Goal: Task Accomplishment & Management: Complete application form

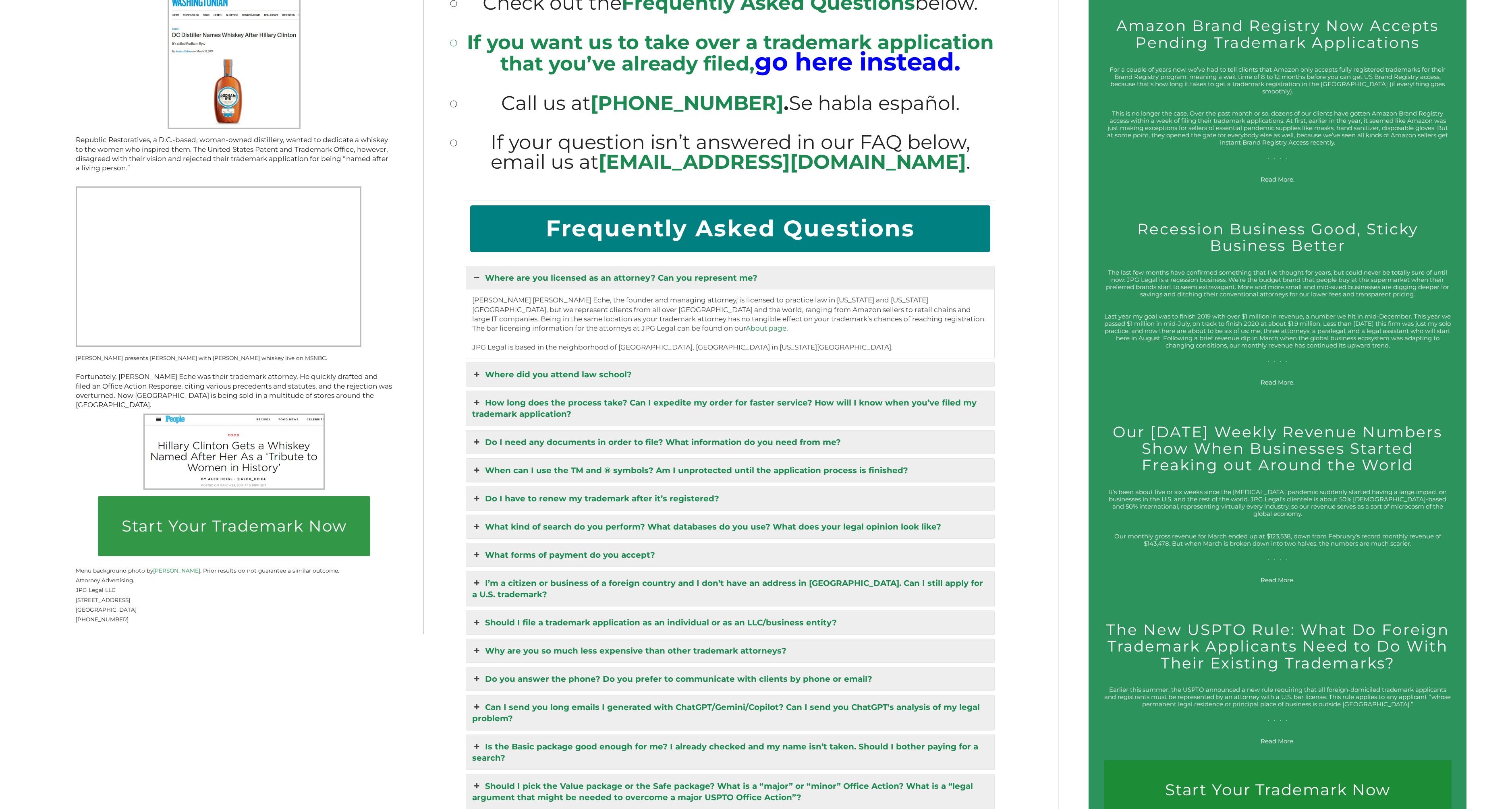
scroll to position [1643, 0]
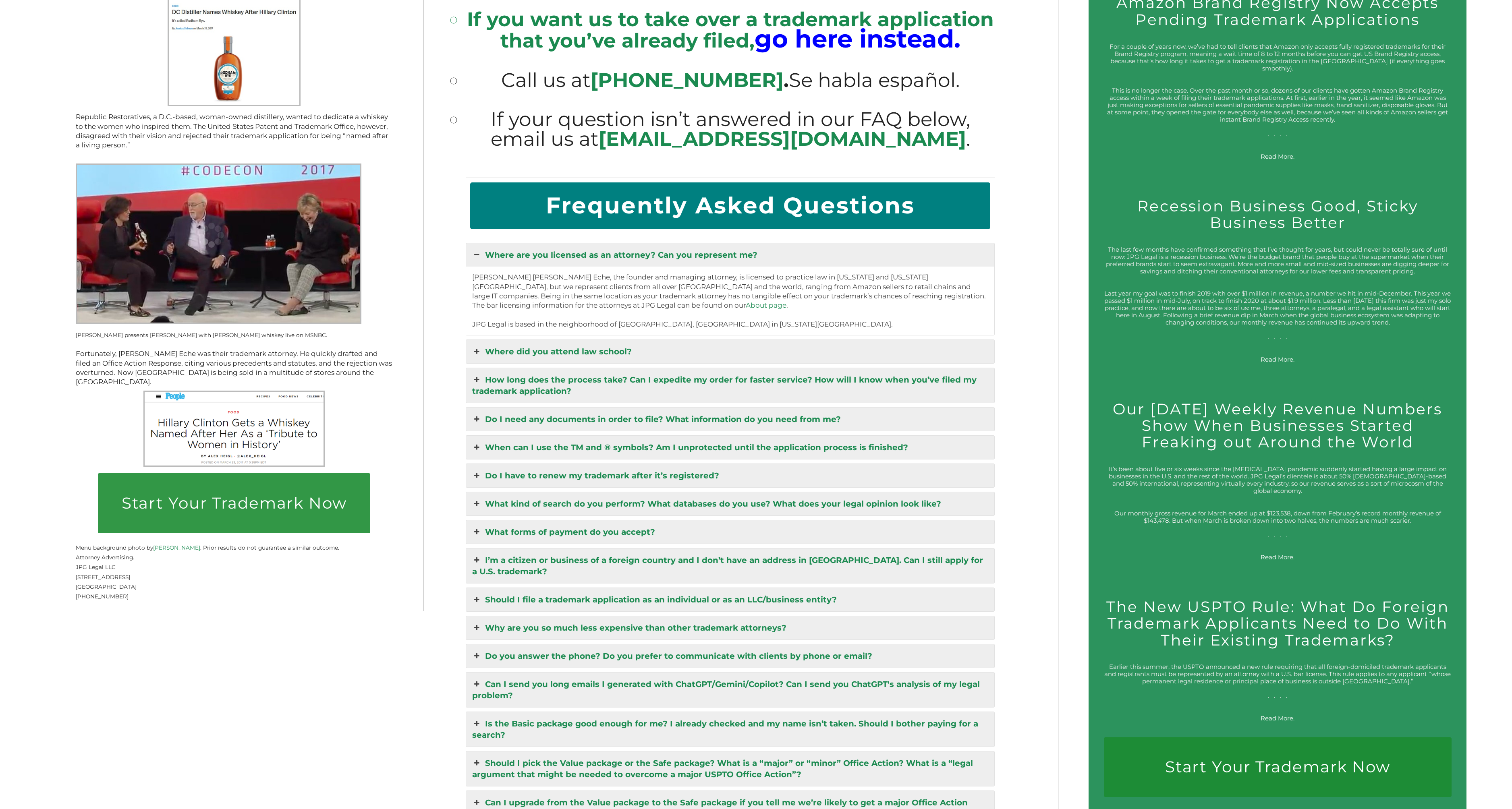
click at [717, 340] on link "Where did you attend law school?" at bounding box center [730, 351] width 529 height 23
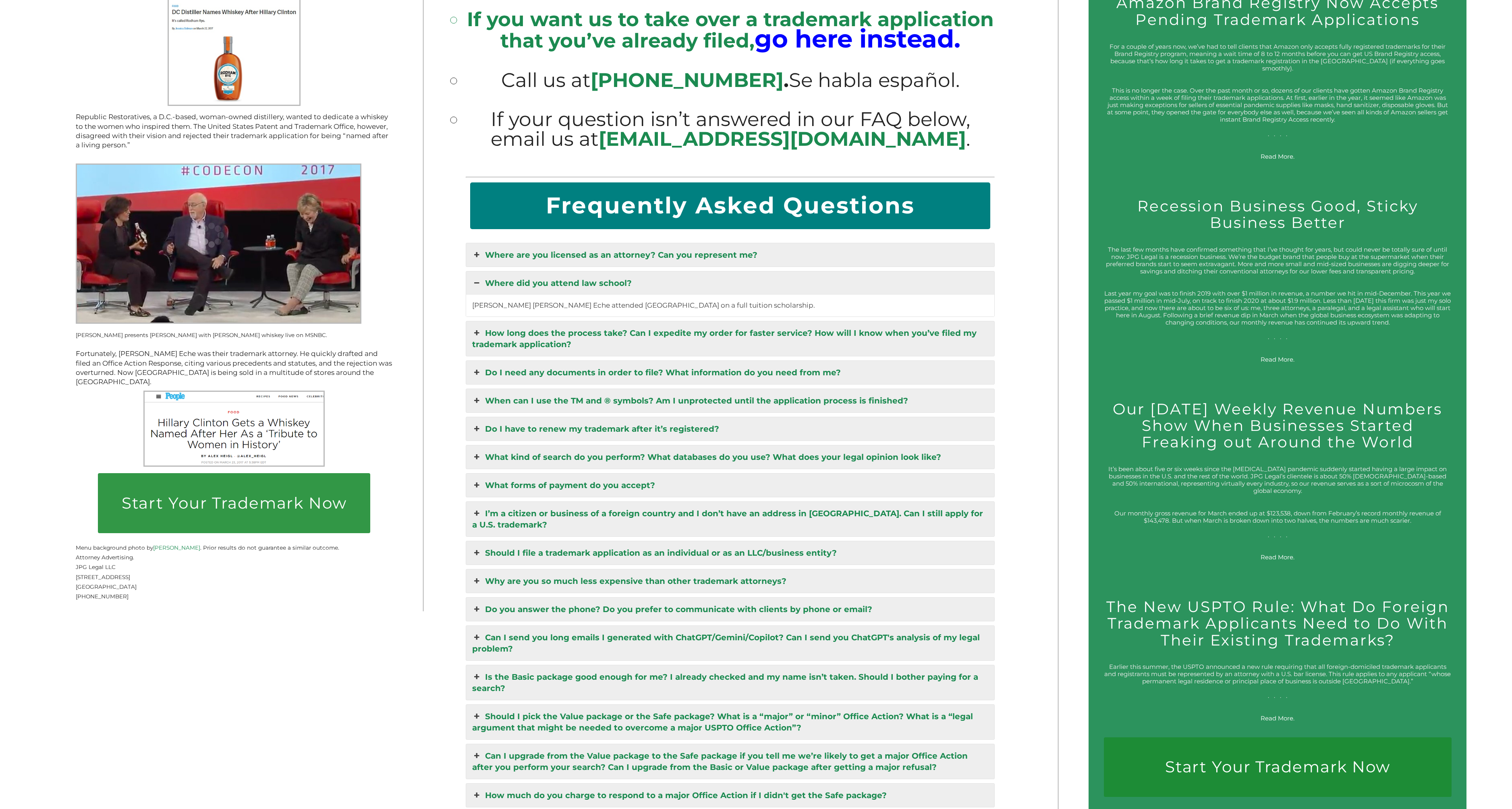
click at [703, 324] on link "How long does the process take? Can I expedite my order for faster service? How…" at bounding box center [730, 339] width 529 height 35
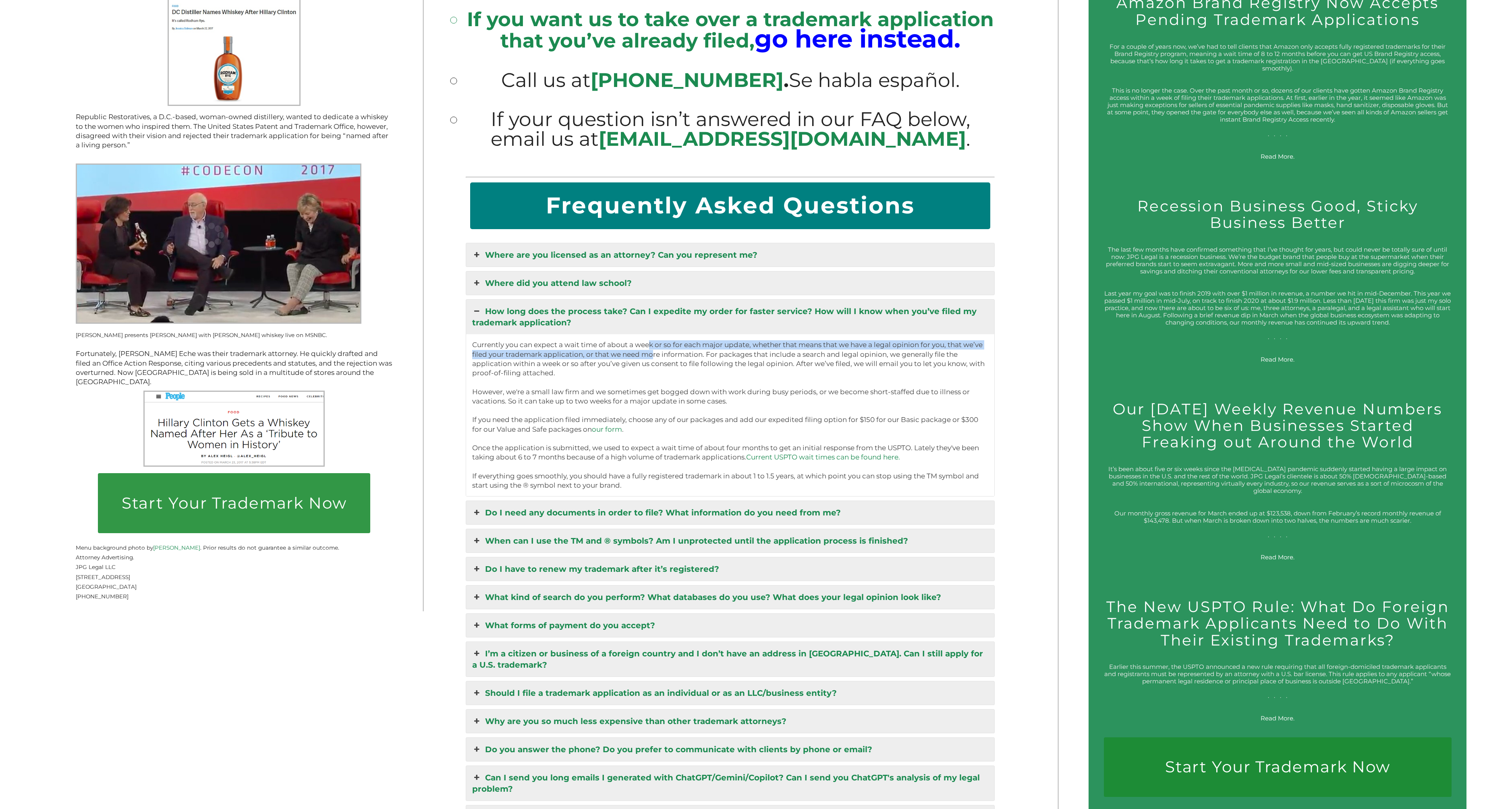
drag, startPoint x: 653, startPoint y: 338, endPoint x: 653, endPoint y: 329, distance: 9.0
click at [653, 340] on p "Currently you can expect a wait time of about a week or so for each major updat…" at bounding box center [730, 415] width 517 height 150
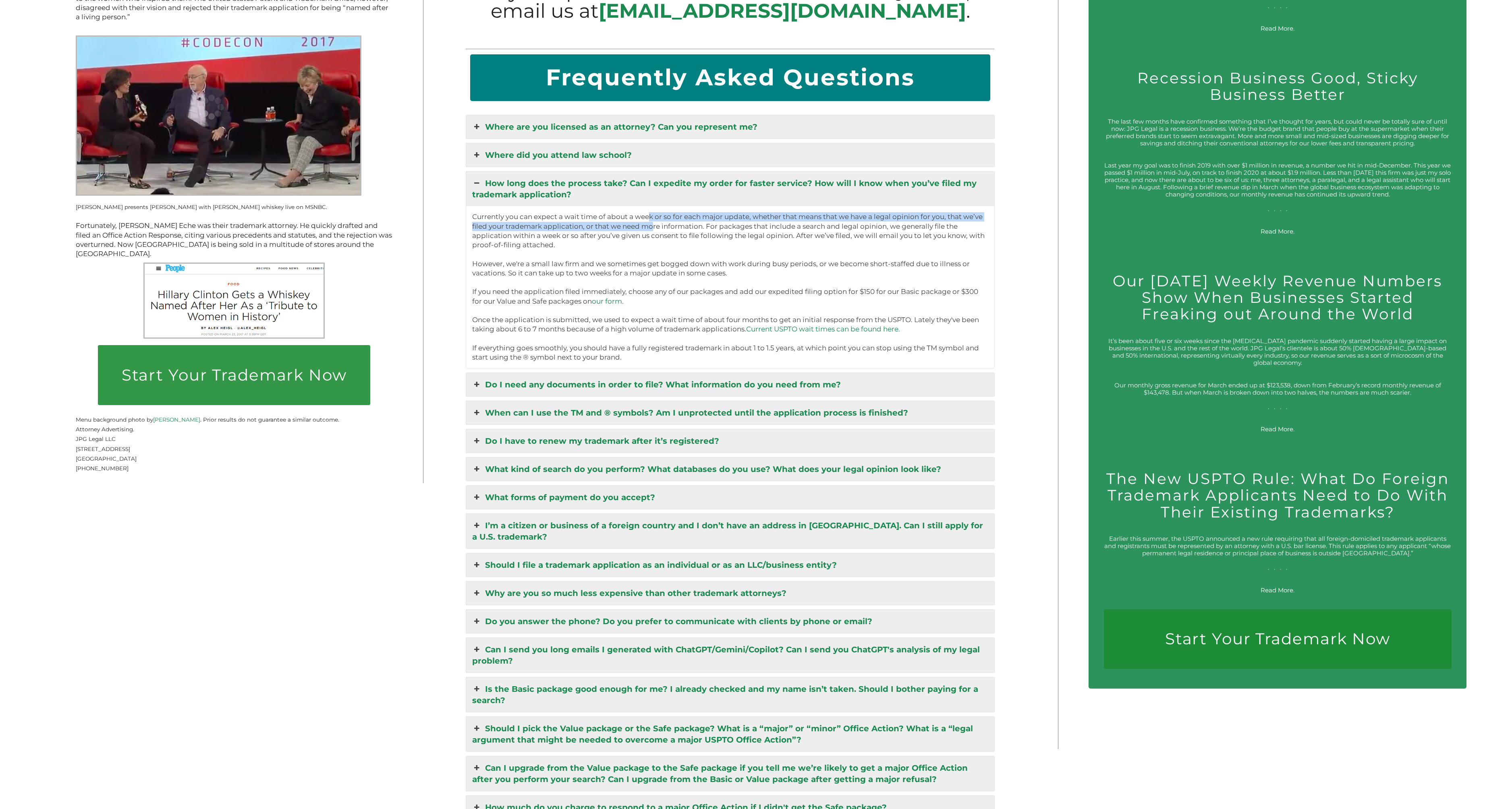
scroll to position [1788, 0]
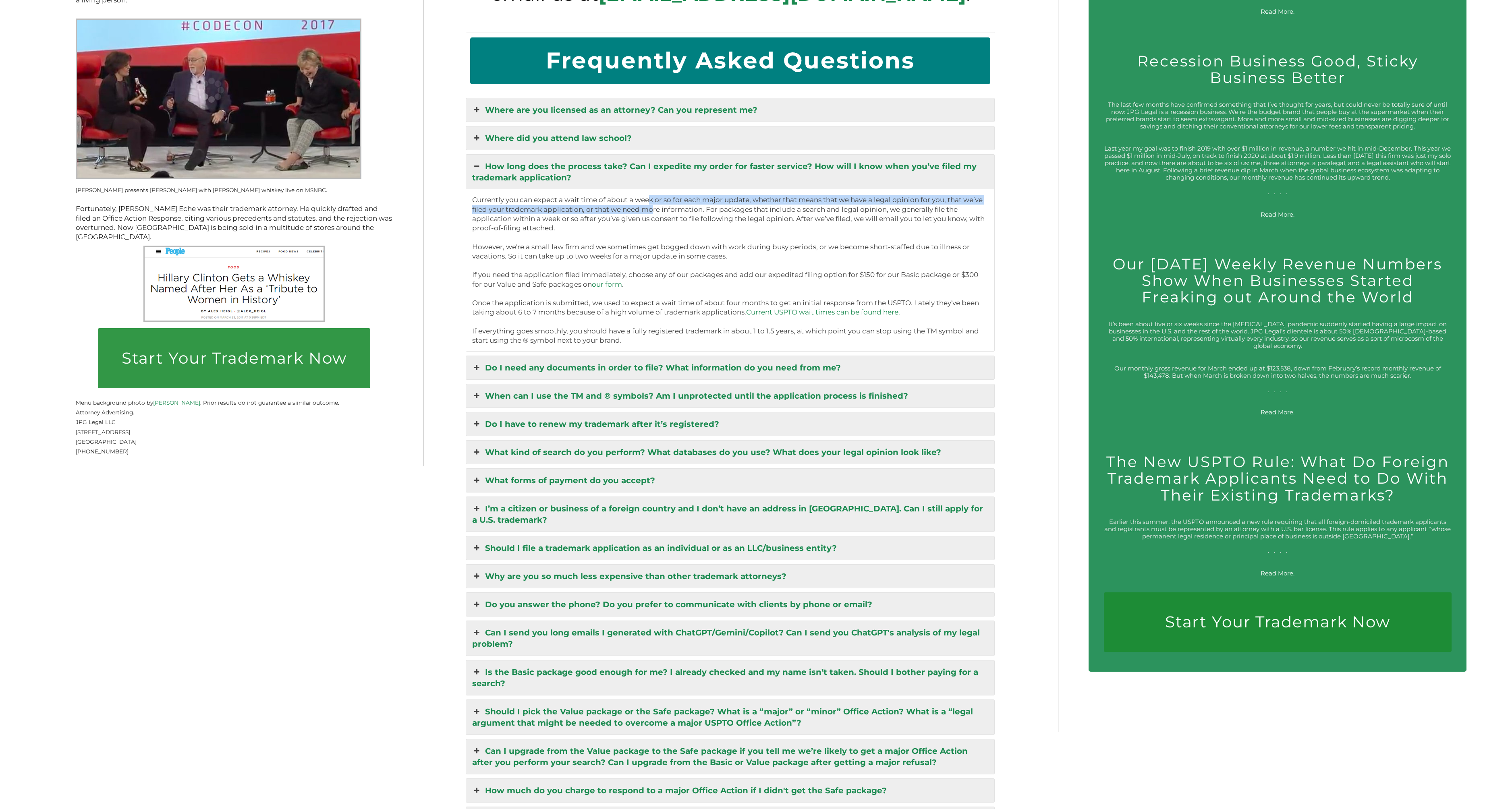
click at [636, 384] on link "When can I use the TM and ® symbols? Am I unprotected until the application pro…" at bounding box center [730, 396] width 529 height 23
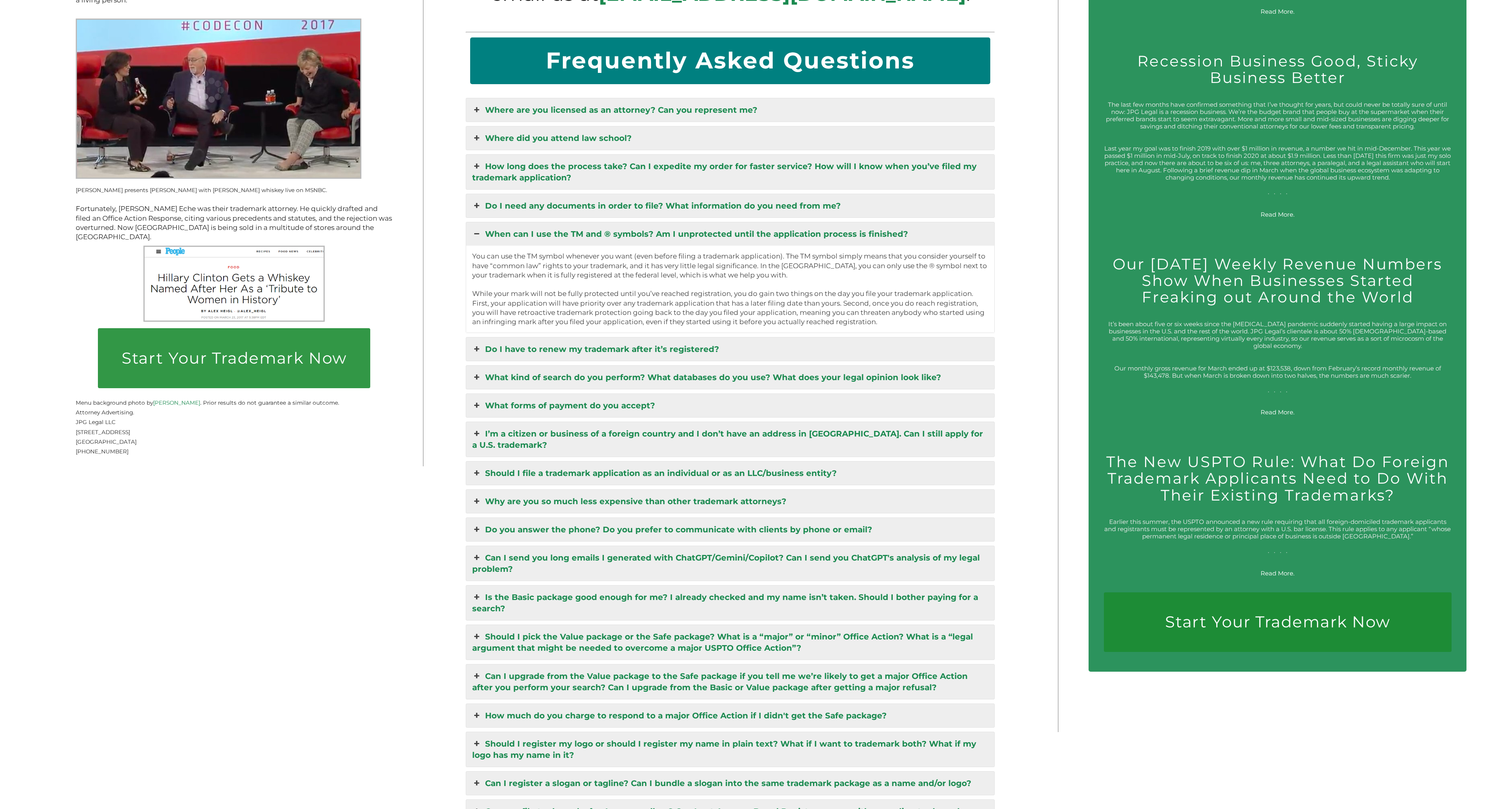
click at [521, 337] on link "Do I have to renew my trademark after it’s registered?" at bounding box center [730, 349] width 529 height 23
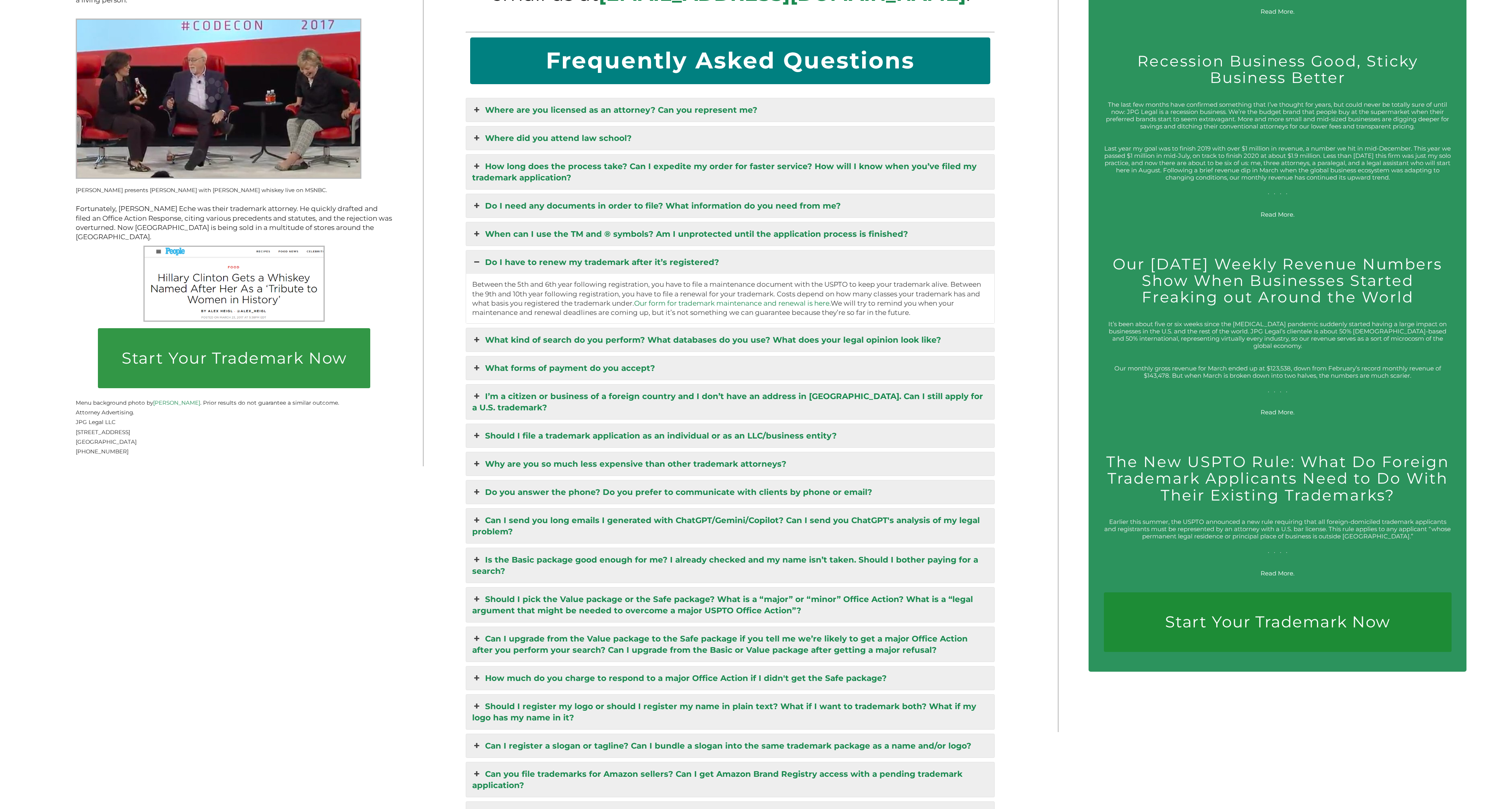
click at [391, 433] on div "Start Your Trademark Now Over 5,000 U.S. Trademarks Registered. JPG Legal is a …" at bounding box center [529, 222] width 968 height 2097
click at [619, 328] on link "What kind of search do you perform? What databases do you use? What does your l…" at bounding box center [730, 340] width 529 height 23
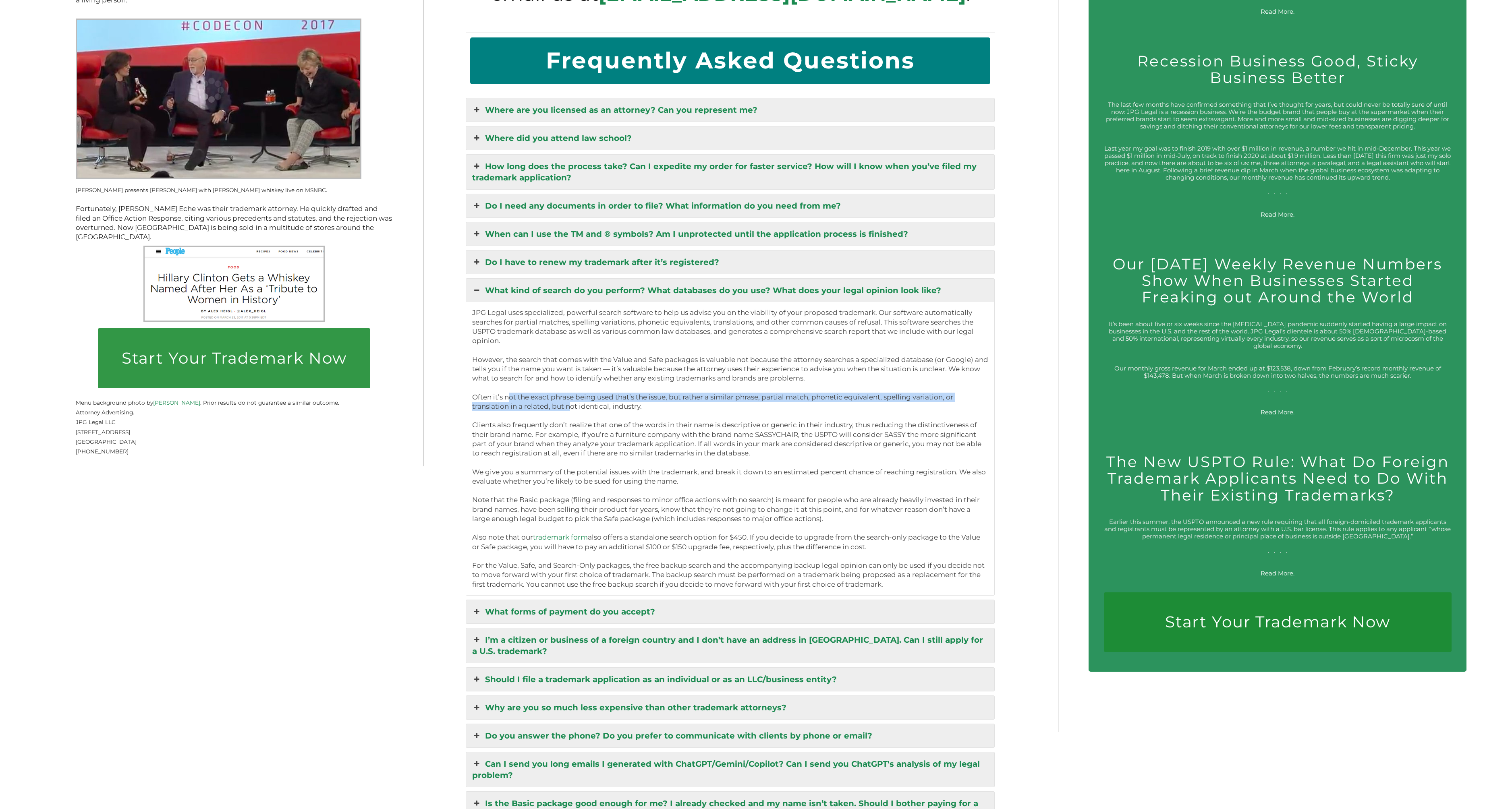
drag, startPoint x: 510, startPoint y: 375, endPoint x: 582, endPoint y: 388, distance: 73.2
click at [573, 392] on p "Often it’s not the exact phrase being used that’s the issue, but rather a simil…" at bounding box center [730, 402] width 517 height 19
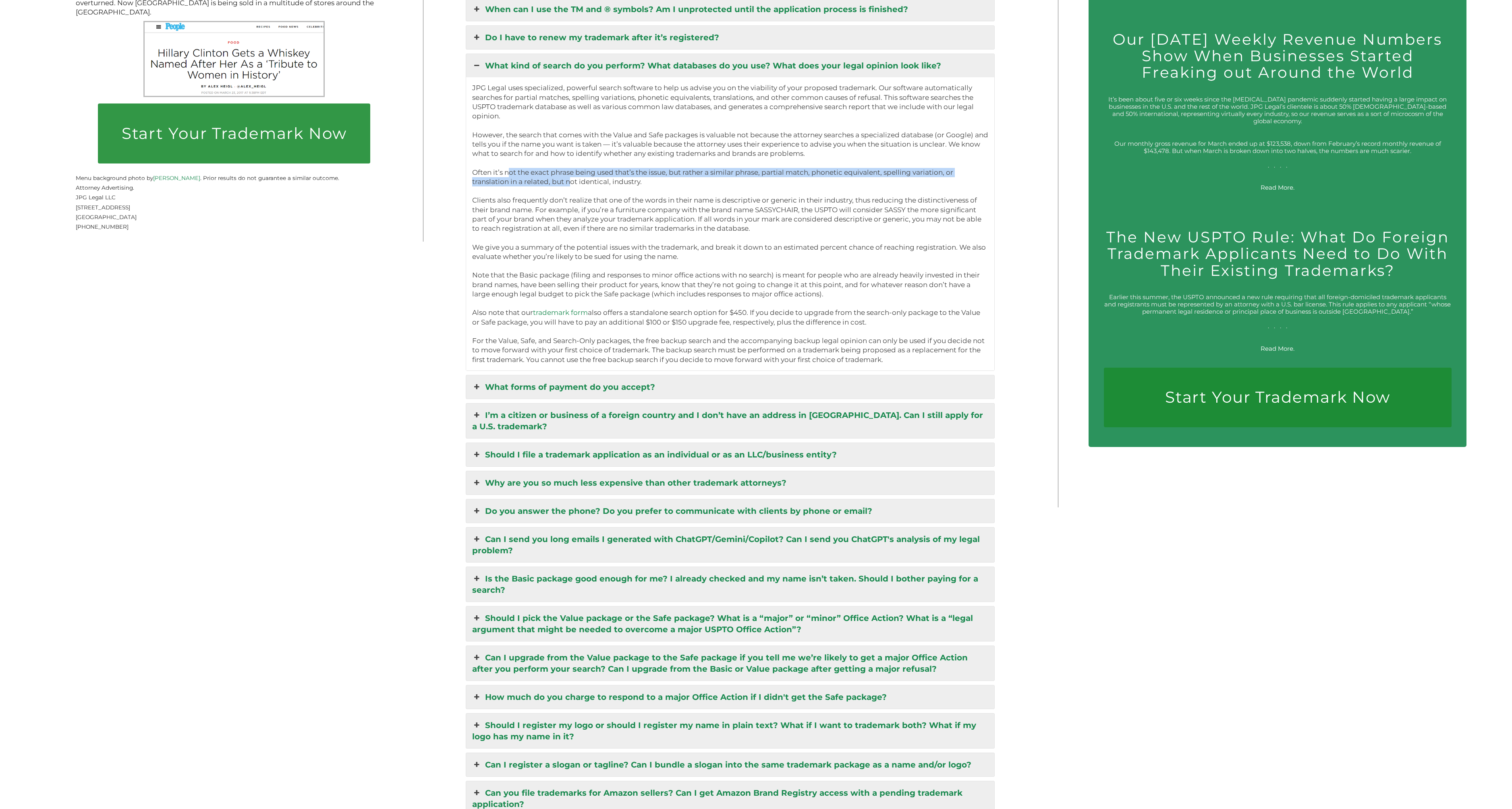
scroll to position [2029, 0]
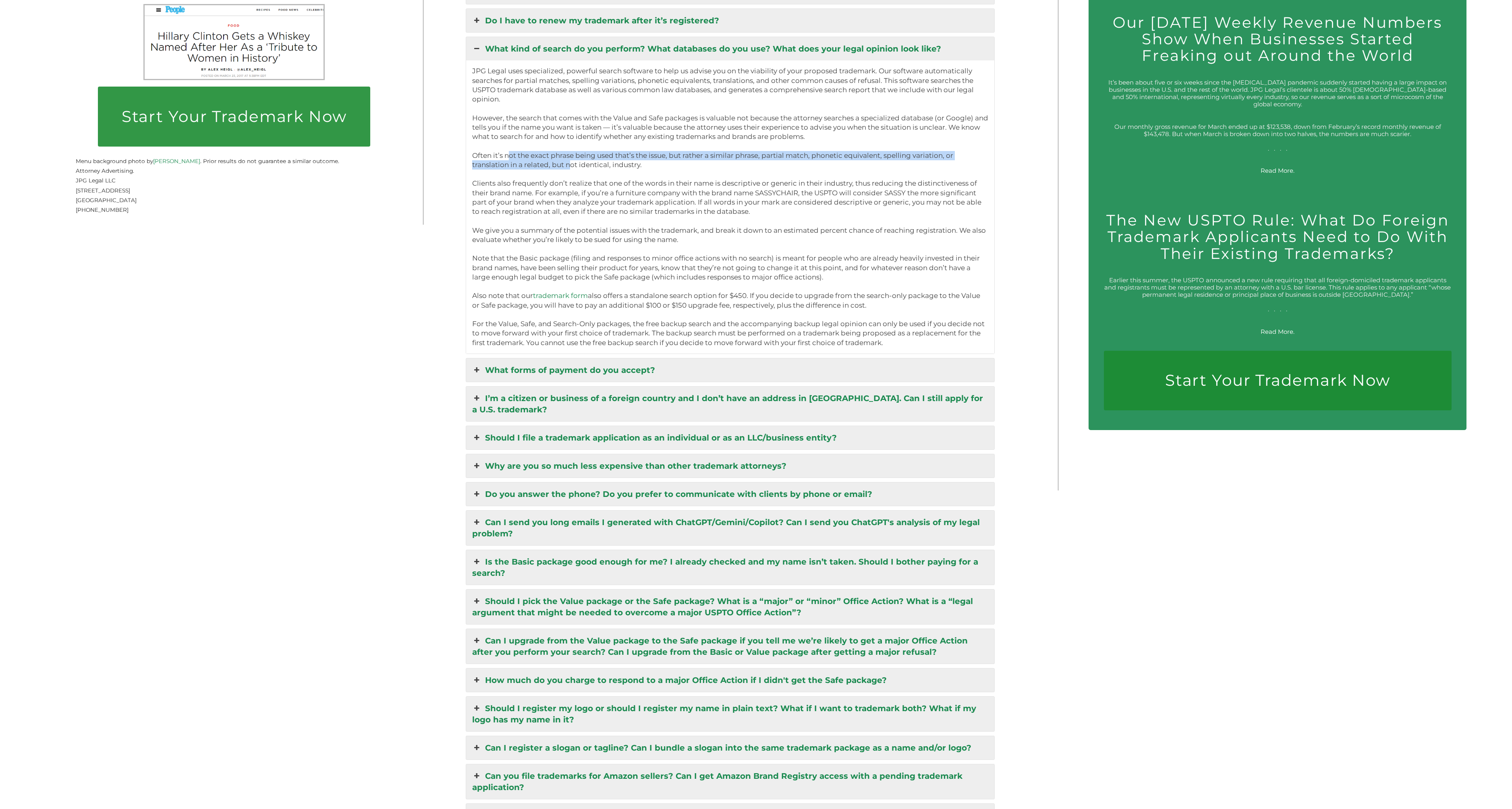
click at [557, 390] on link "I’m a citizen or business of a foreign country and I don’t have an address in t…" at bounding box center [730, 404] width 529 height 35
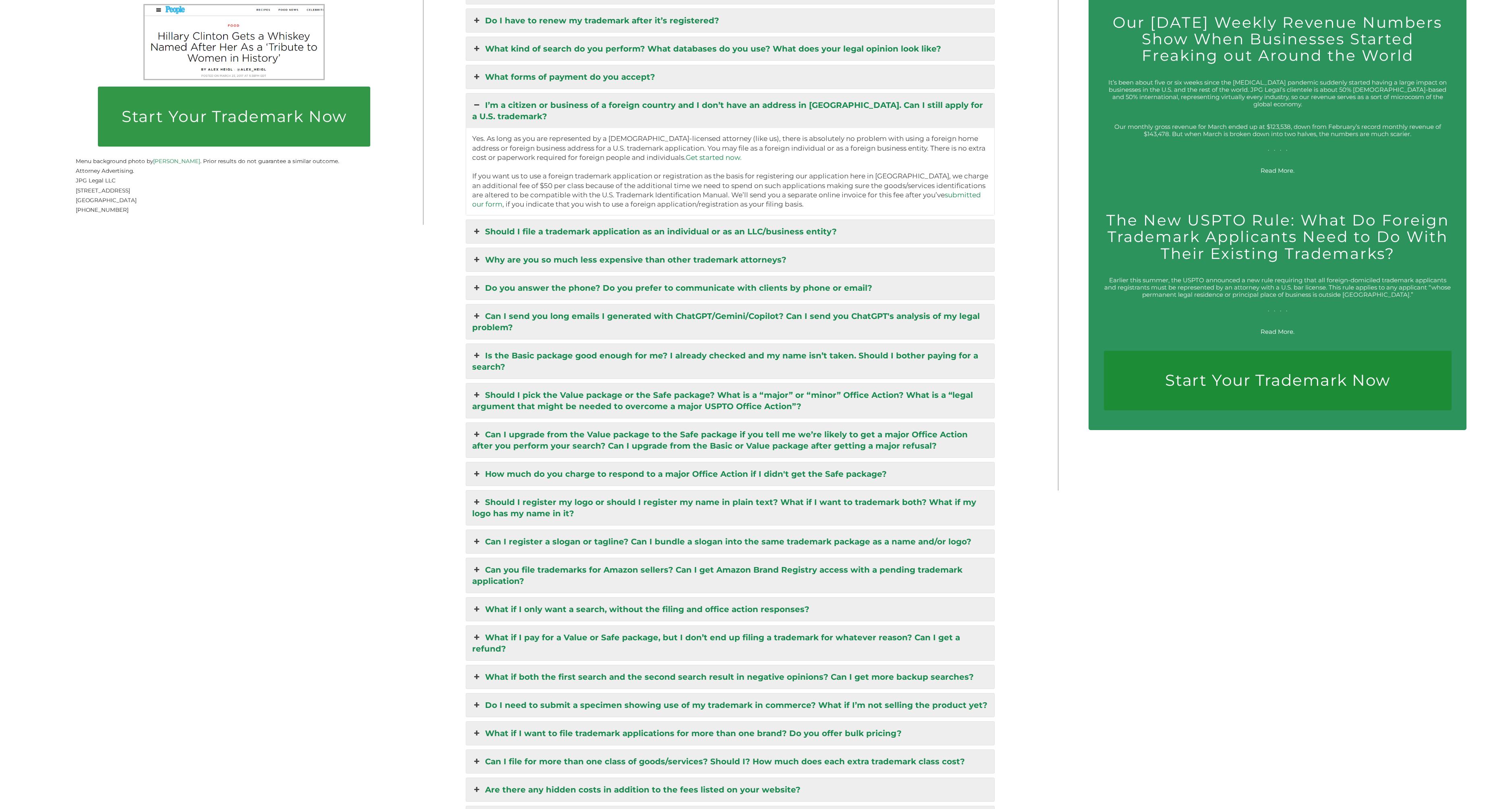
scroll to position [2078, 0]
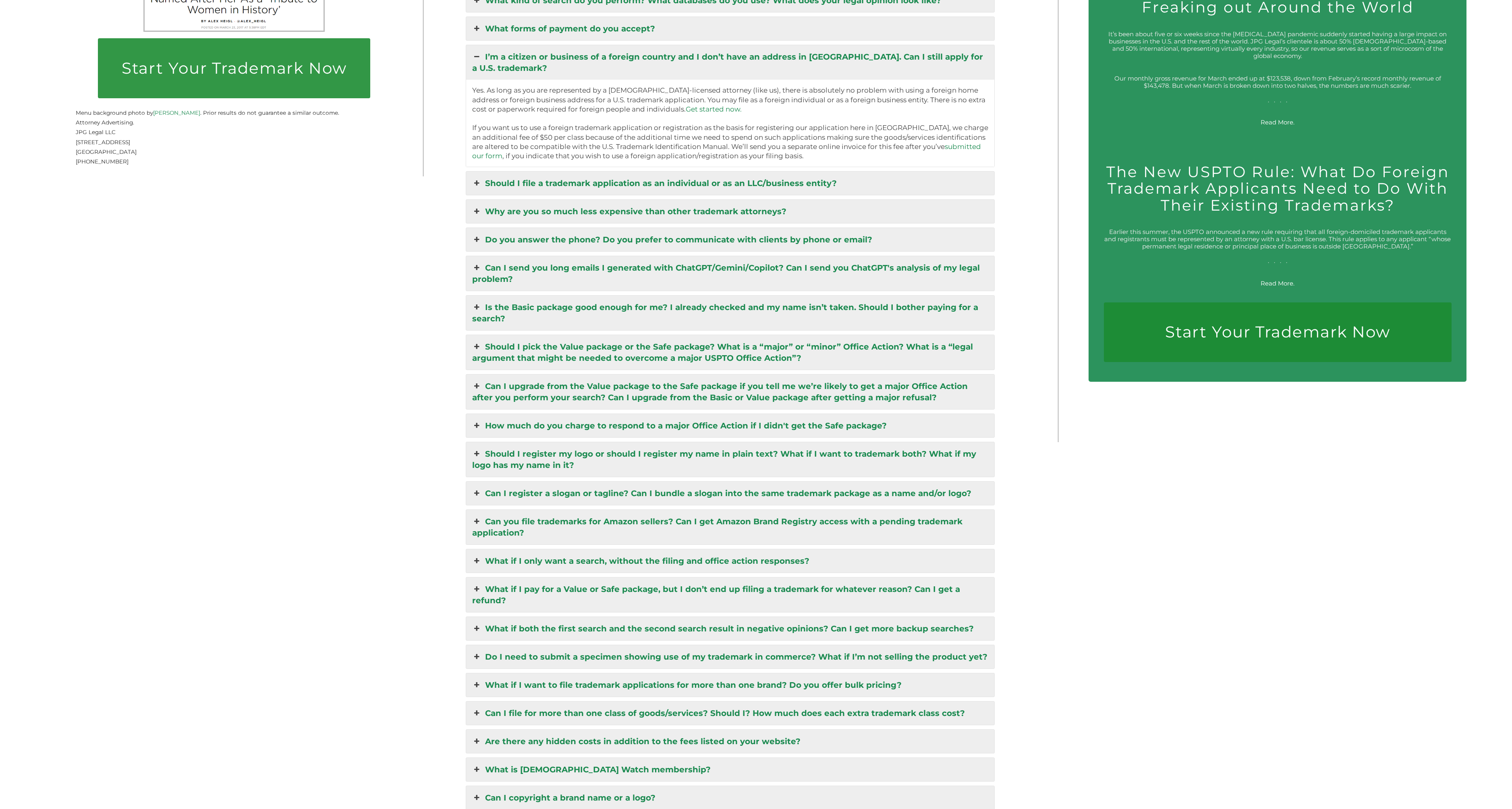
click at [491, 204] on link "Why are you so much less expensive than other trademark attorneys?" at bounding box center [730, 211] width 529 height 23
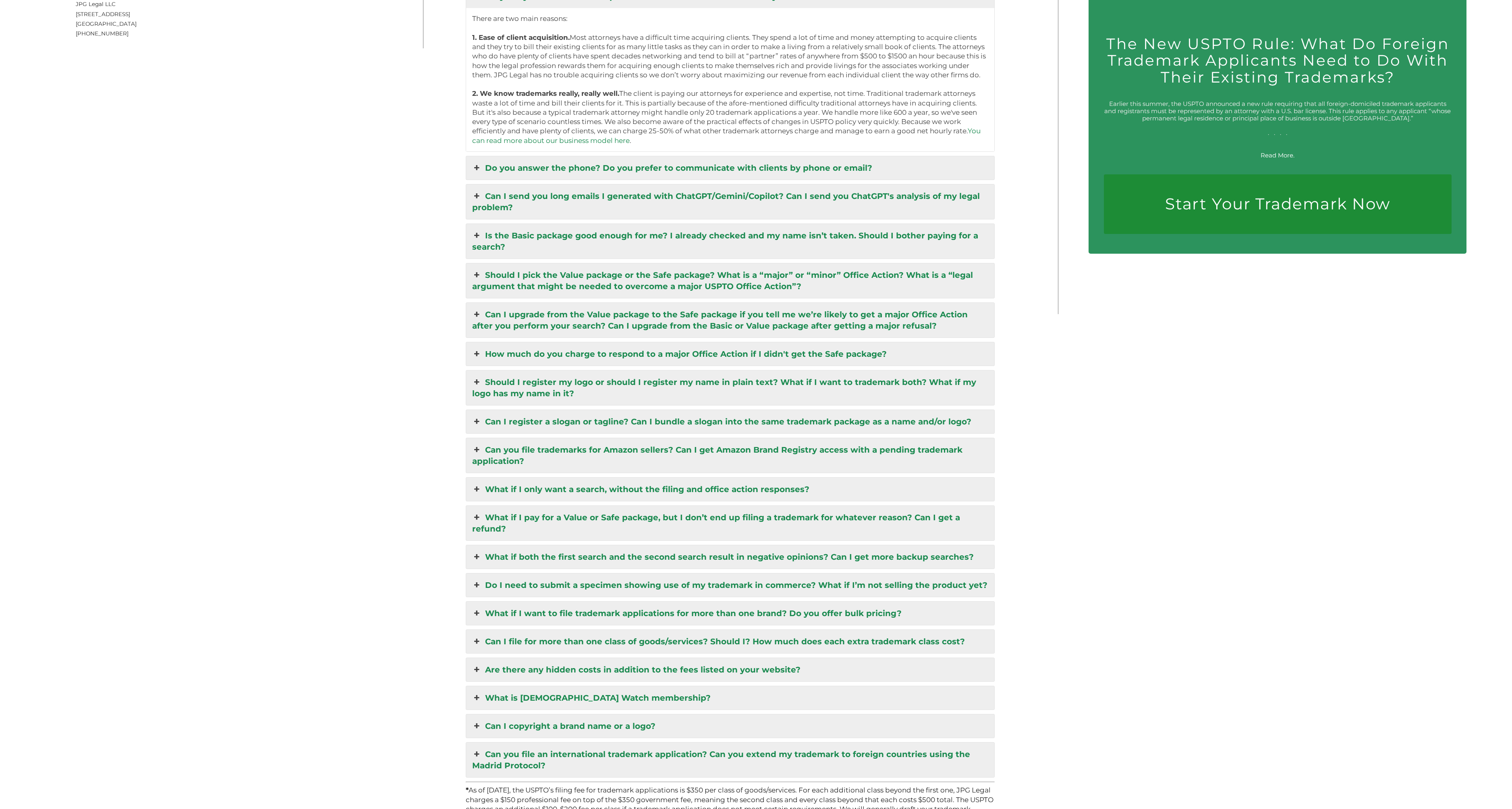
scroll to position [2223, 0]
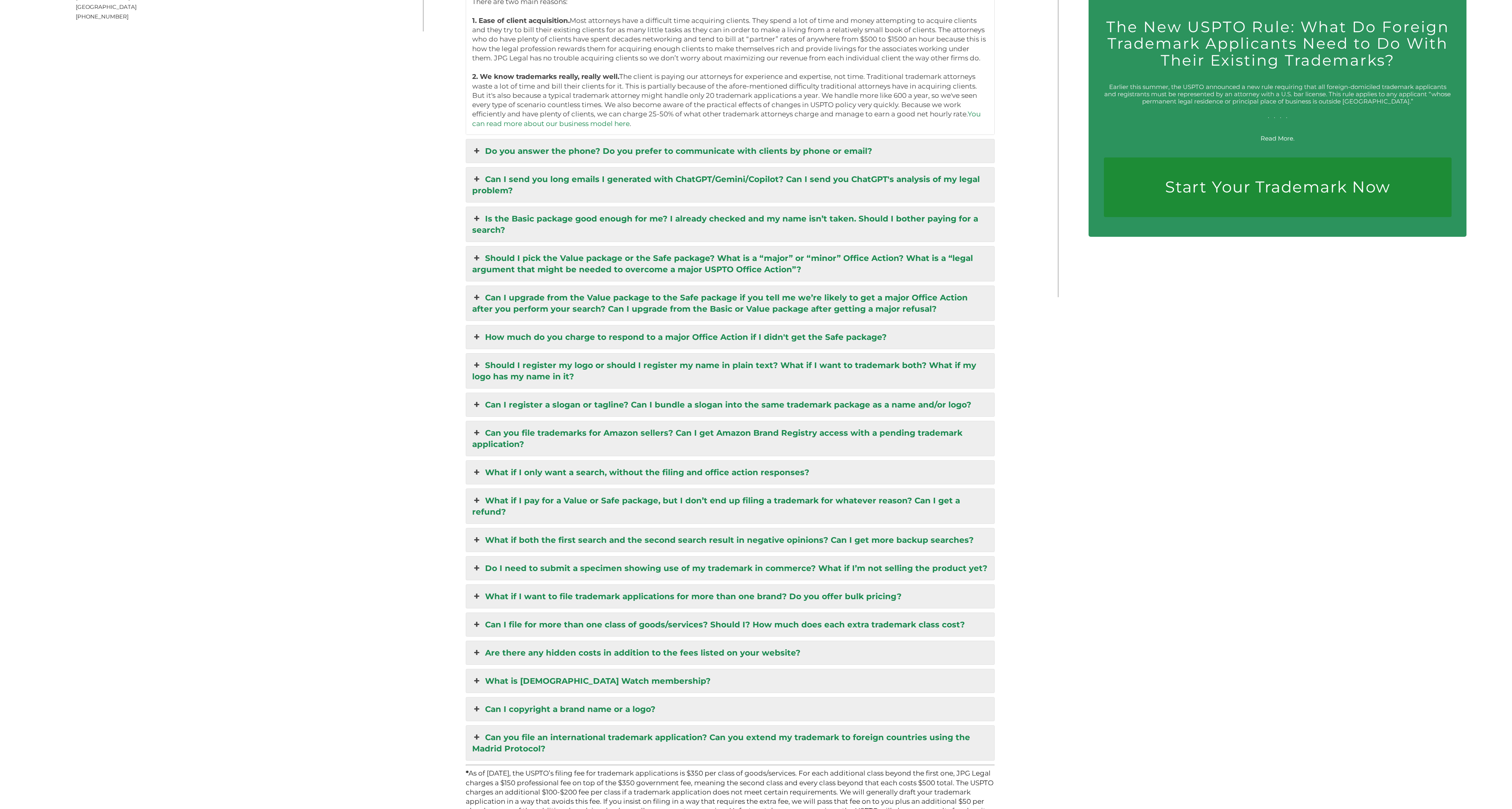
click at [478, 213] on icon at bounding box center [476, 218] width 9 height 11
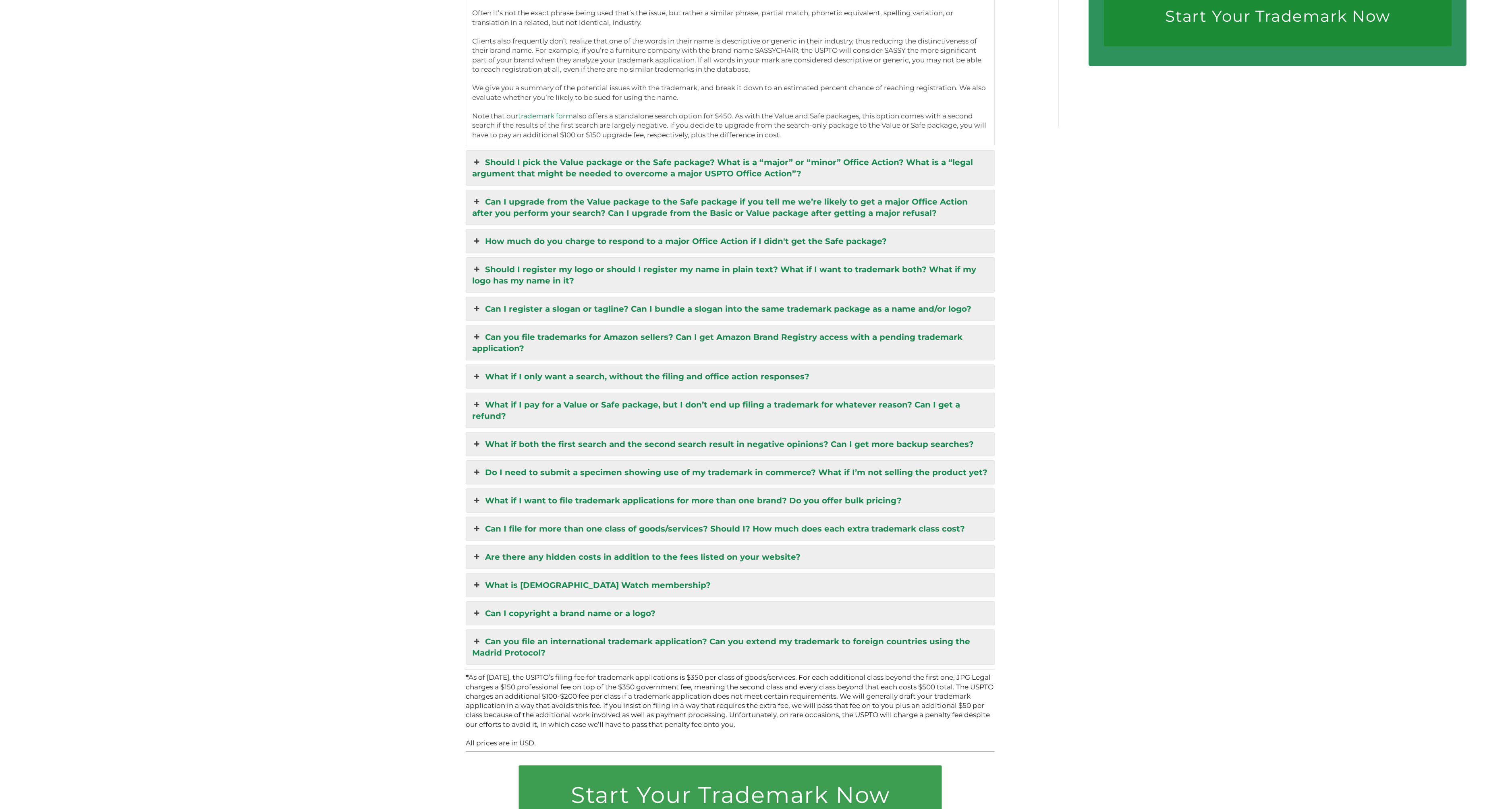
scroll to position [2416, 0]
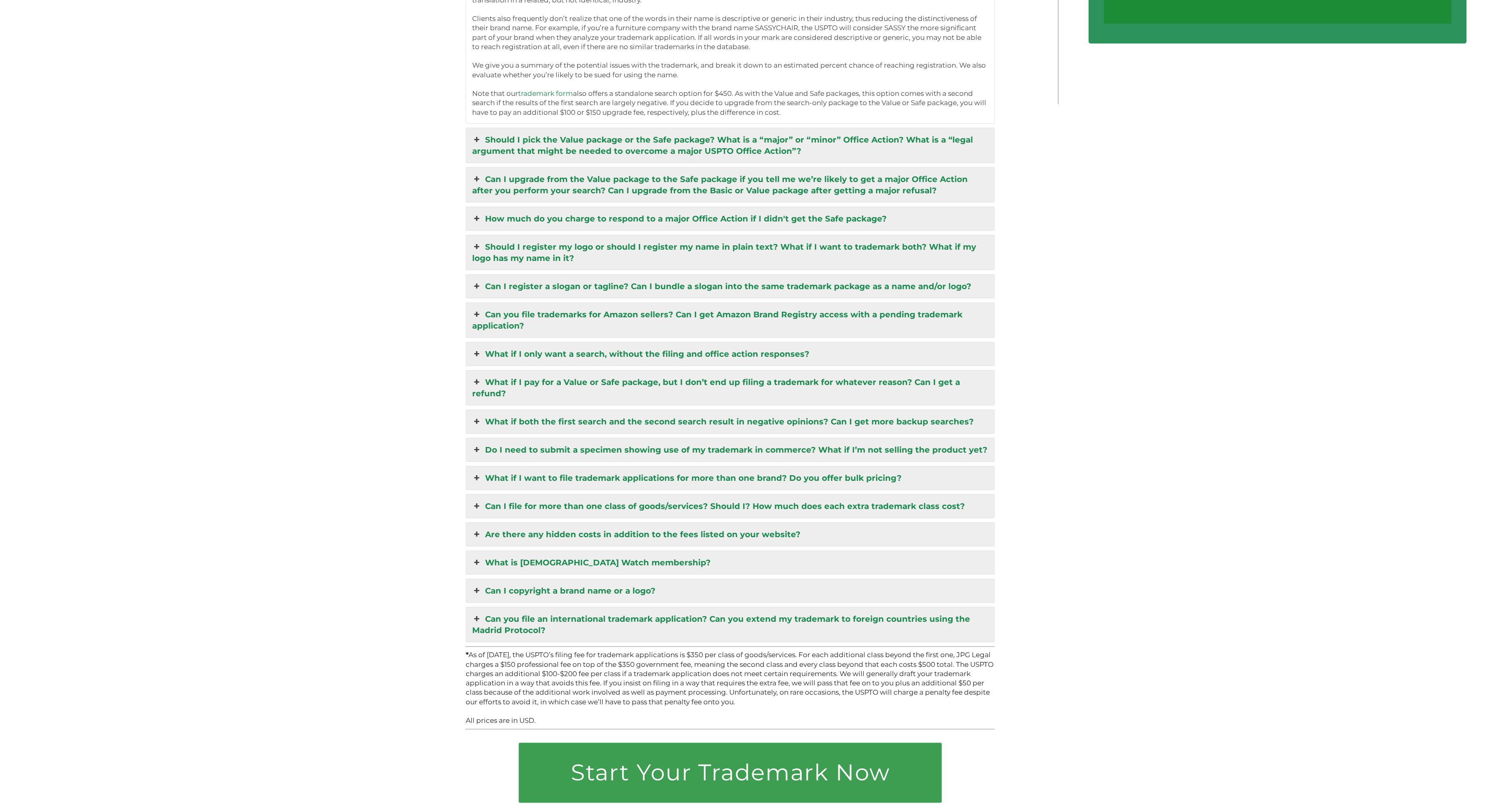
click at [497, 168] on link "Can I upgrade from the Value package to the Safe package if you tell me we’re l…" at bounding box center [730, 185] width 529 height 35
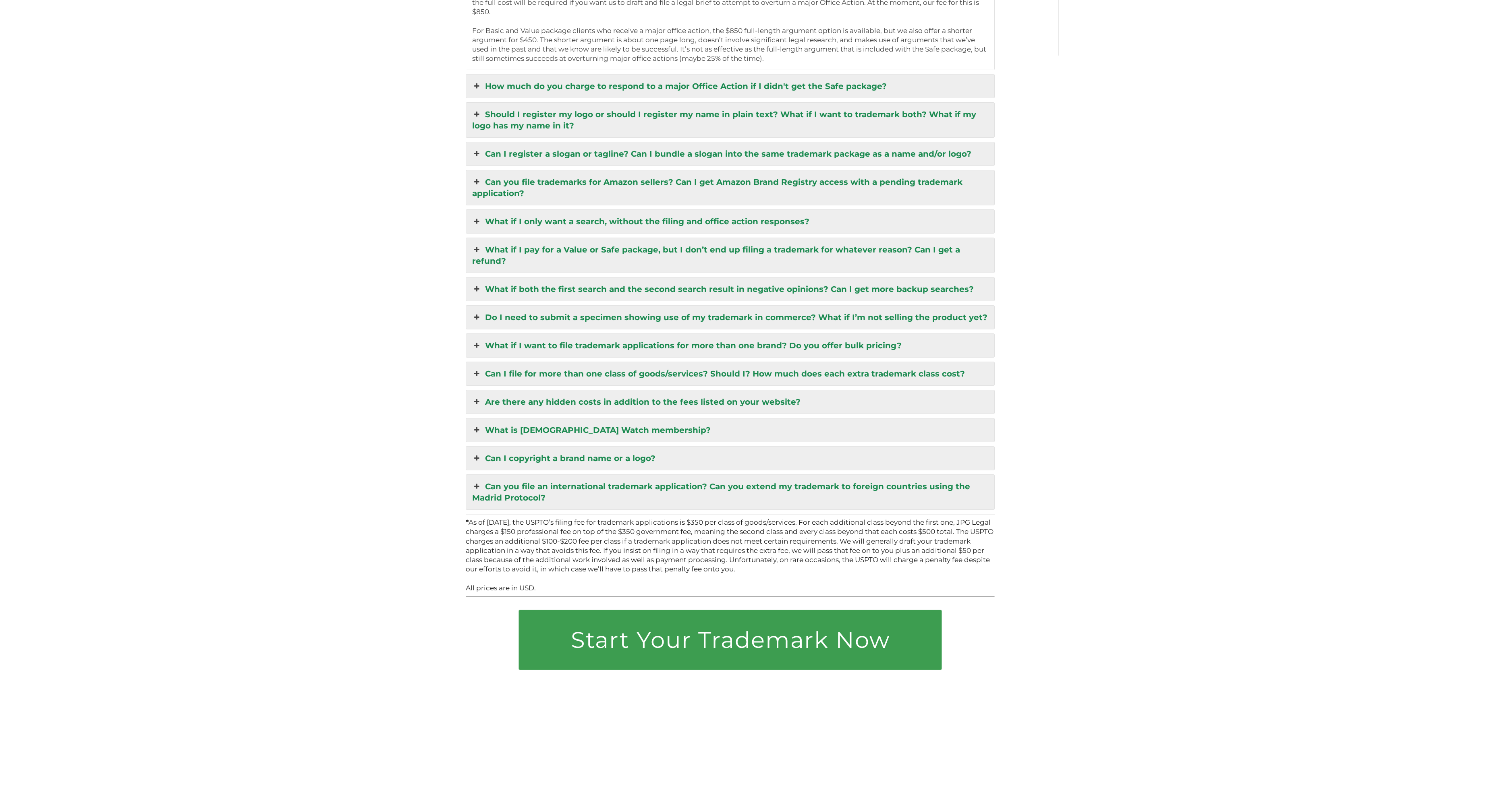
scroll to position [2478, 0]
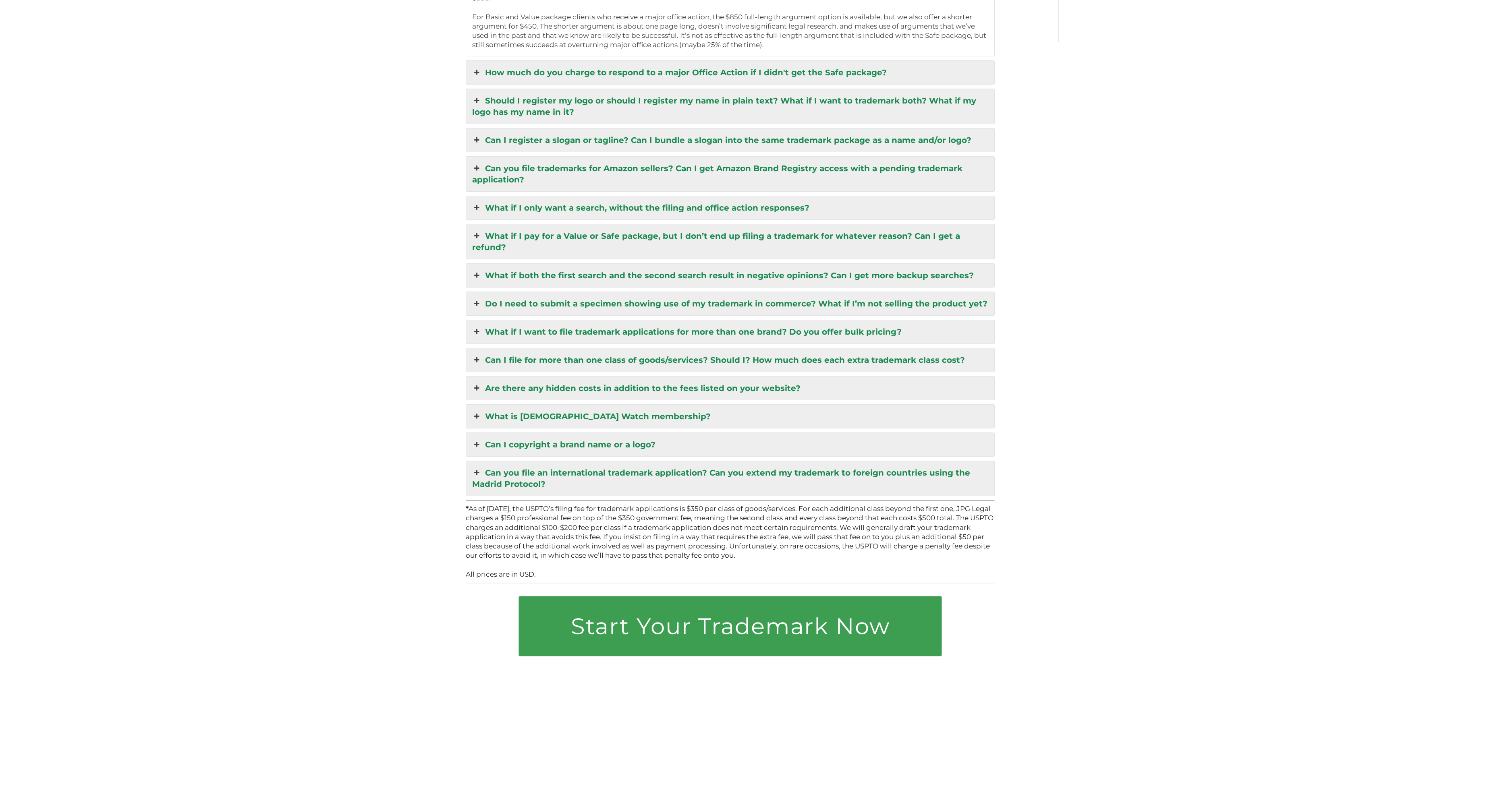
click at [492, 157] on link "Can you file trademarks for Amazon sellers? Can I get Amazon Brand Registry acc…" at bounding box center [730, 174] width 529 height 35
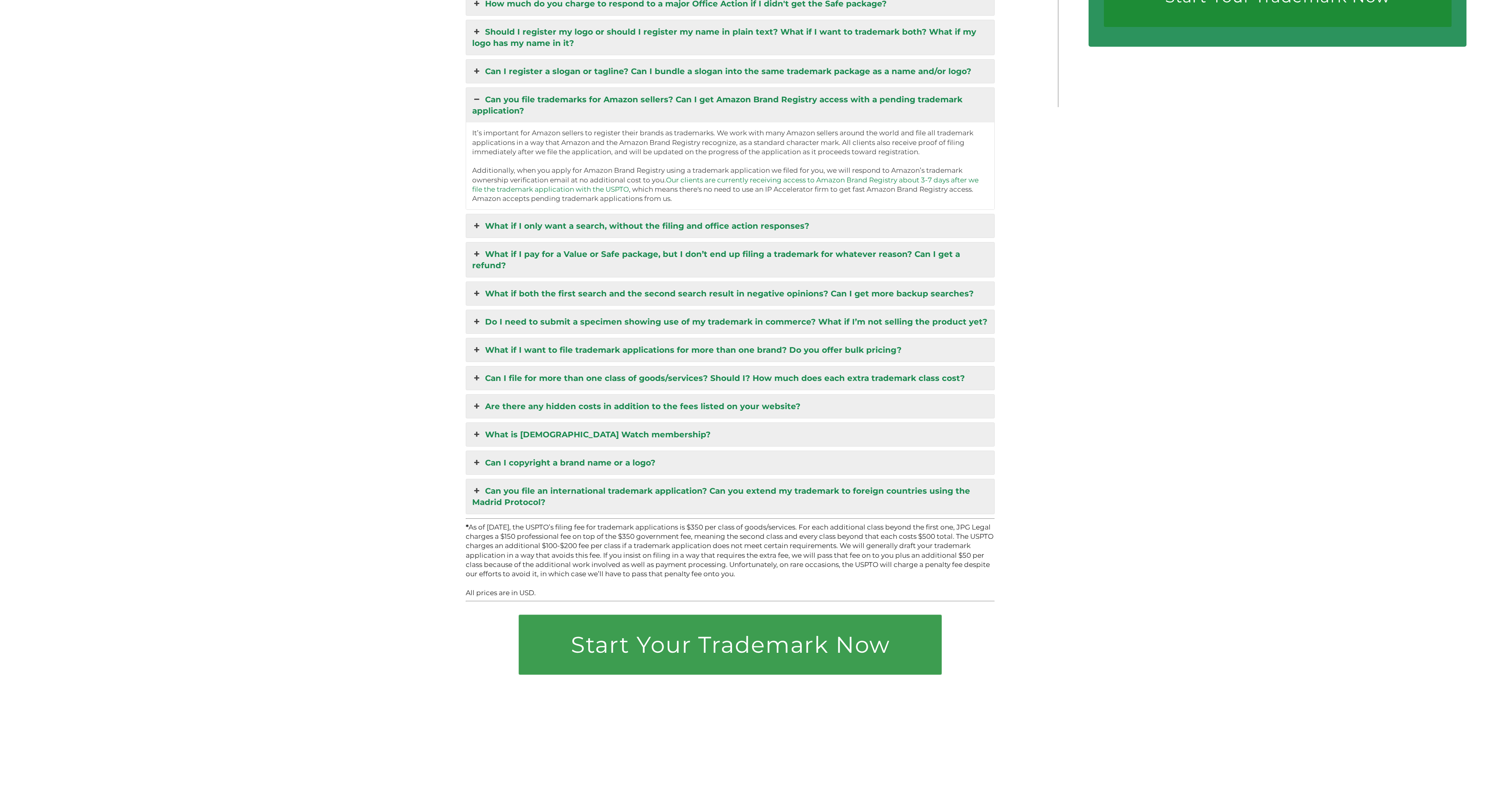
scroll to position [2383, 0]
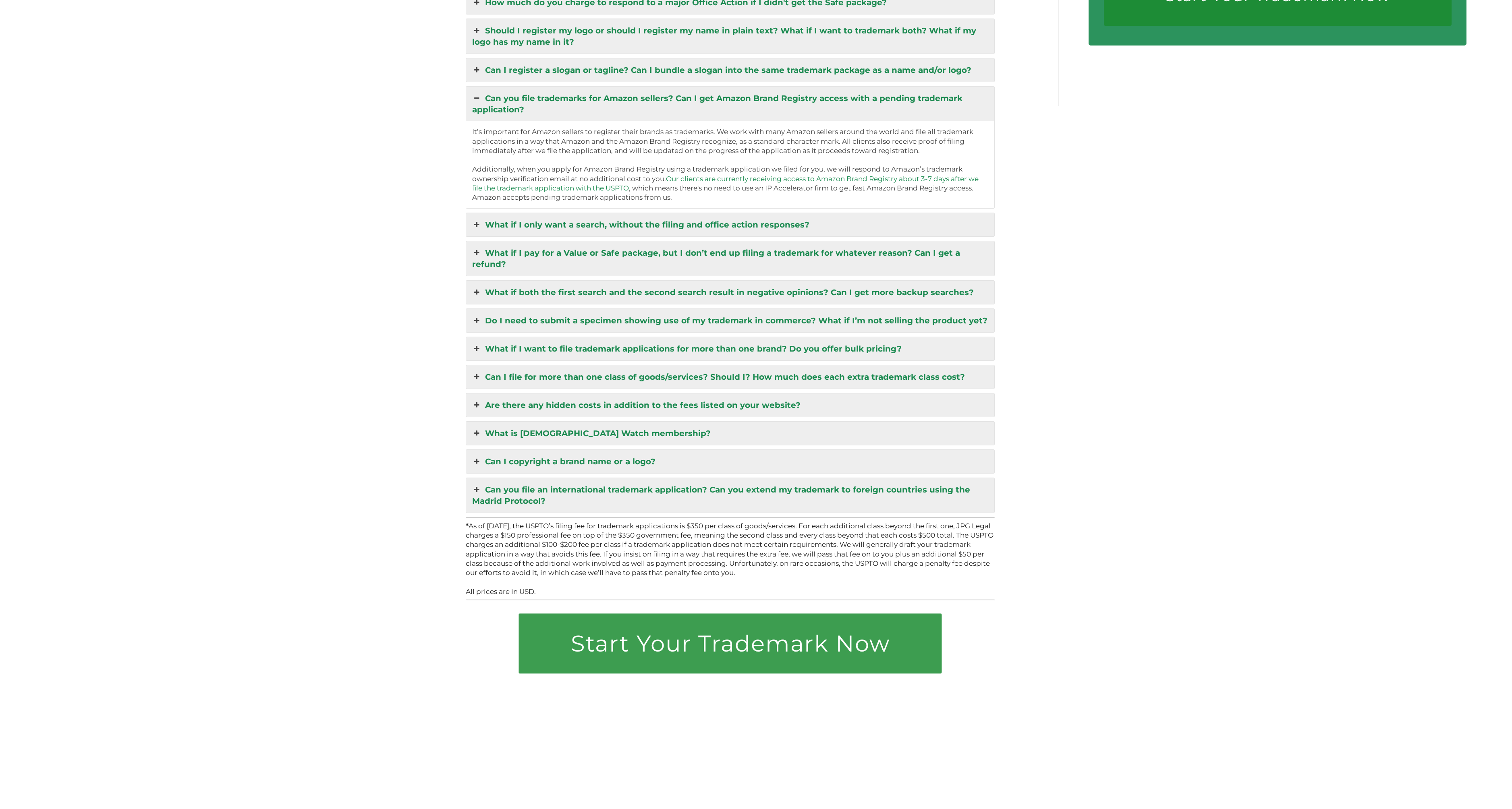
scroll to position [2431, 0]
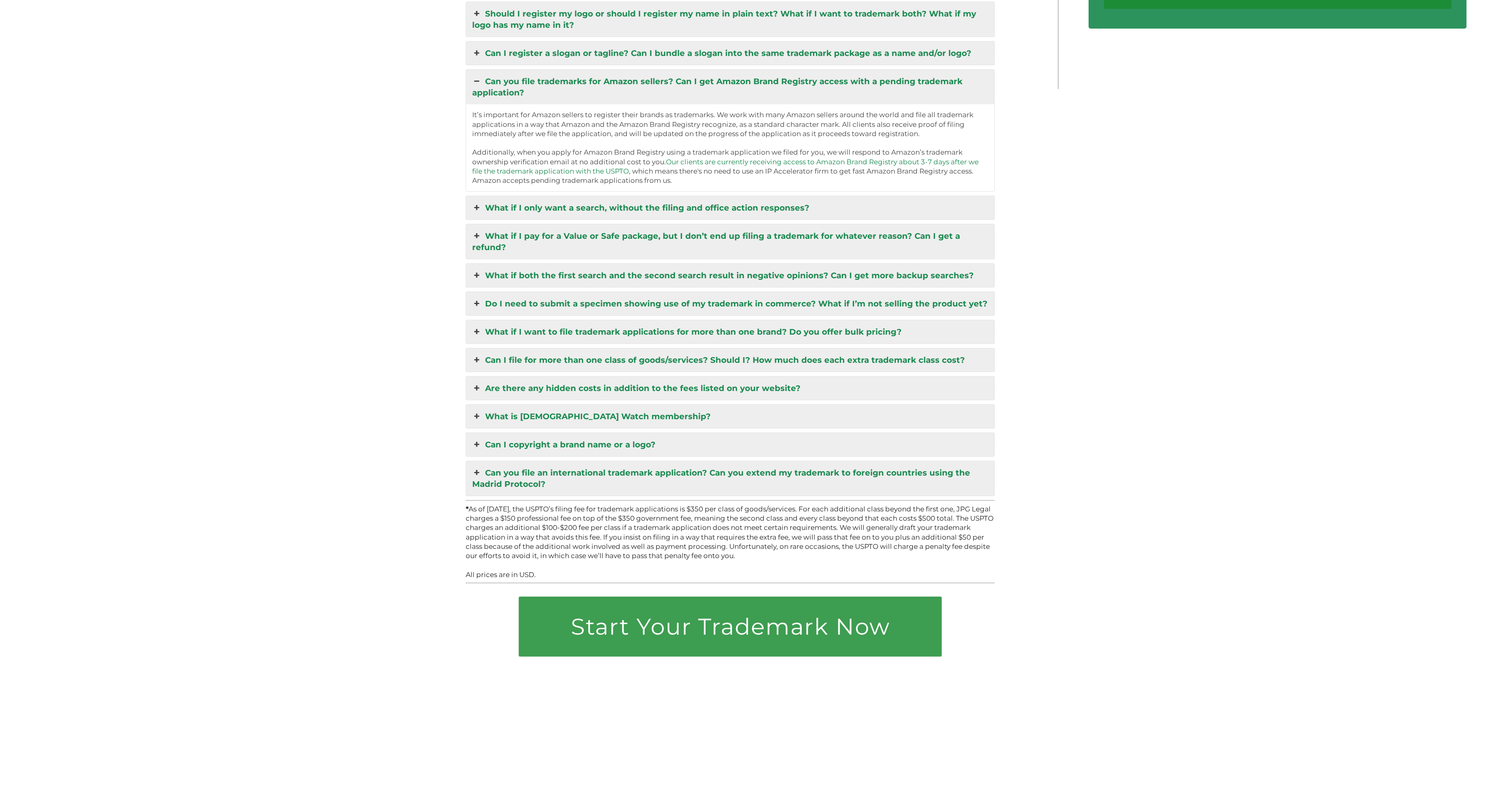
click at [538, 292] on link "Do I need to submit a specimen showing use of my trademark in commerce? What if…" at bounding box center [730, 304] width 529 height 23
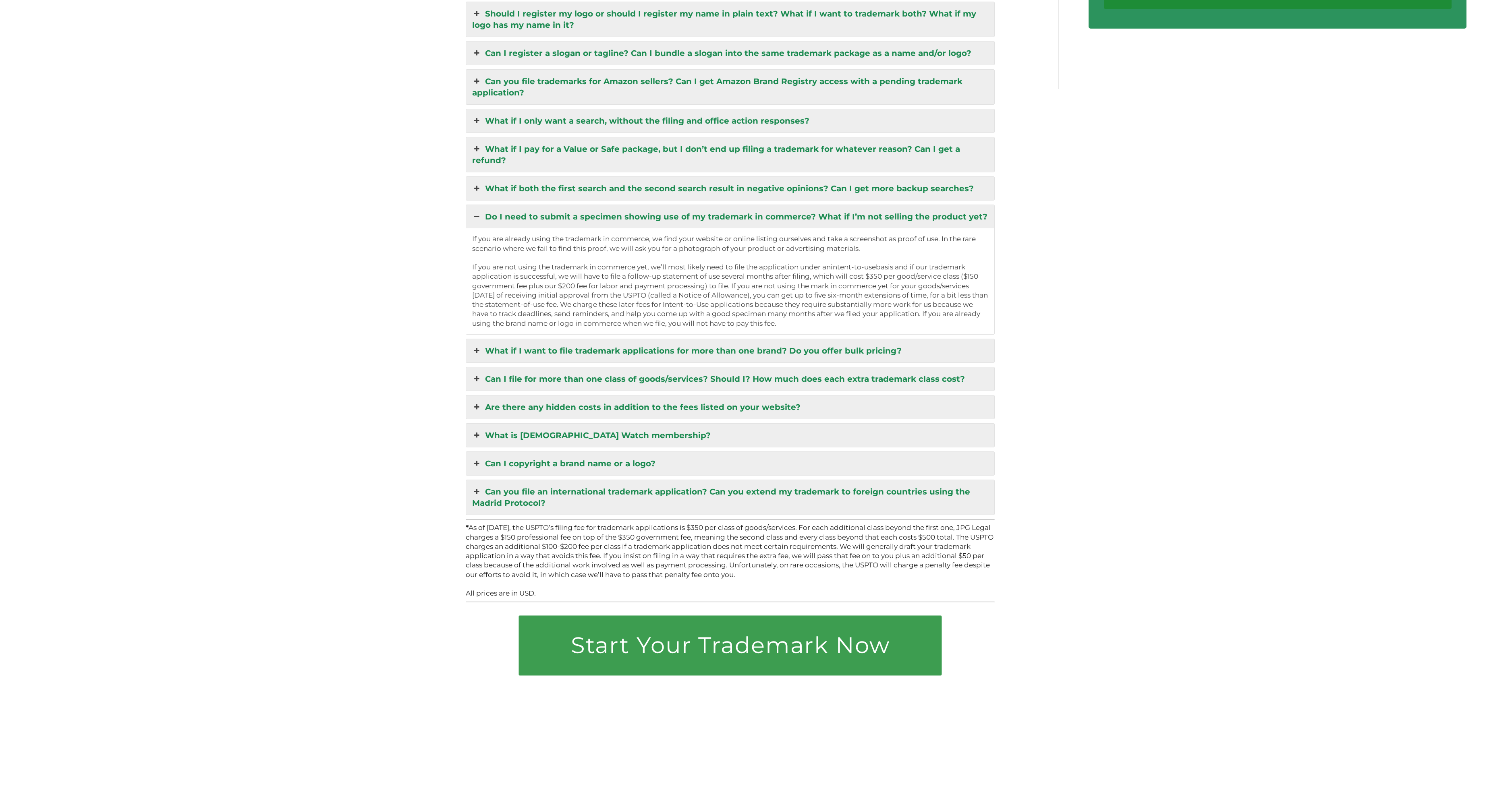
click at [490, 339] on link "What if I want to file trademark applications for more than one brand? Do you o…" at bounding box center [730, 351] width 529 height 23
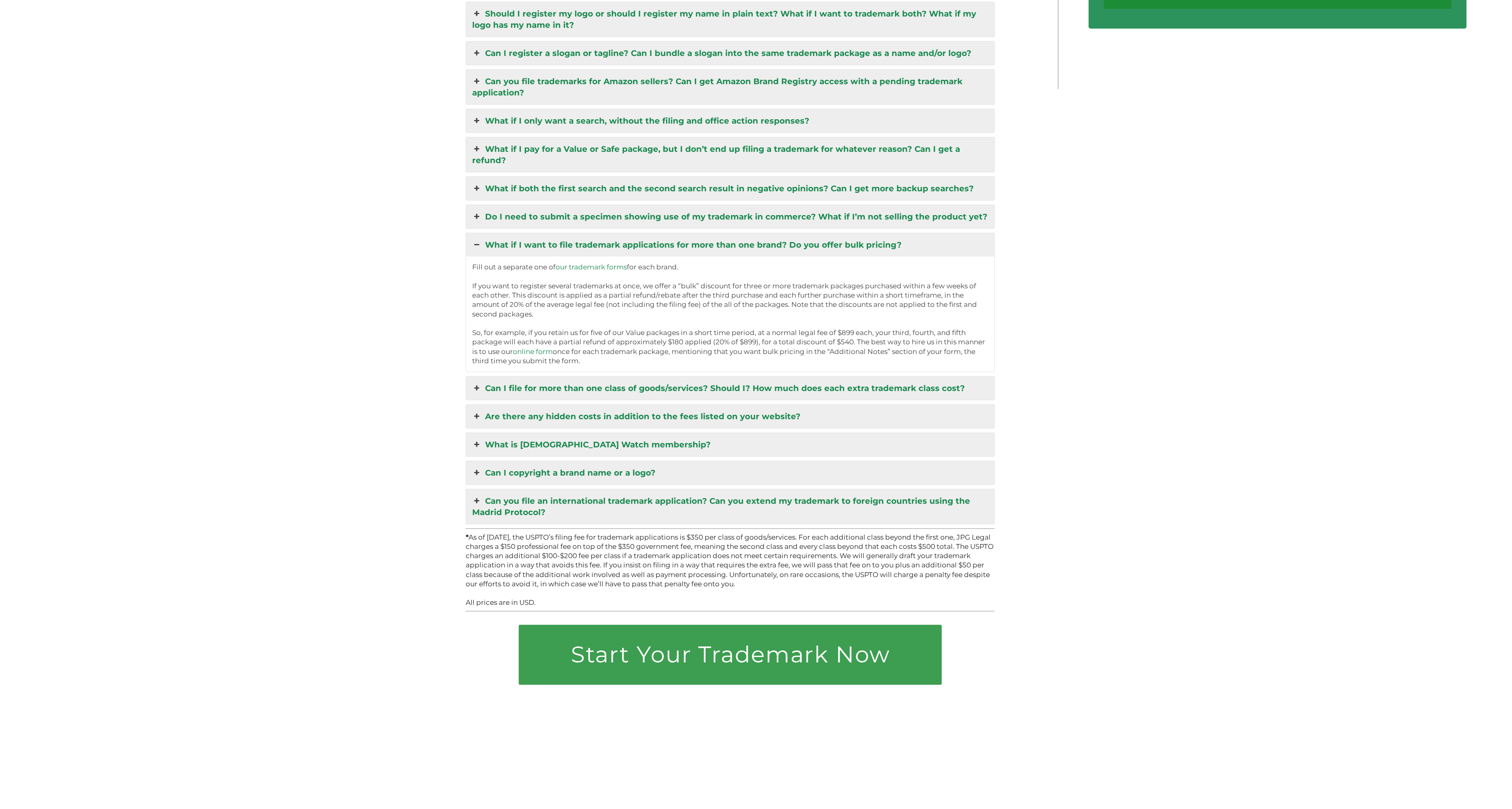
click at [511, 433] on link "Can you file an international trademark application? Can you extend my trademar…" at bounding box center [730, 506] width 529 height 35
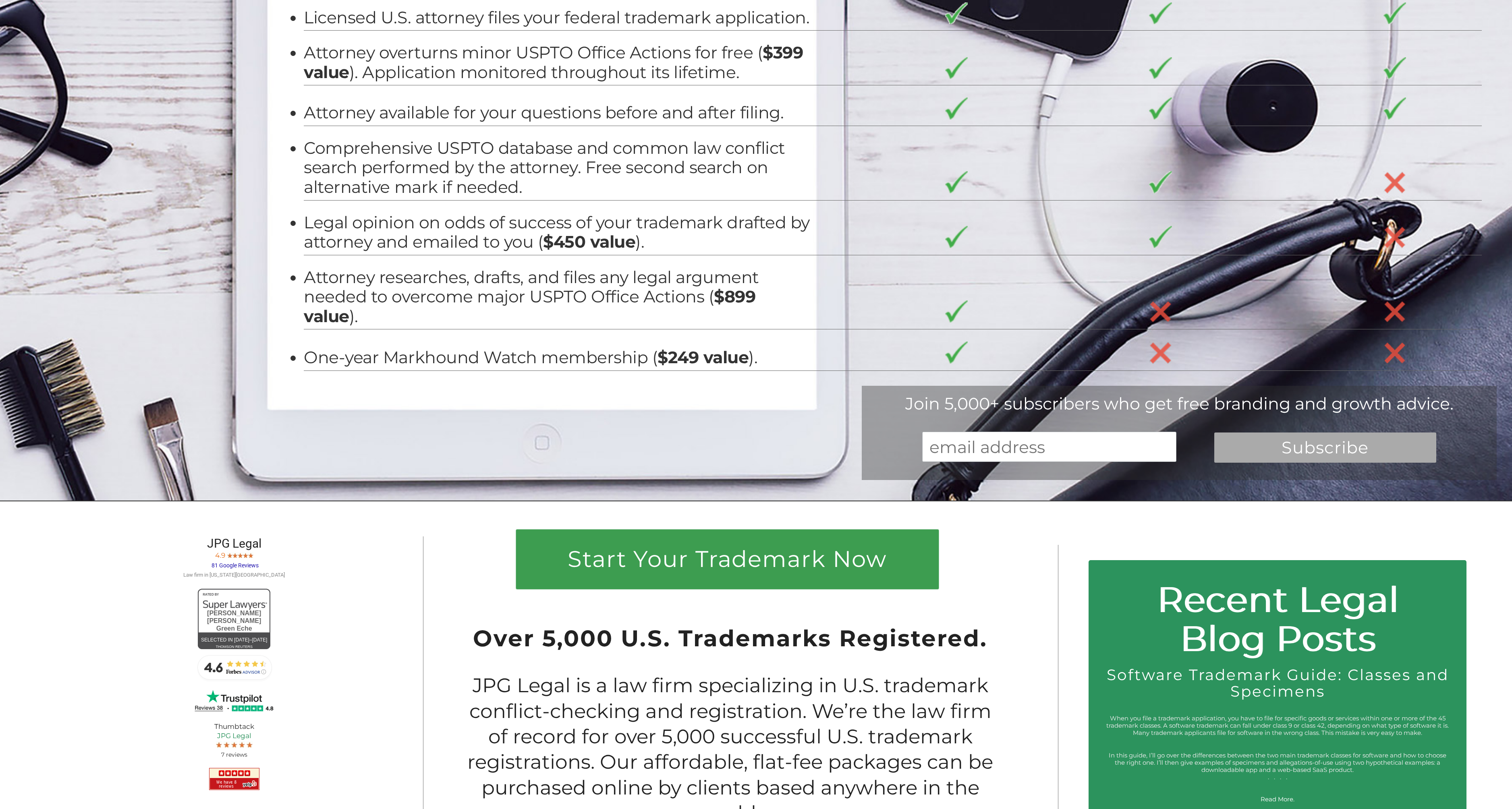
scroll to position [0, 0]
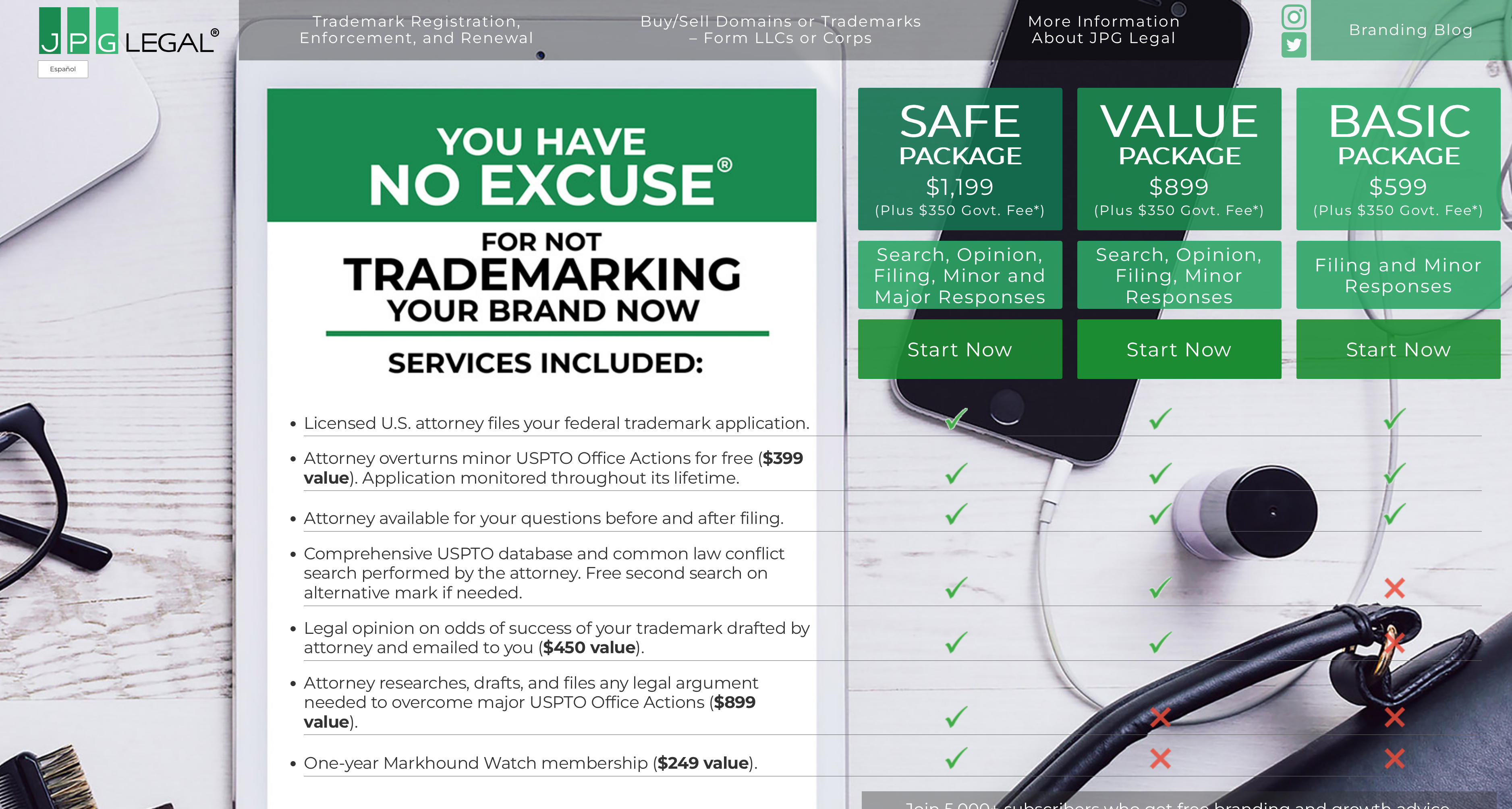
click at [767, 353] on link "Start Now" at bounding box center [1179, 349] width 204 height 60
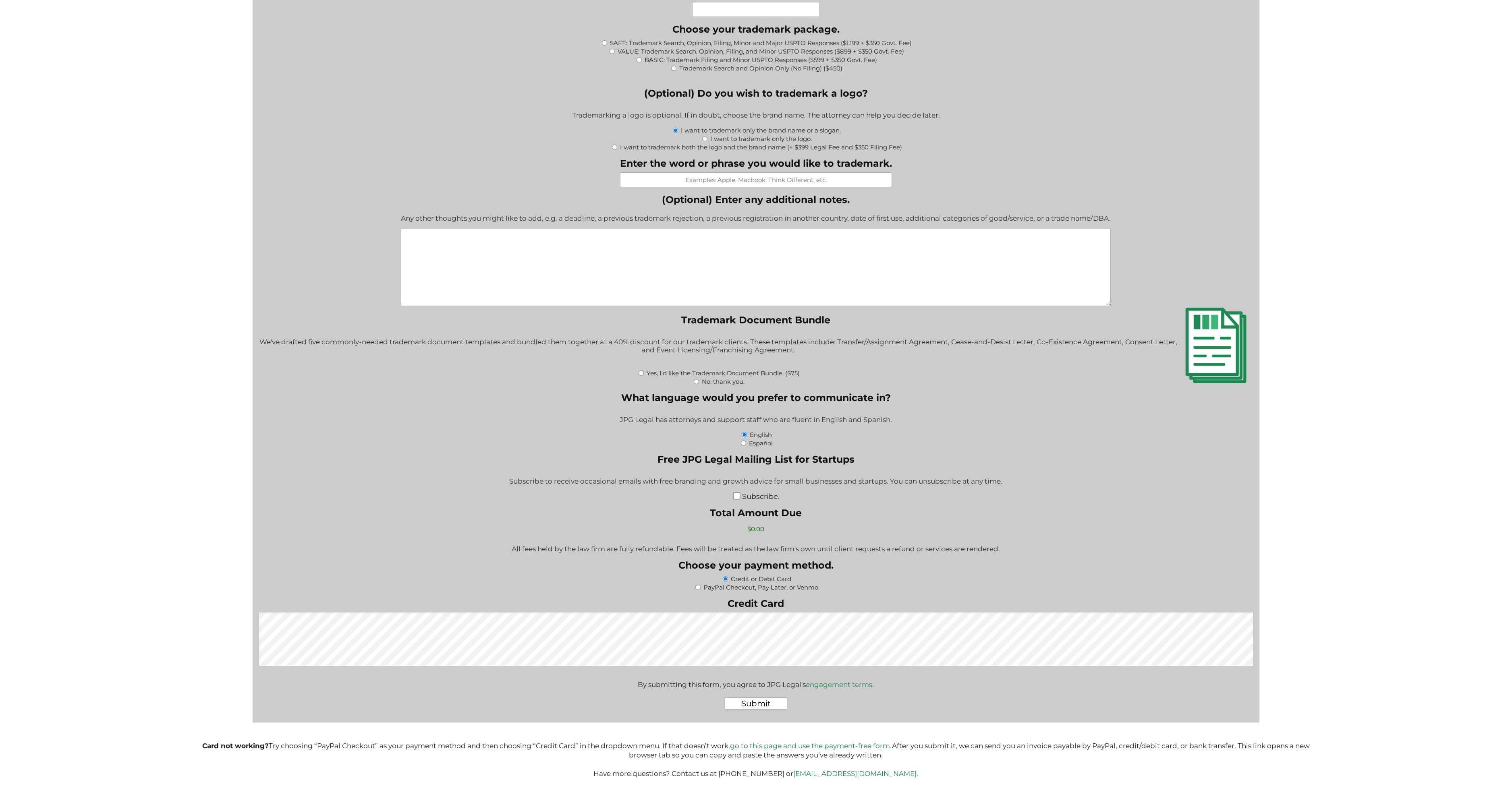
scroll to position [1004, 0]
click at [1356, 438] on div "Fill out this form to get the process started on your trademark application. If…" at bounding box center [755, 96] width 1210 height 1379
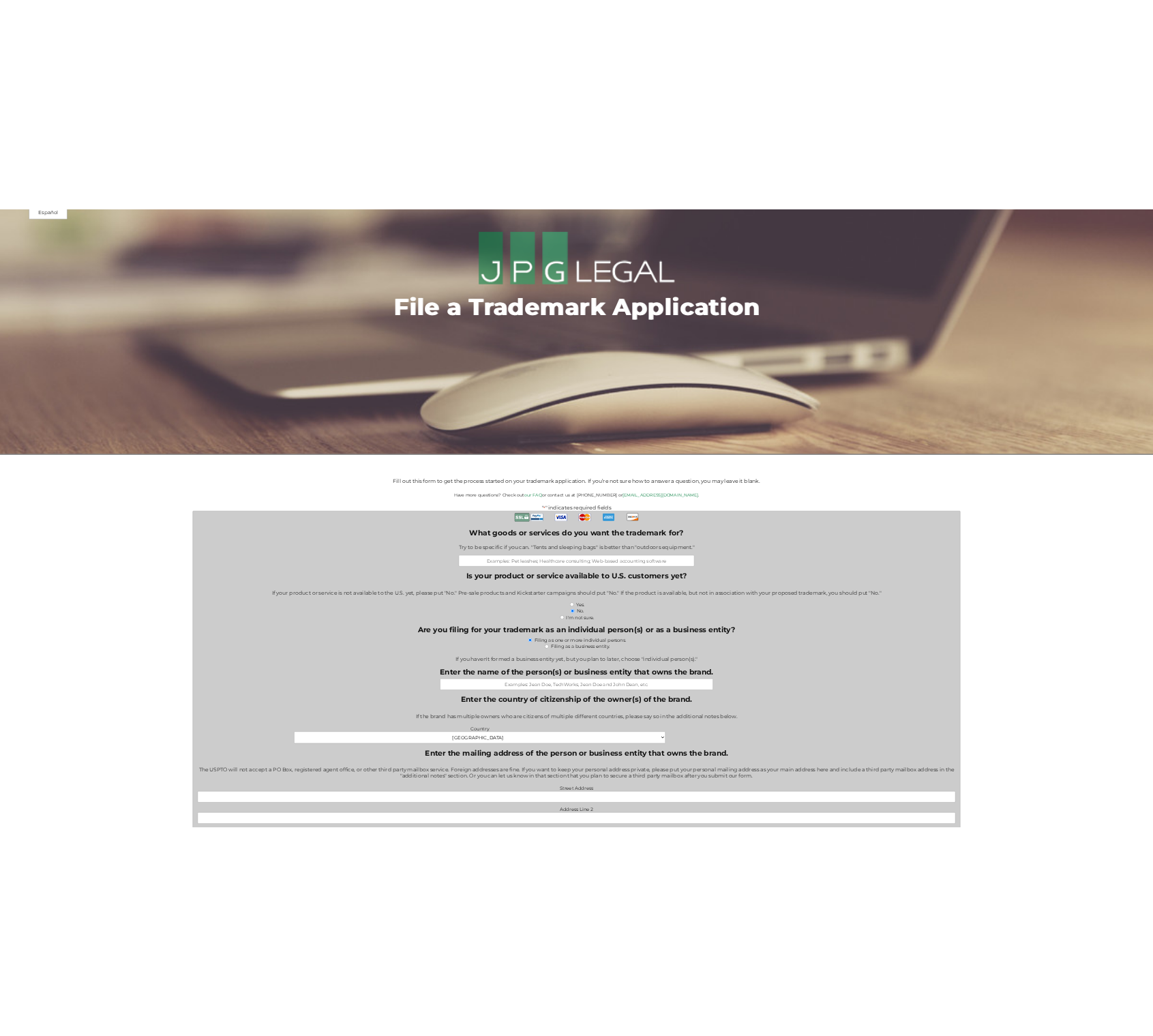
scroll to position [0, 0]
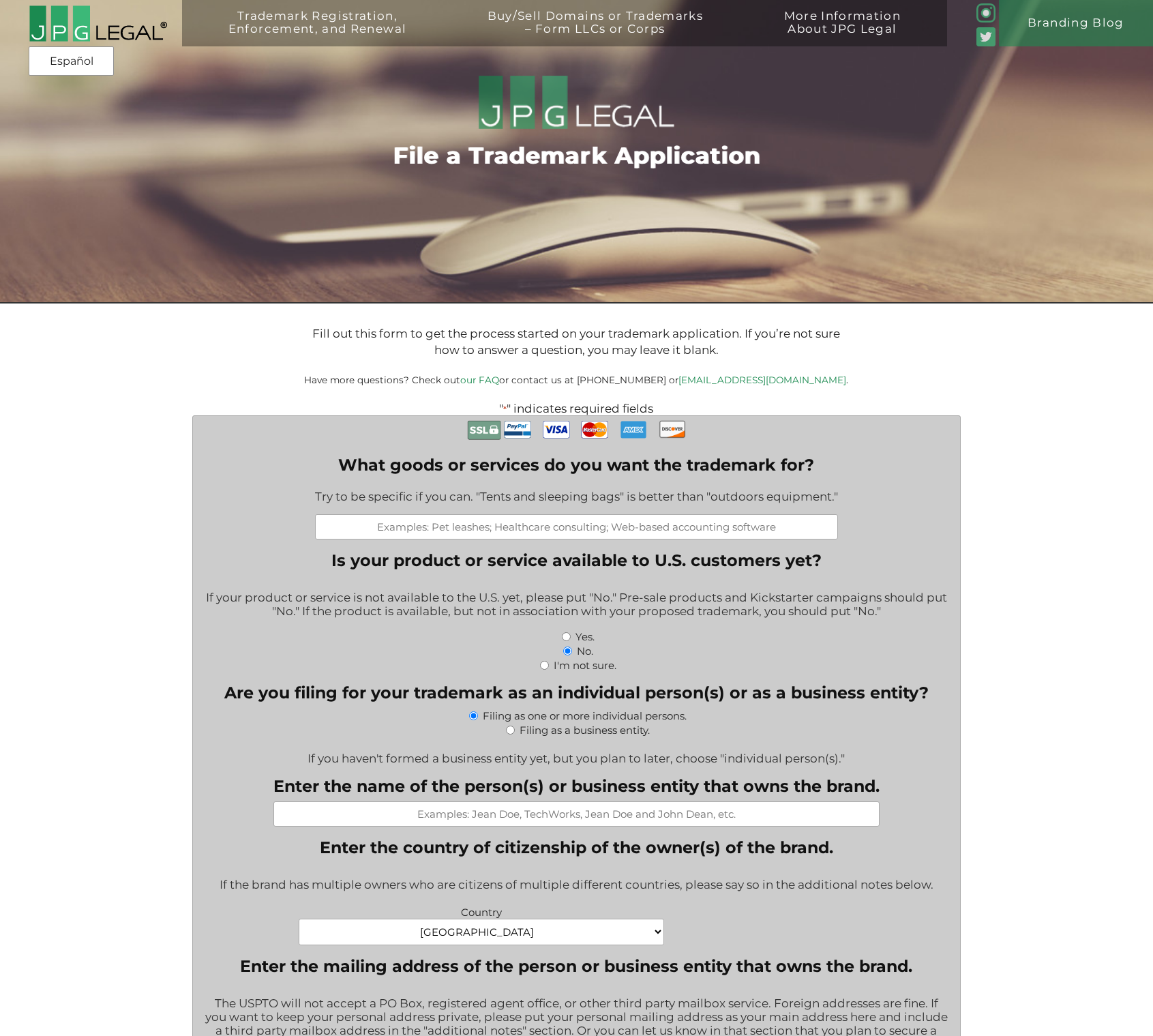
click at [368, 528] on input "What goods or services do you want the trademark for?" at bounding box center [576, 526] width 522 height 25
click at [346, 535] on input "What goods or services do you want the trademark for?" at bounding box center [576, 526] width 522 height 25
paste input "Non-medicated foaming paw cleansers for dogs; non-medicated animal grooming pre…"
drag, startPoint x: 819, startPoint y: 531, endPoint x: 836, endPoint y: 530, distance: 17.0
click at [818, 531] on input "Class 3: Non-medicated foaming paw cleansers for dogs; non-medicated animal gro…" at bounding box center [576, 526] width 522 height 25
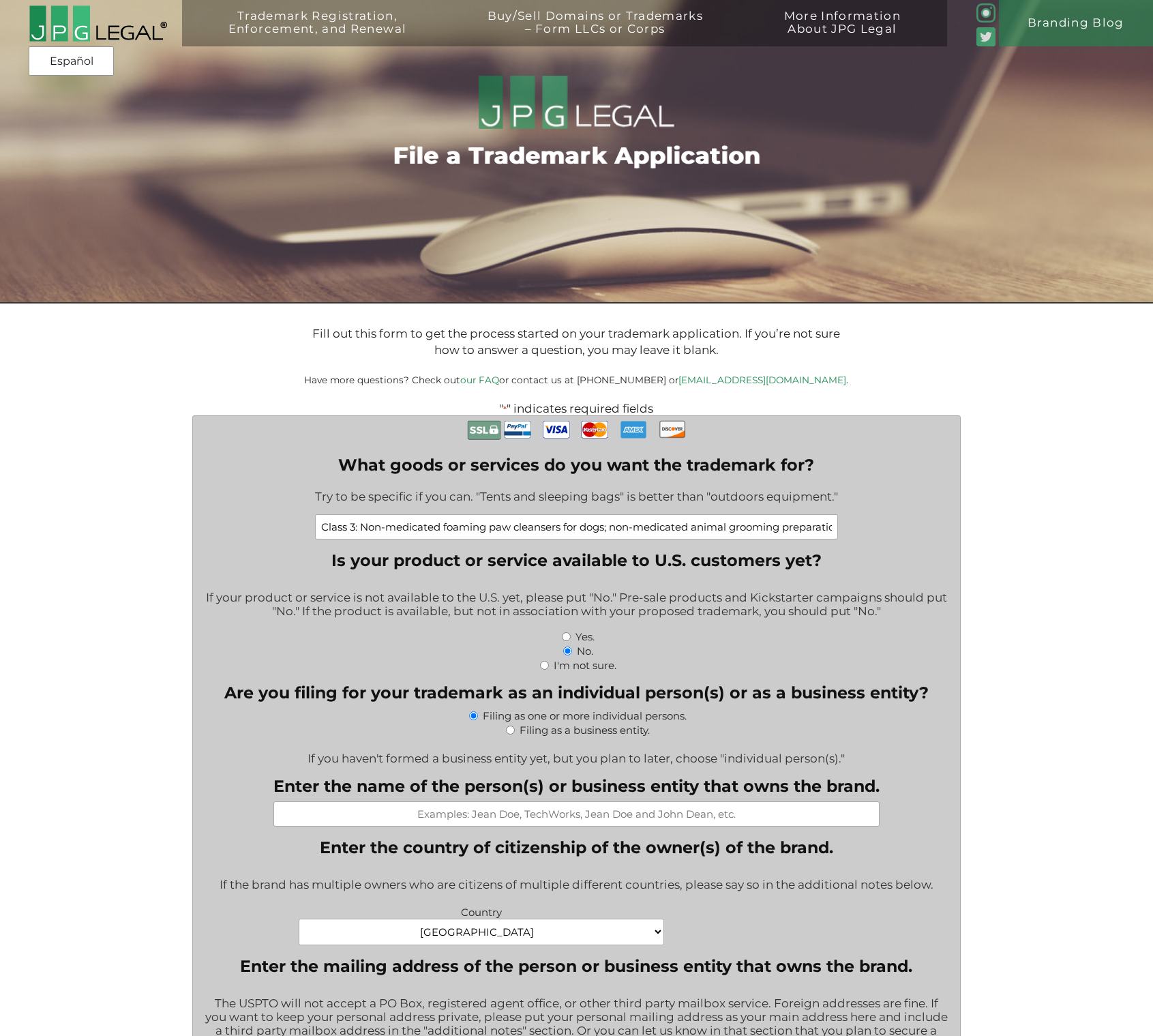
scroll to position [0, 66]
paste input "Hand-operated pet grooming brushes with integrated dispensers for non-medicated…"
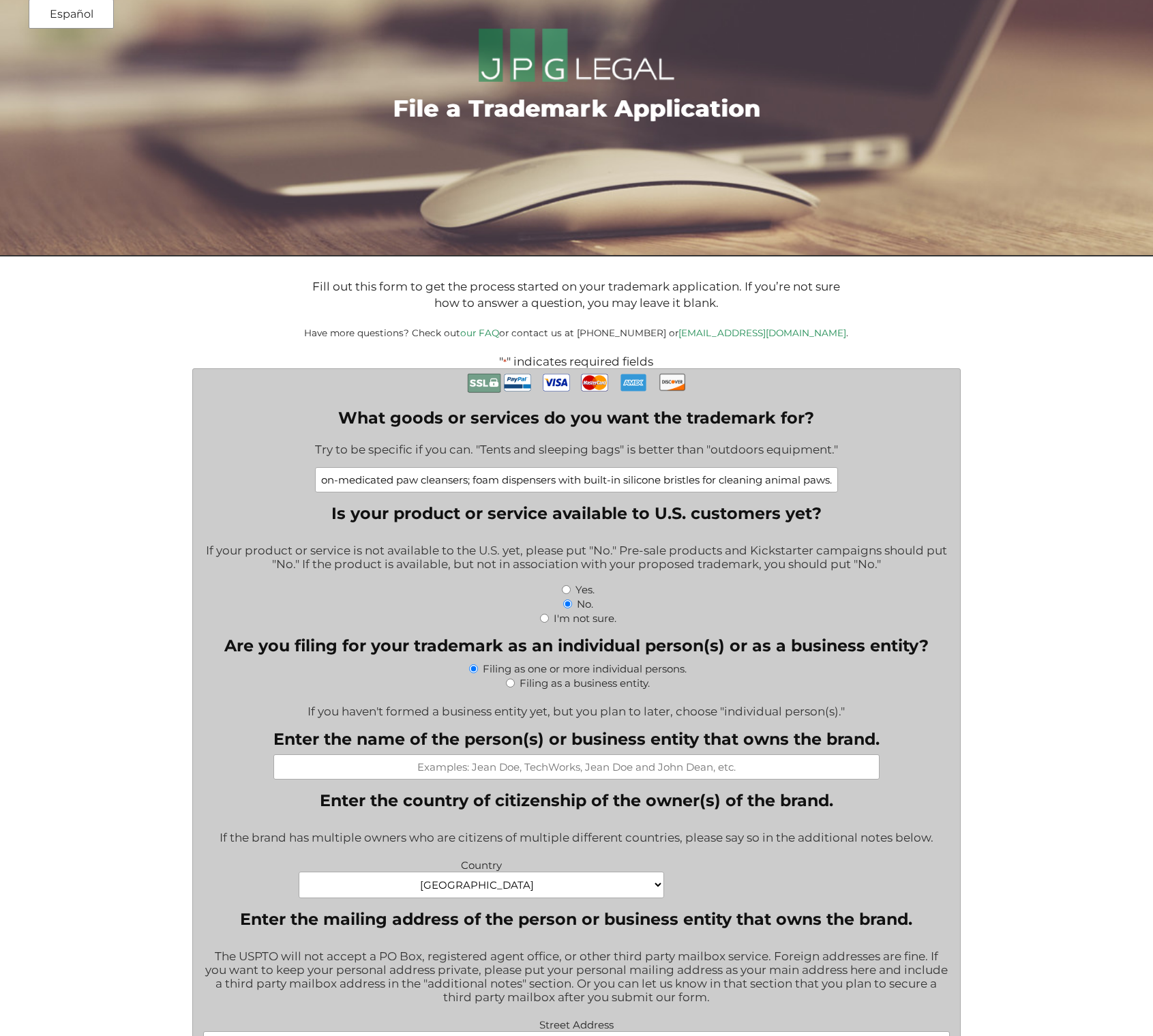
scroll to position [81, 0]
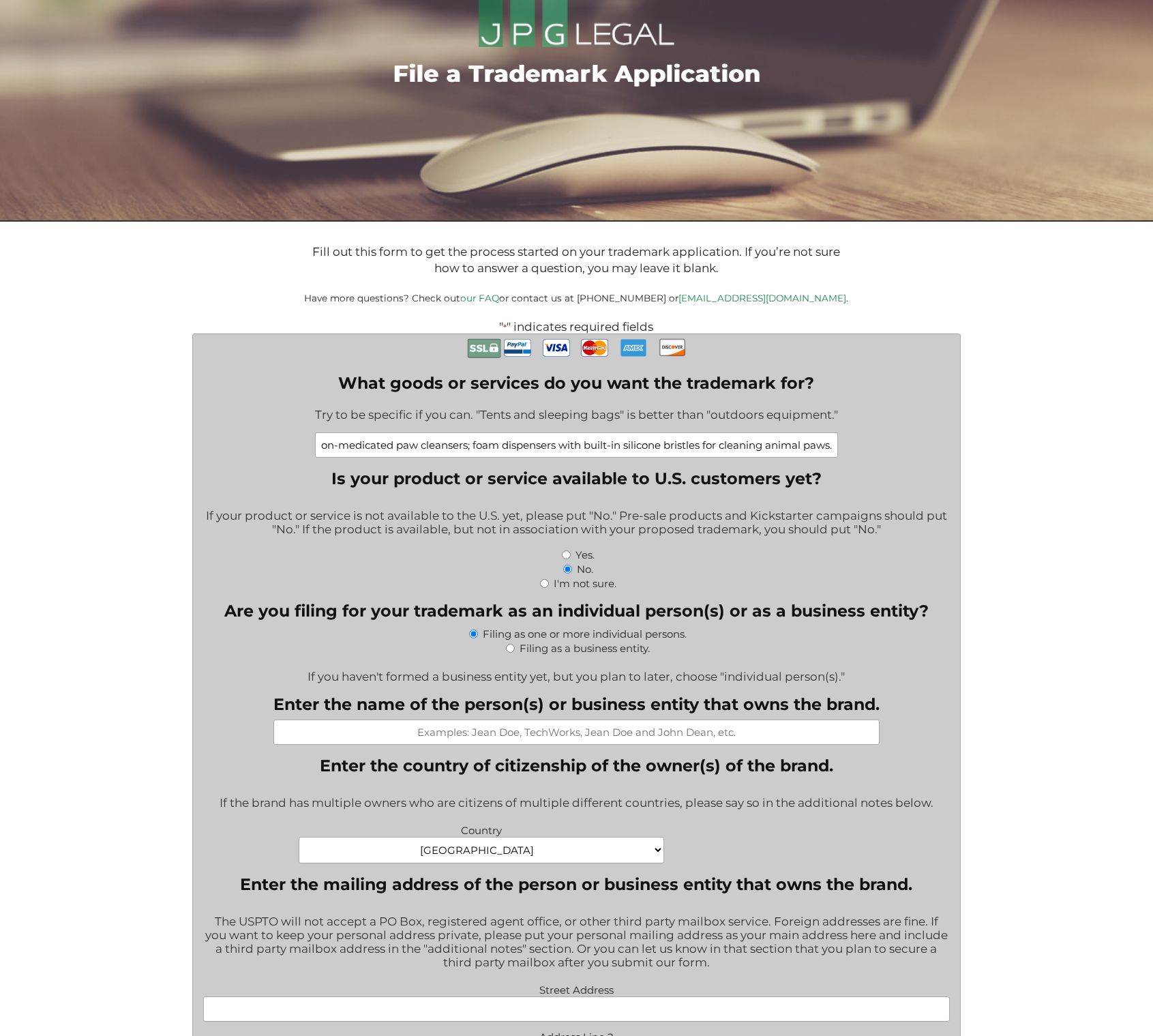
type input "Class 3: Non-medicated foaming paw cleansers for dogs; non-medicated animal gro…"
click at [509, 653] on input "Filing as a business entity." at bounding box center [509, 648] width 9 height 9
radio input "true"
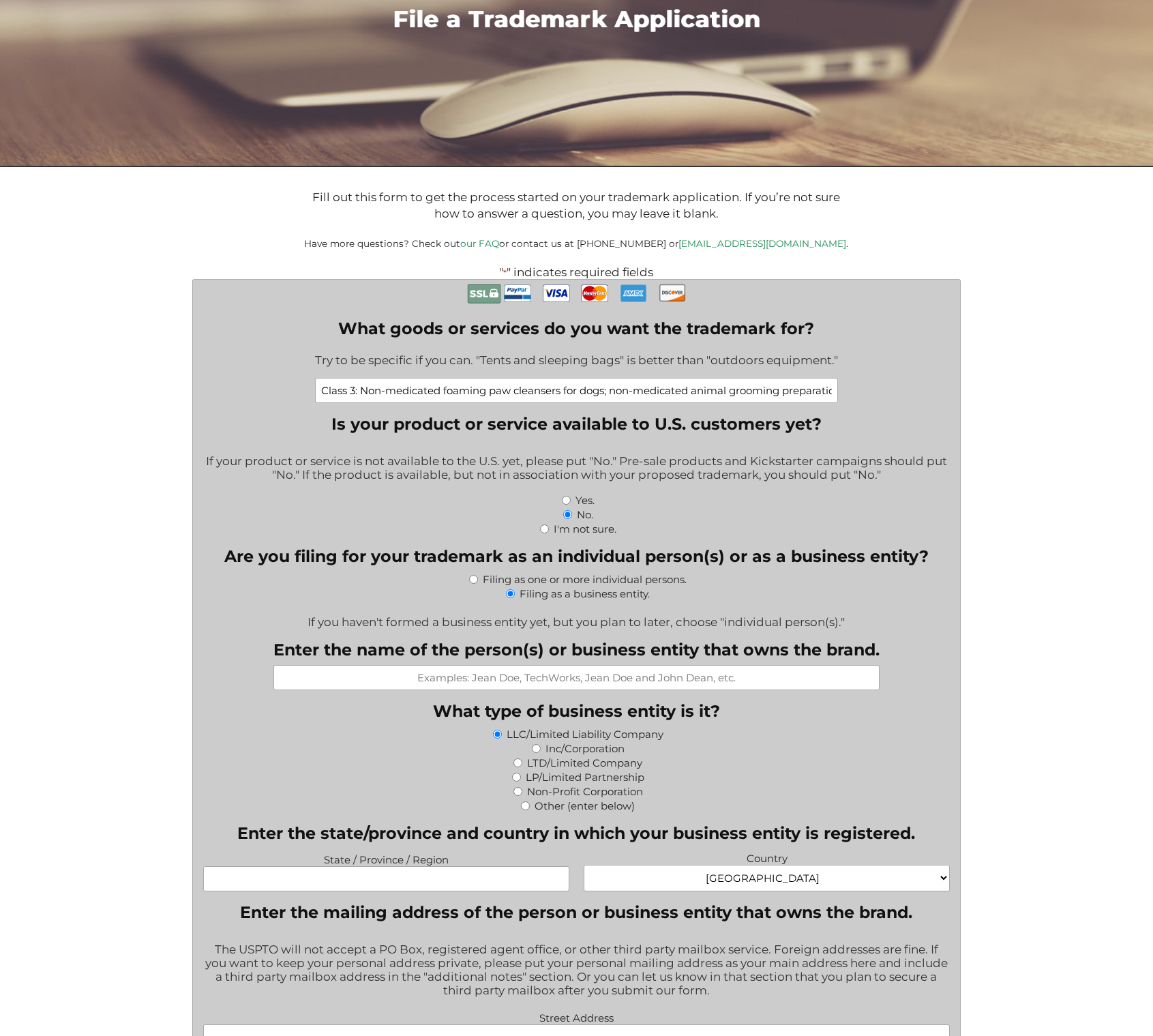
scroll to position [164, 0]
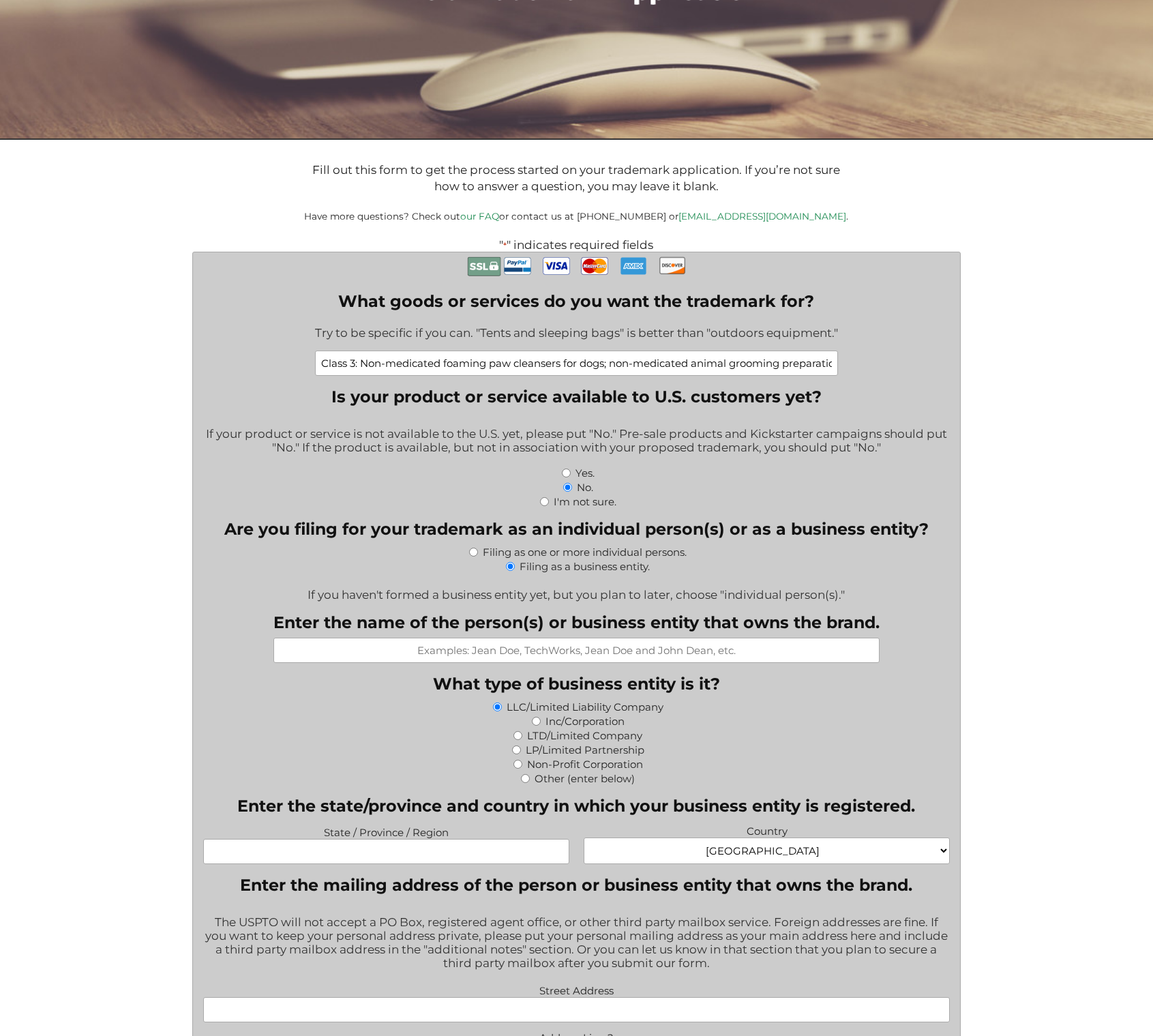
click at [534, 652] on input "Enter the name of the person(s) or business entity that owns the brand." at bounding box center [576, 650] width 606 height 25
click at [572, 657] on input "Enter the name of the person(s) or business entity that owns the brand." at bounding box center [576, 650] width 606 height 25
paste input "Fick Distribution LLC"
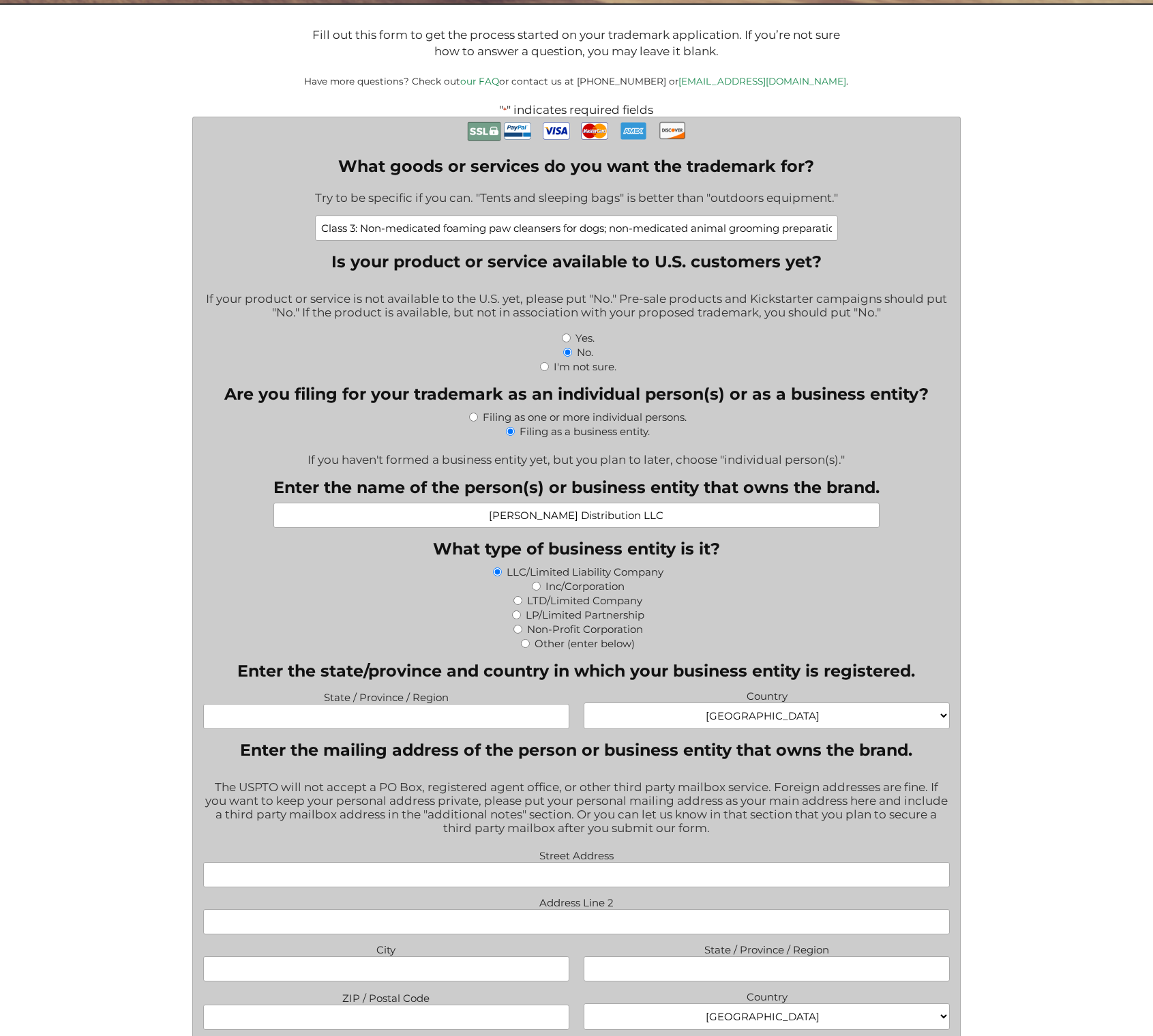
scroll to position [327, 0]
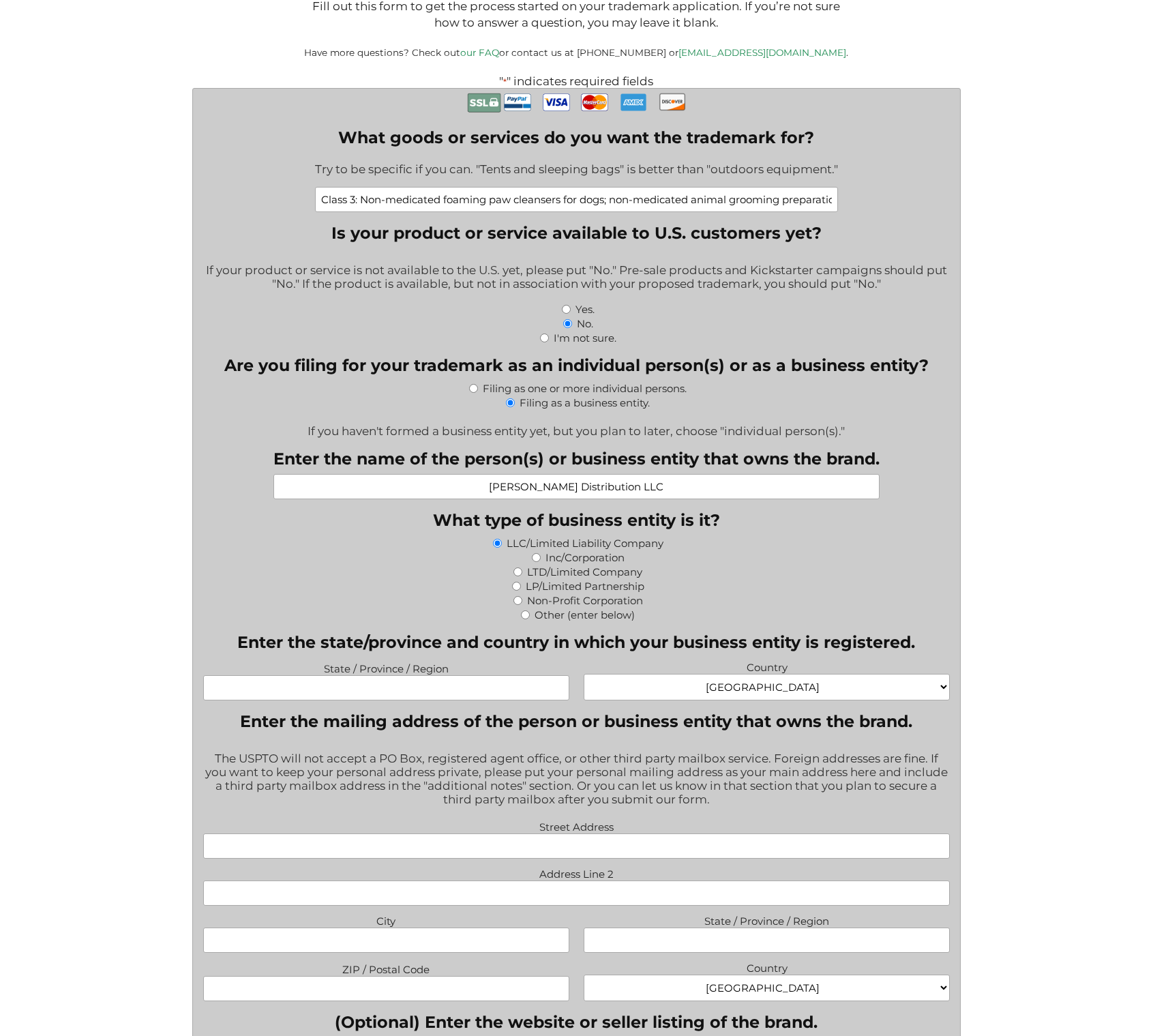
type input "Fick Distribution LLC"
click at [416, 690] on input "State / Province / Region" at bounding box center [386, 687] width 365 height 25
click at [418, 686] on input "State / Province / Region" at bounding box center [386, 687] width 365 height 25
paste input "Delaware"
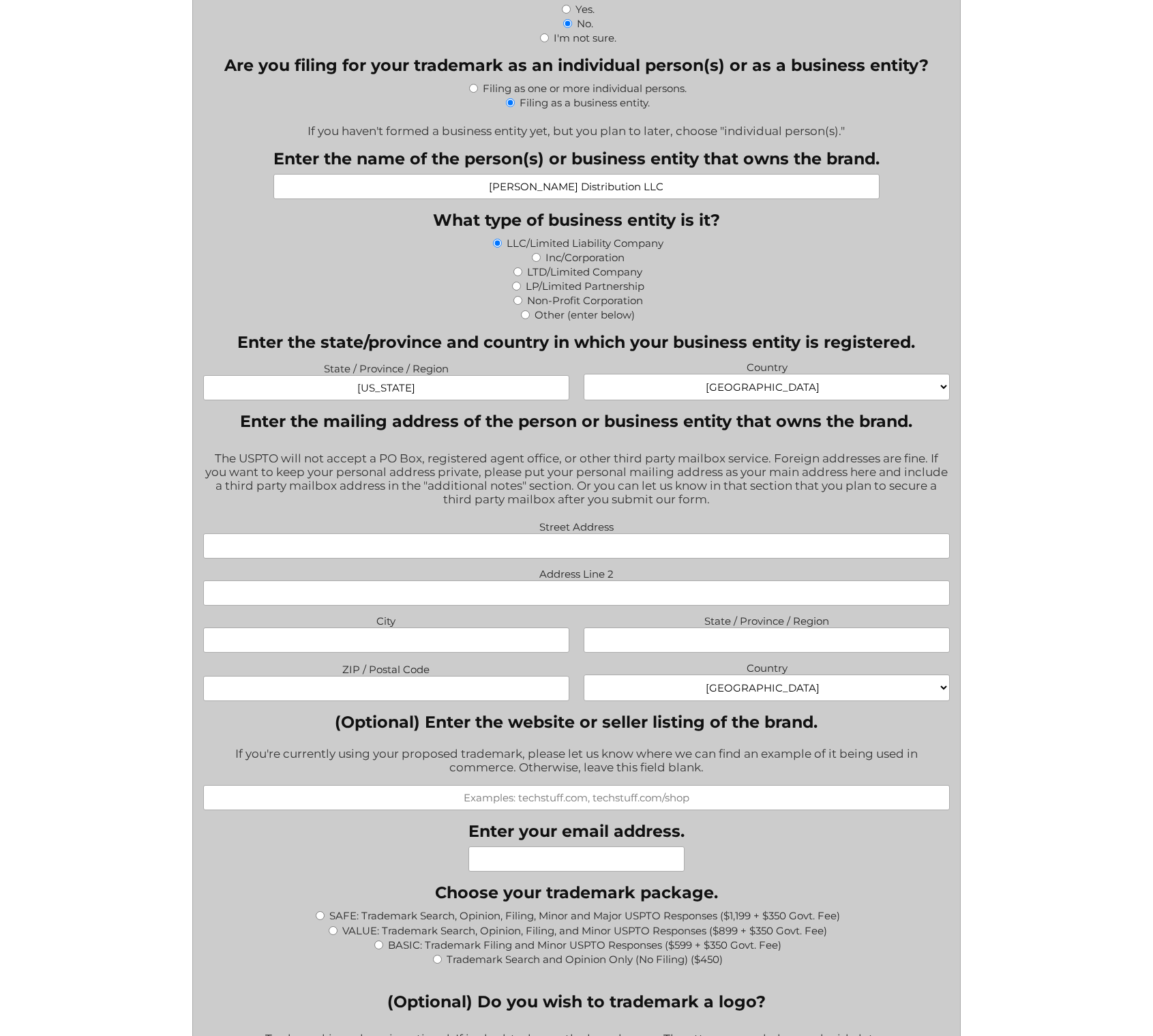
scroll to position [655, 0]
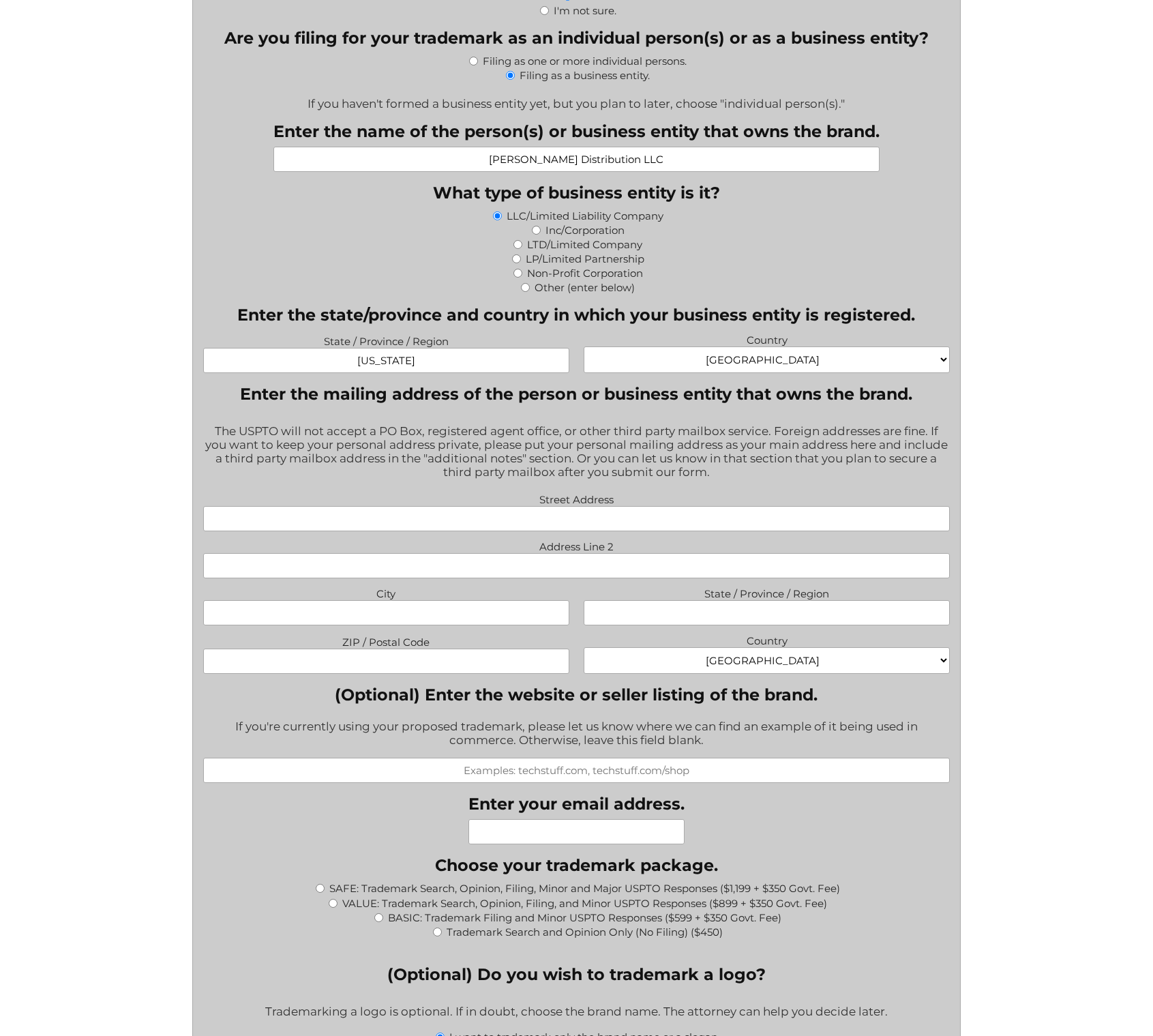
type input "Delaware"
click at [575, 522] on input "Street Address" at bounding box center [576, 518] width 746 height 25
paste input "1040 1st Ave. # 313 New York NY 10022"
click at [653, 518] on input "1040 1st Ave. # 313 New York NY 10022" at bounding box center [576, 518] width 746 height 25
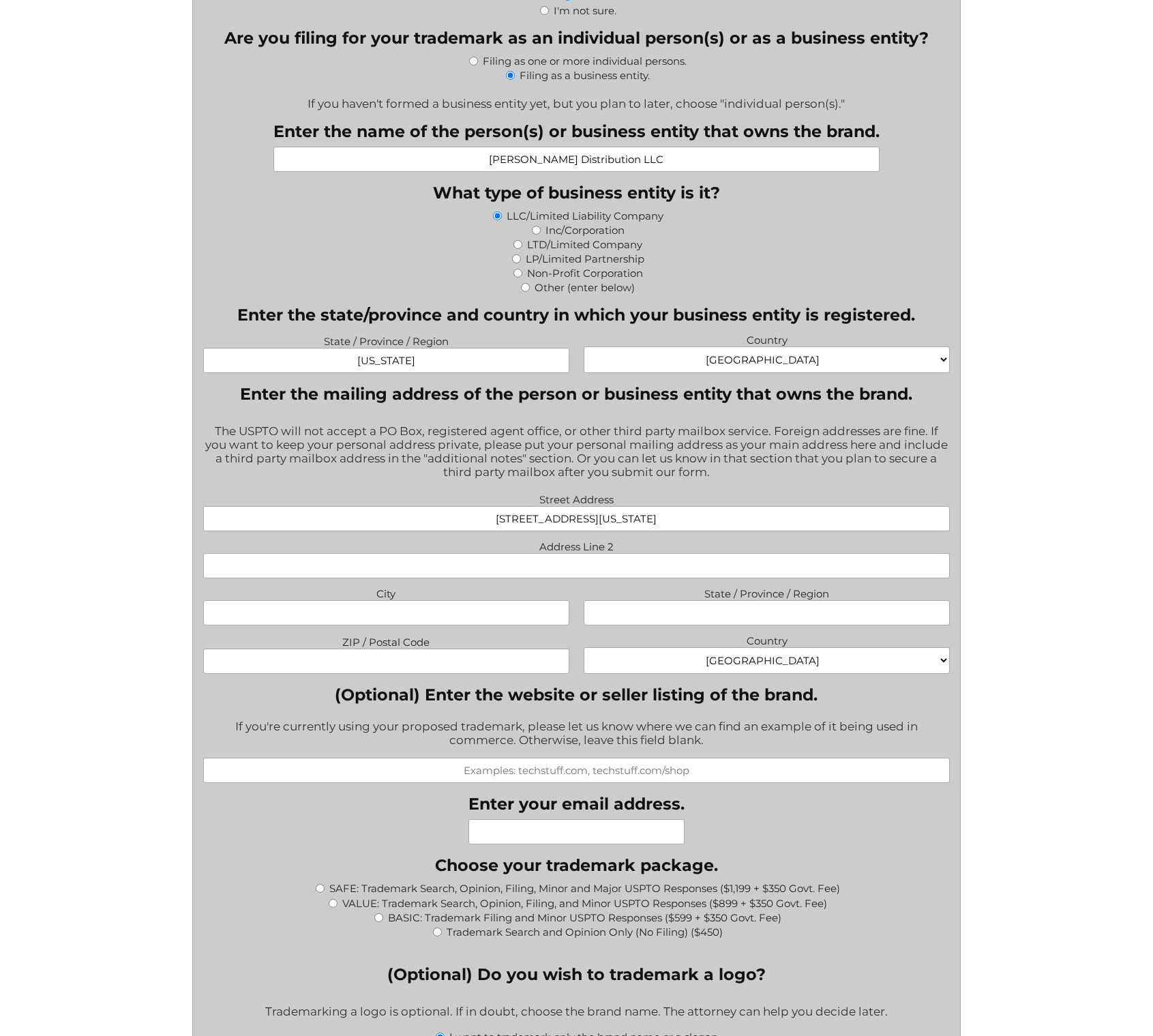
type input "1040 1st Ave. # 313 New York NY"
click at [475, 666] on input "ZIP / Postal Code" at bounding box center [386, 661] width 365 height 25
paste input "10022"
type input "10022"
click at [648, 517] on input "1040 1st Ave. # 313 New York NY" at bounding box center [576, 518] width 746 height 25
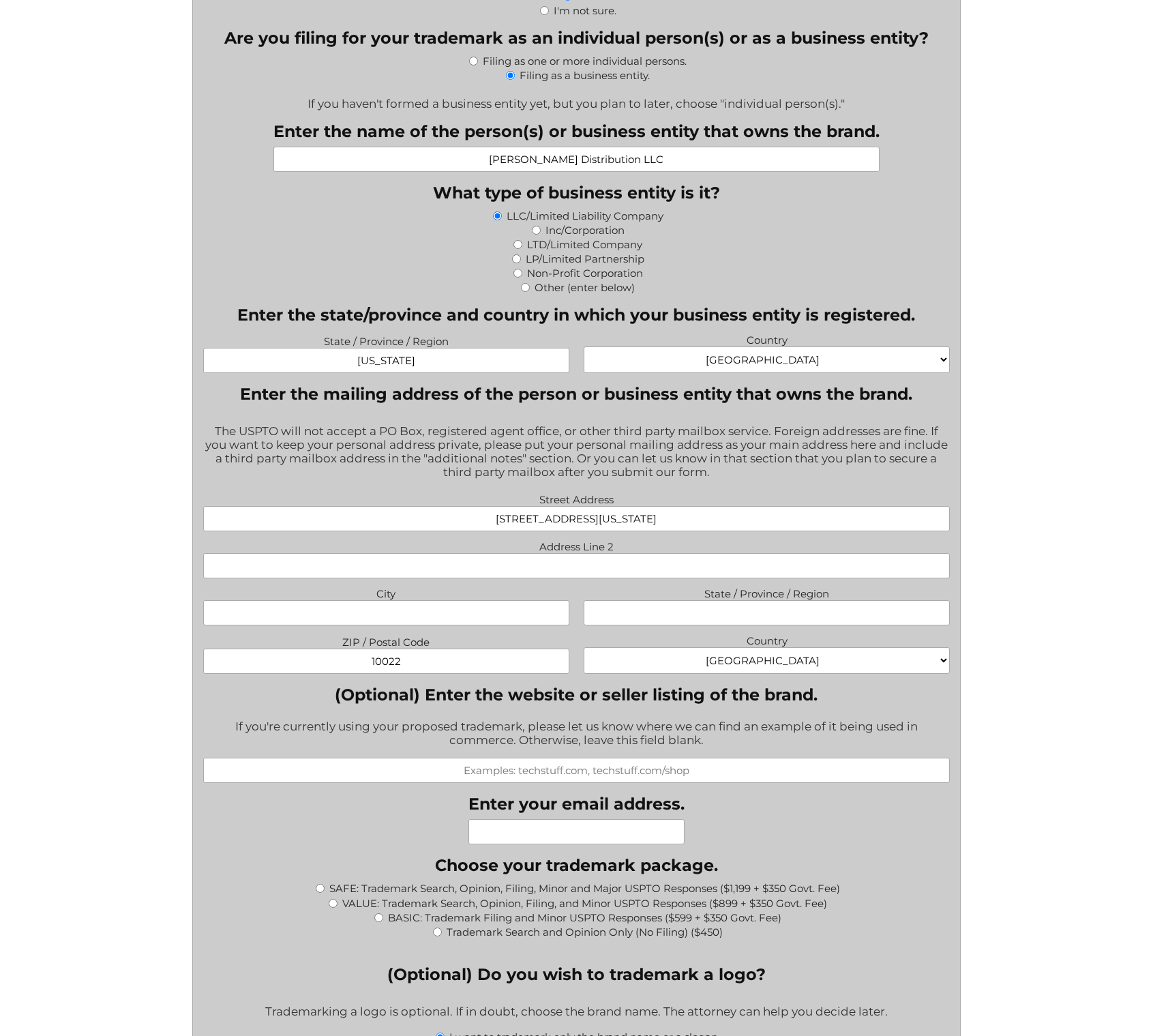
click at [648, 517] on input "1040 1st Ave. # 313 New York NY" at bounding box center [576, 518] width 746 height 25
type input "1040 1st Ave. # 313 New York"
click at [748, 612] on input "State / Province / Region" at bounding box center [767, 612] width 365 height 25
paste input "NY"
type input "NY"
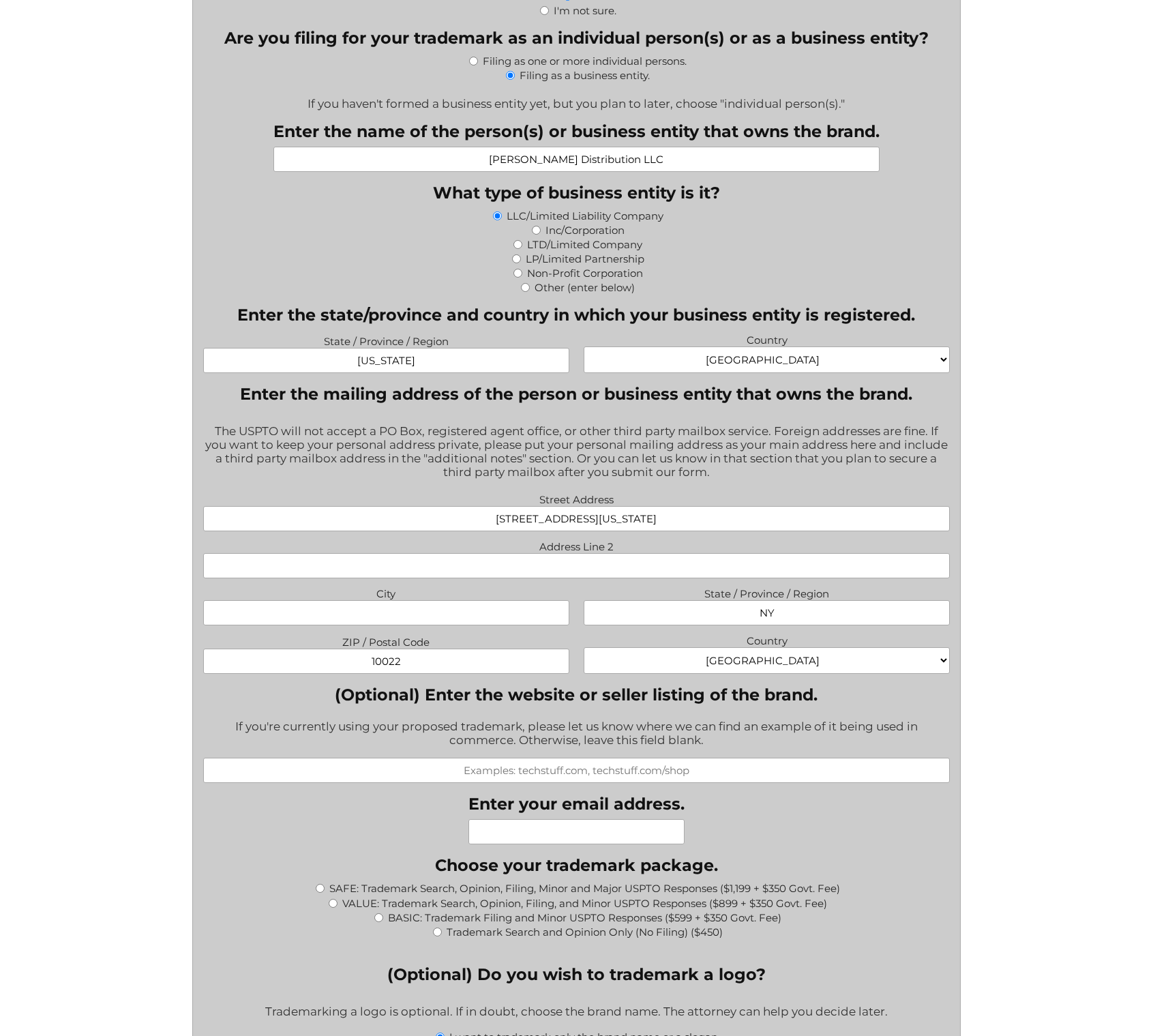
drag, startPoint x: 663, startPoint y: 523, endPoint x: 599, endPoint y: 520, distance: 64.1
click at [599, 520] on input "1040 1st Ave. # 313 New York" at bounding box center [576, 518] width 746 height 25
type input "1040 1st Ave. # 313"
click at [483, 619] on input "City" at bounding box center [386, 612] width 365 height 25
paste input "New York"
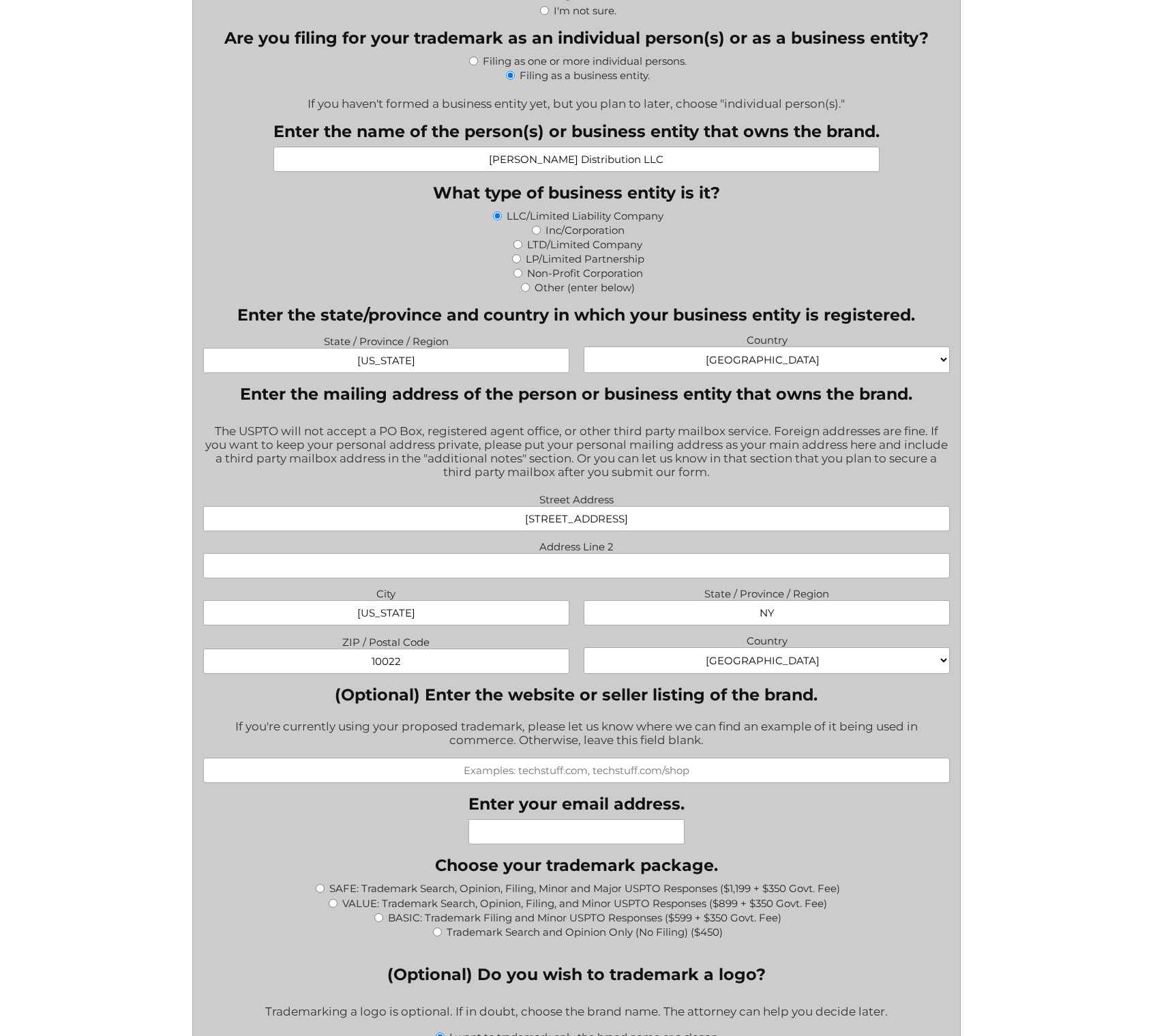
type input "New York"
click at [570, 565] on input "Address Line 2" at bounding box center [576, 565] width 746 height 25
click at [682, 521] on input "1040 1st Ave. # 313" at bounding box center [576, 518] width 746 height 25
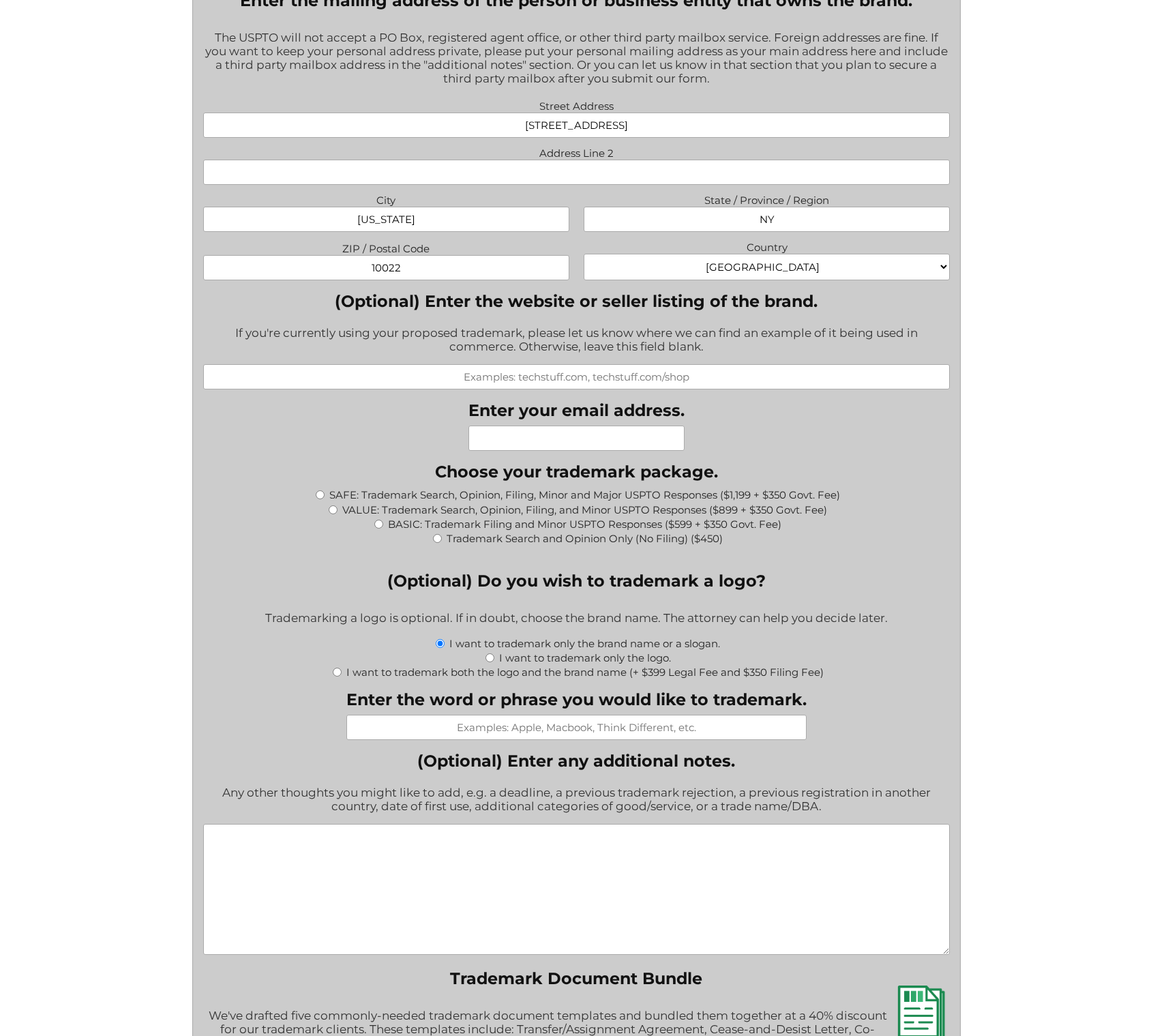
scroll to position [1064, 0]
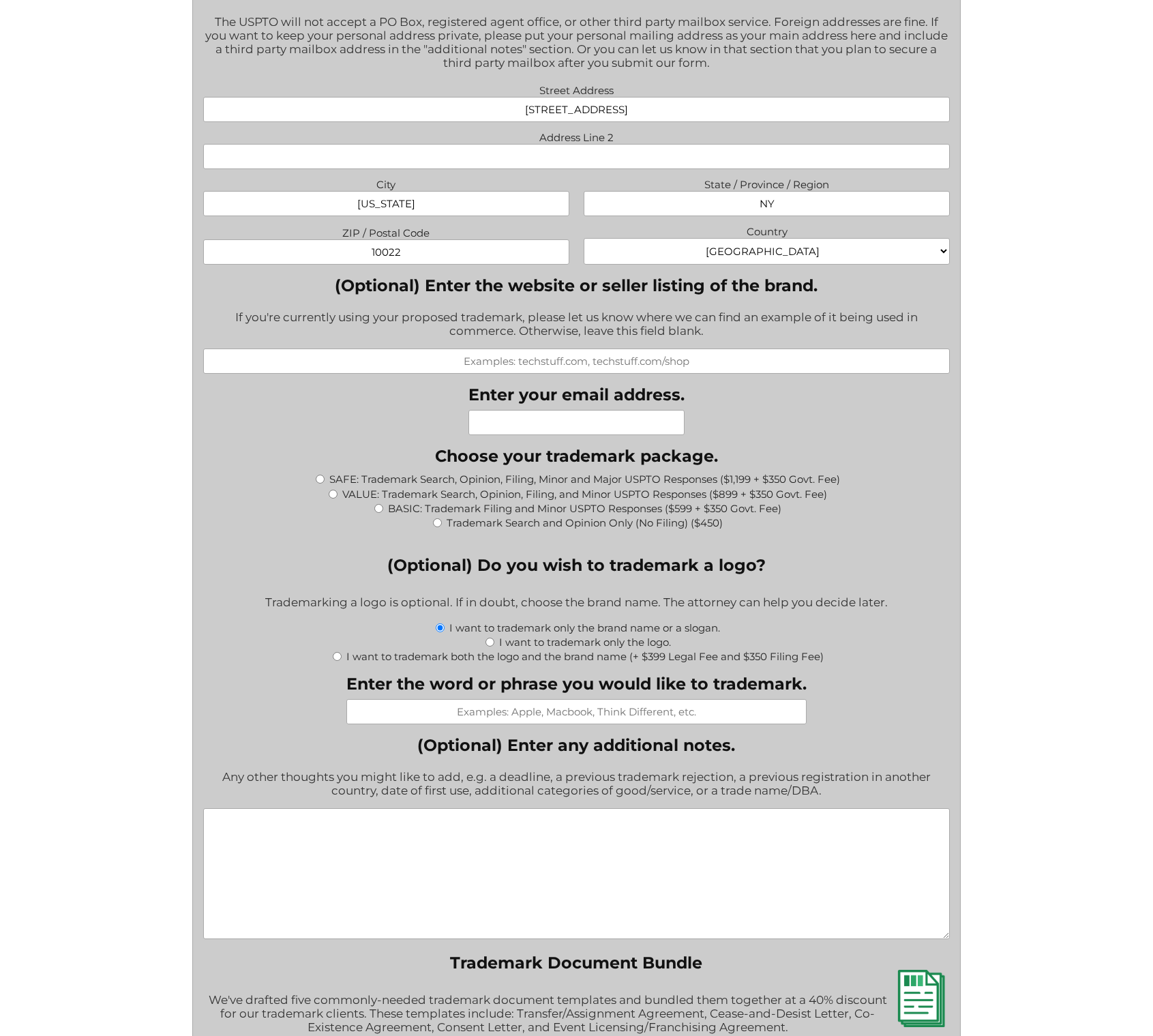
type input "1040 1st Ave. # 313"
click at [555, 426] on input "Enter your email address." at bounding box center [577, 422] width 216 height 25
click at [575, 425] on input "bus" at bounding box center [577, 422] width 216 height 25
paste input "iness@fickdistribution.com"
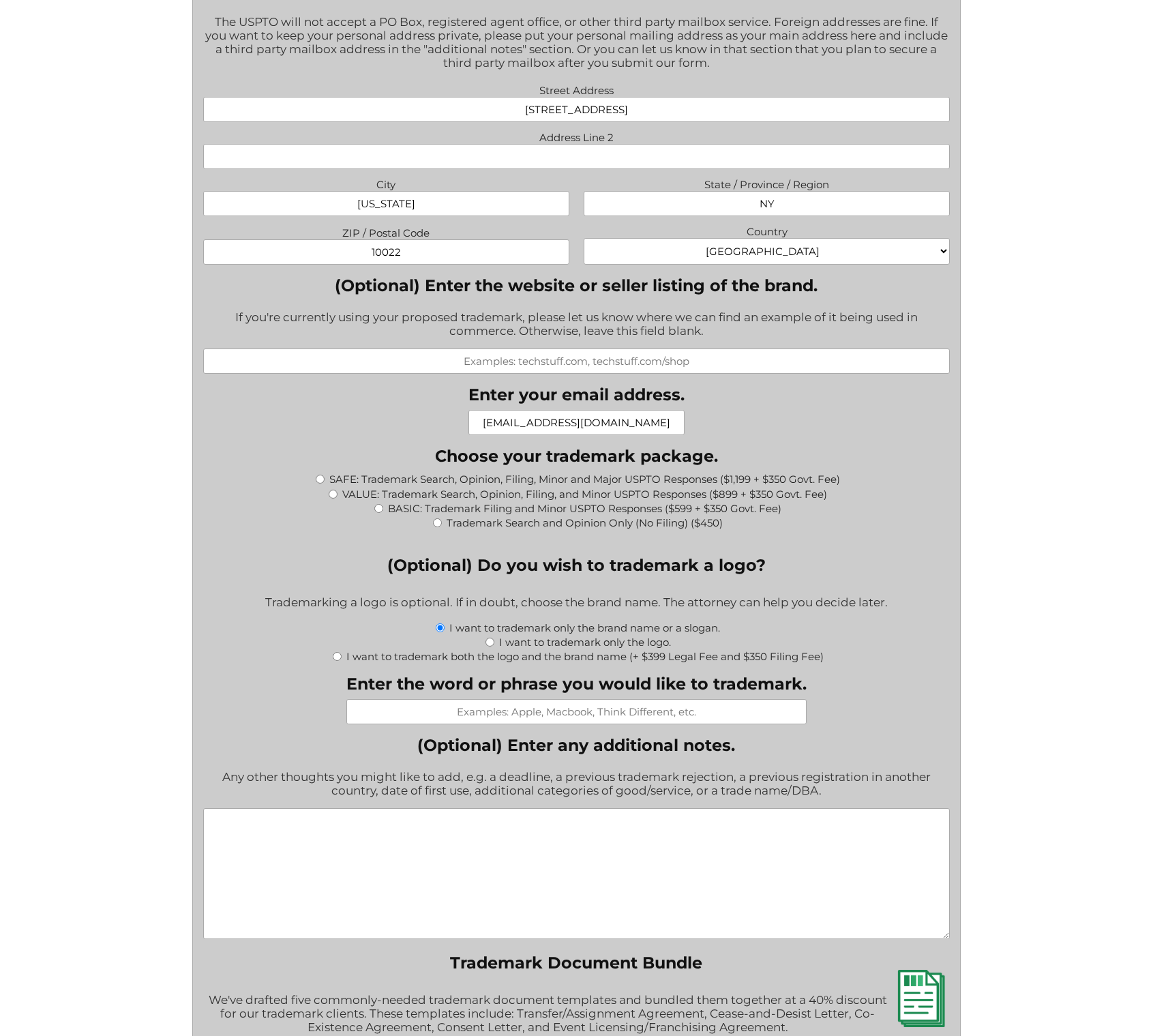
type input "business@fickdistribution.com"
click at [333, 497] on input "VALUE: Trademark Search, Opinion, Filing, and Minor USPTO Responses ($899 + $35…" at bounding box center [333, 494] width 9 height 9
radio input "true"
type input "$1,249.00"
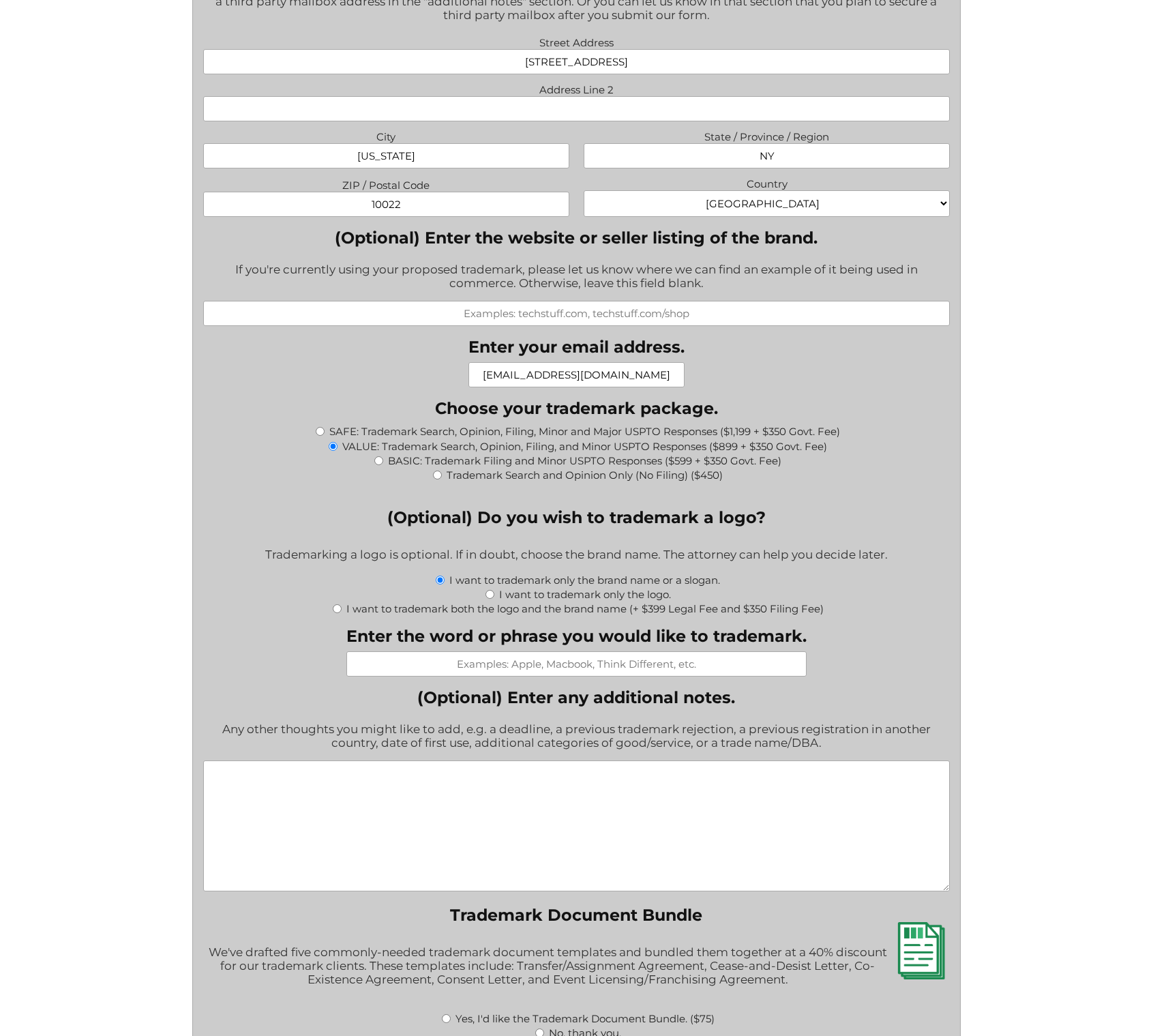
scroll to position [1145, 0]
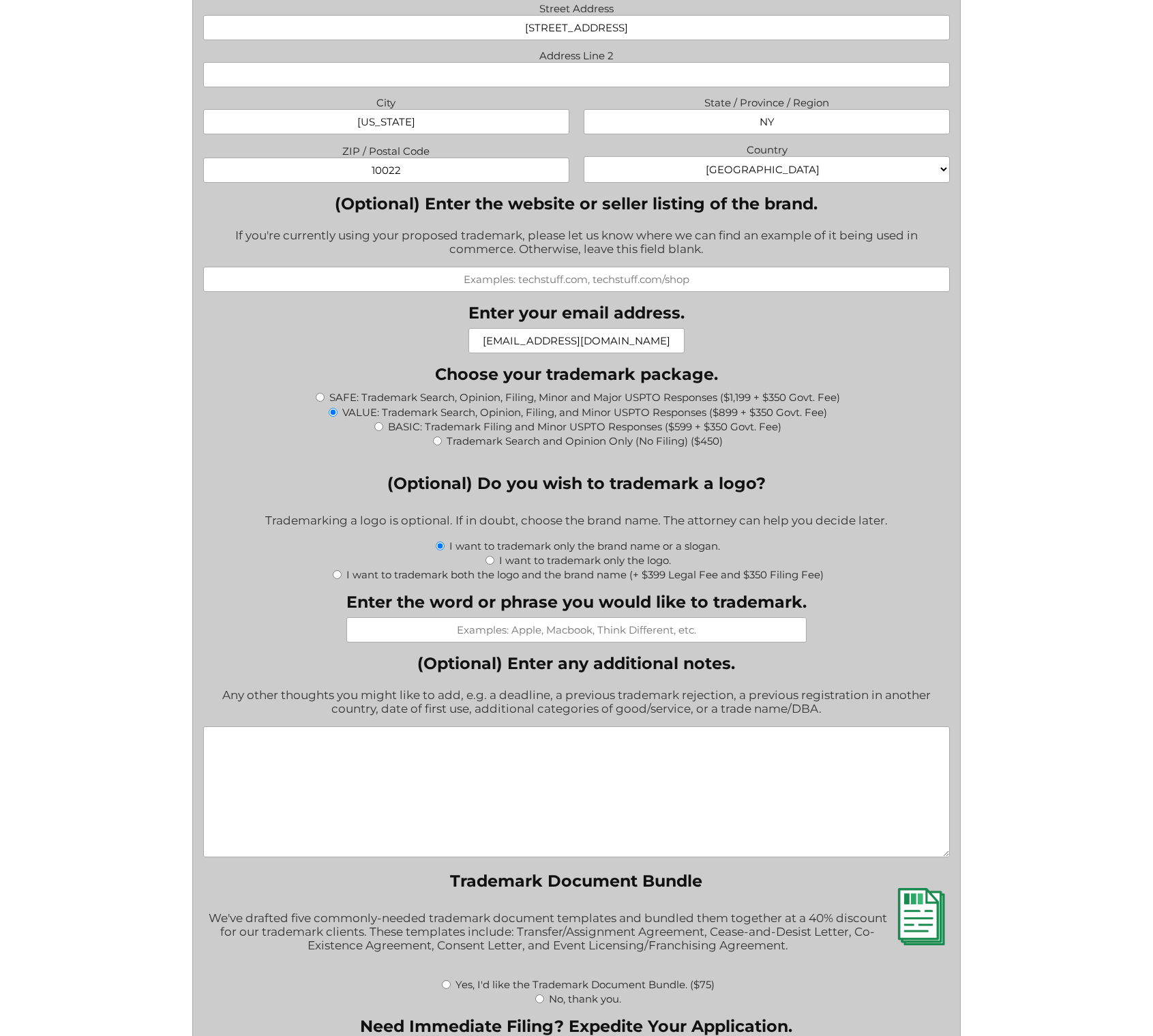
click at [542, 632] on input "Enter the word or phrase you would like to trademark." at bounding box center [576, 629] width 460 height 25
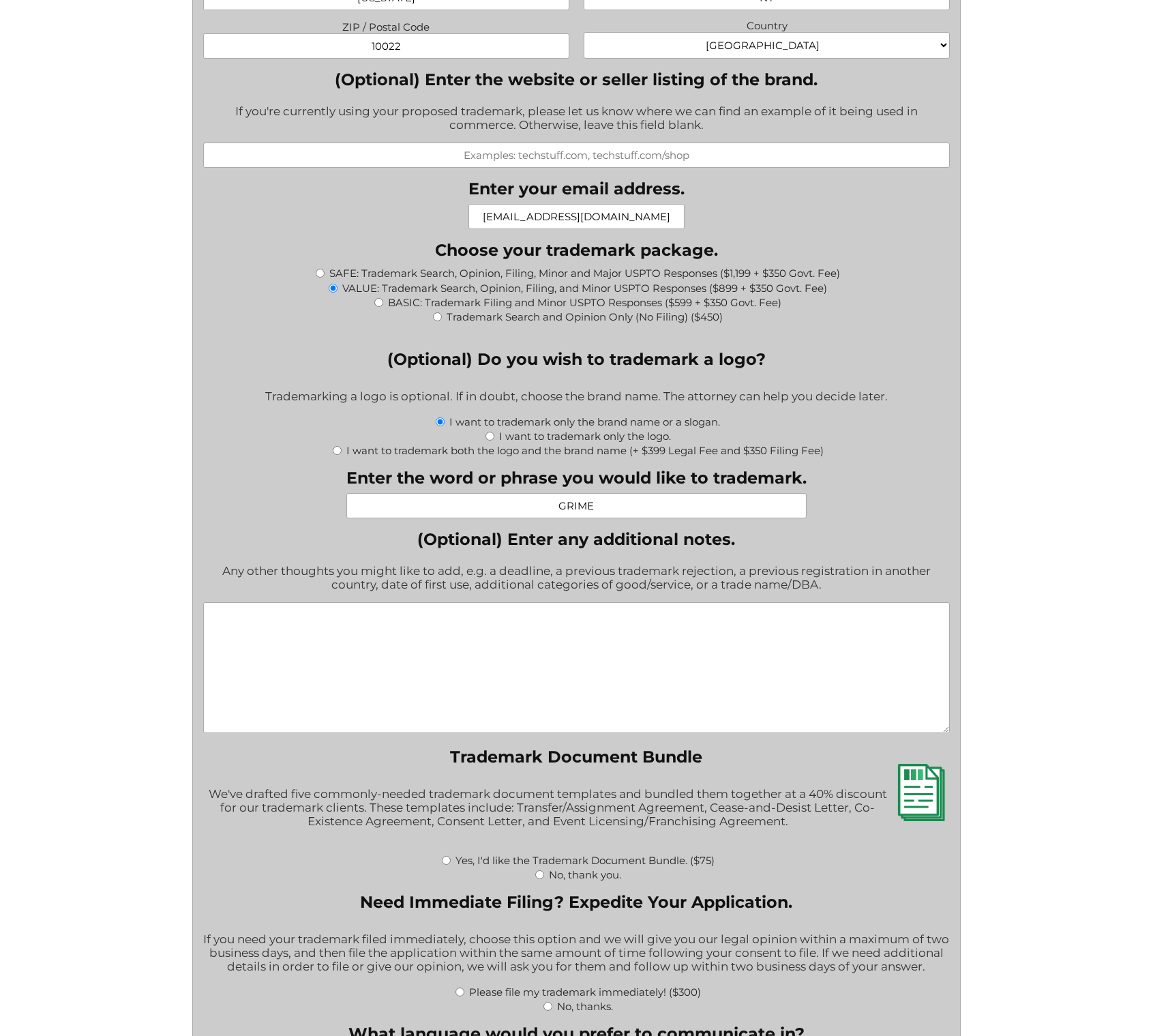
scroll to position [1309, 0]
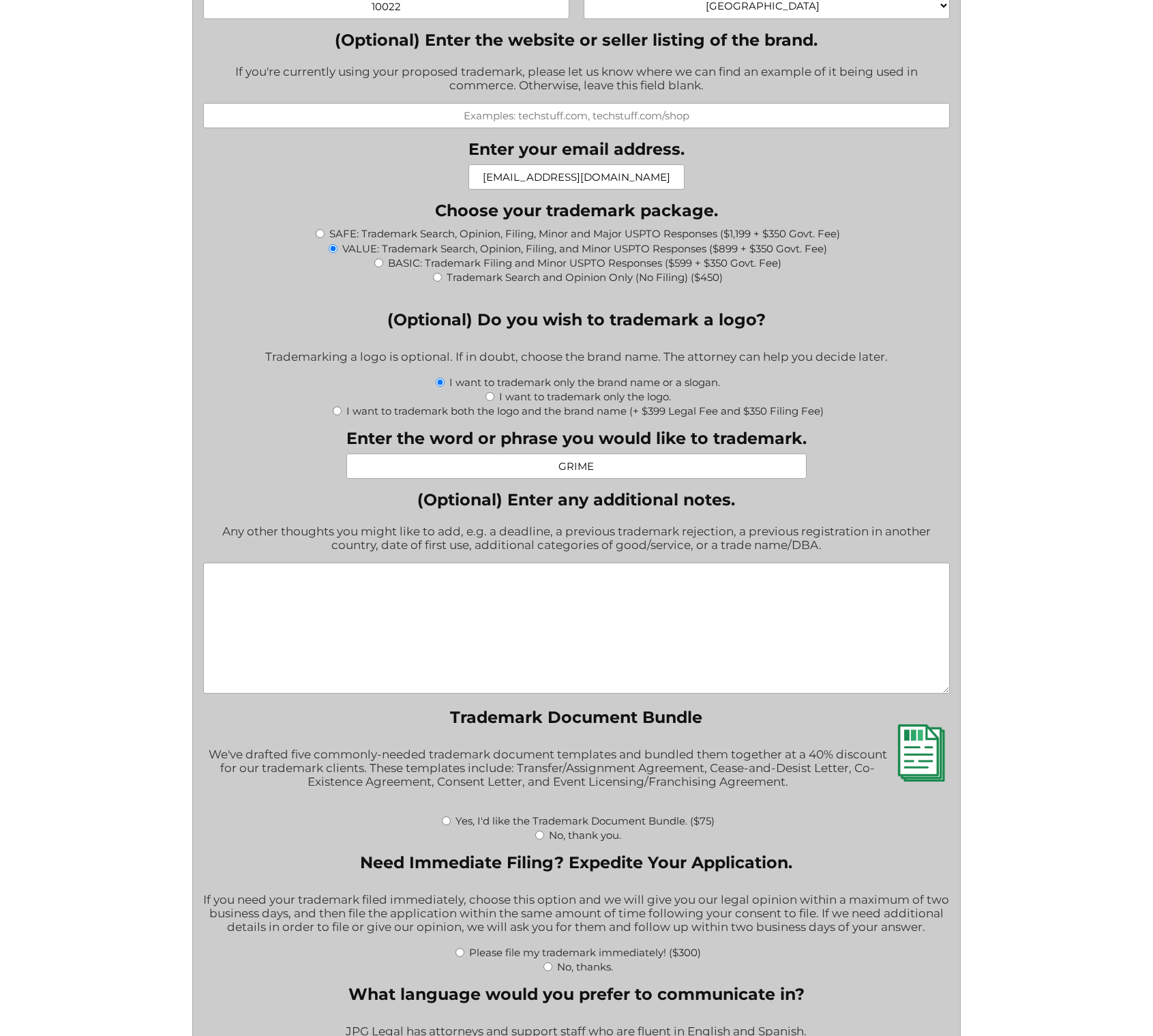
type input "GRIME"
click at [564, 597] on textarea "(Optional) Enter any additional notes." at bounding box center [576, 628] width 746 height 131
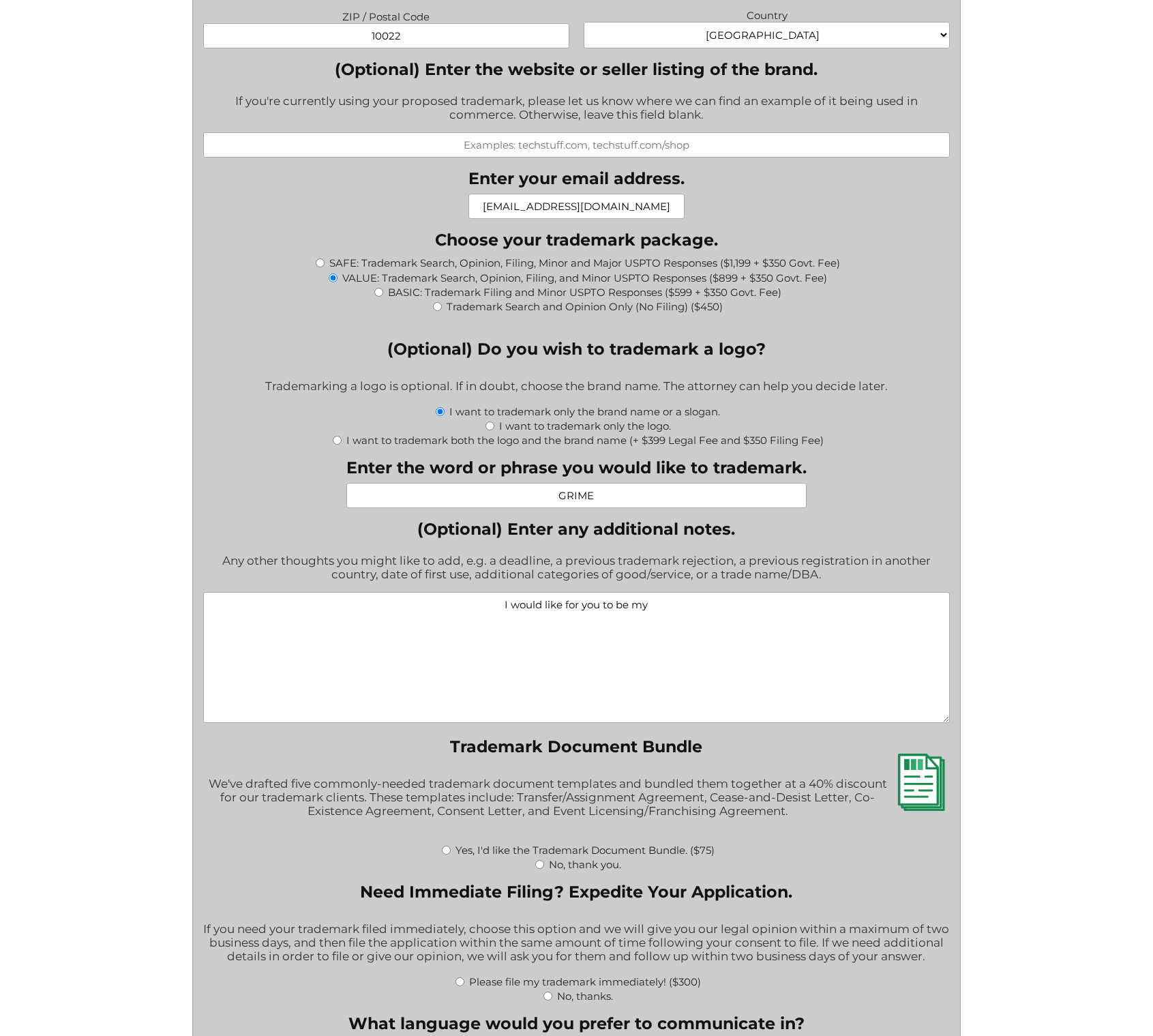
scroll to position [1391, 0]
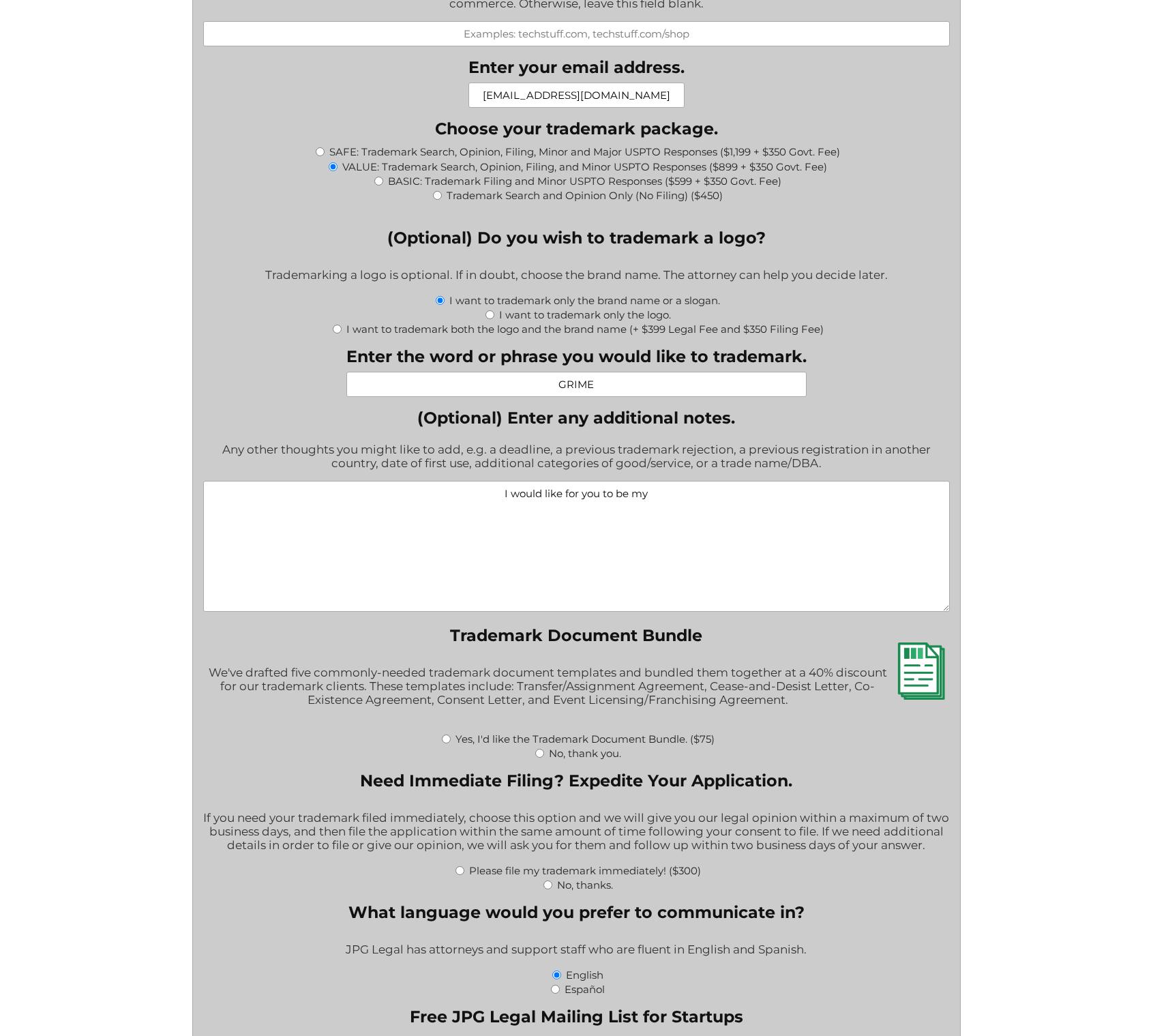
click at [667, 500] on textarea "I would like for you to be my" at bounding box center [576, 546] width 746 height 131
paste textarea "Attorney of Record"
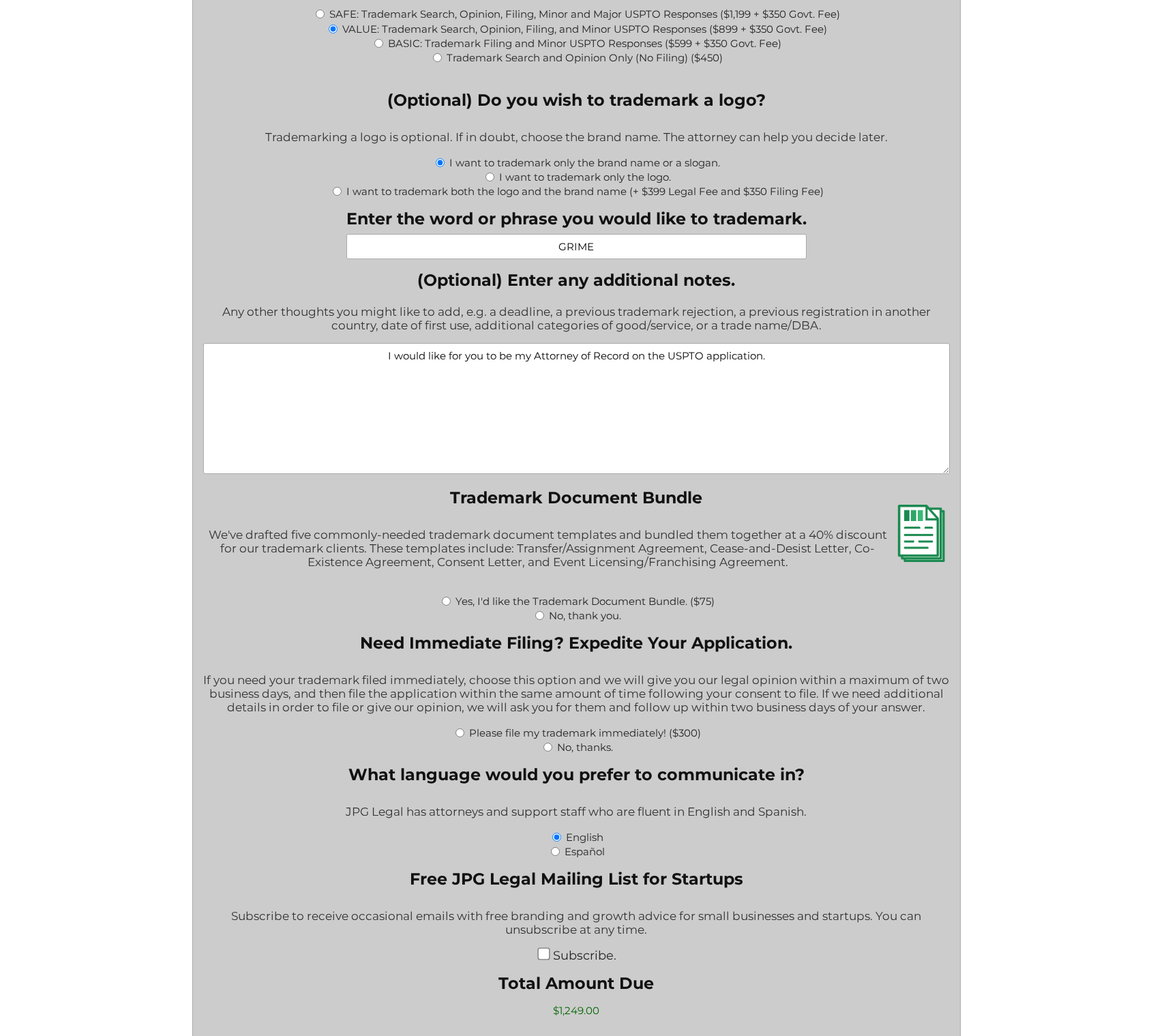
scroll to position [1554, 0]
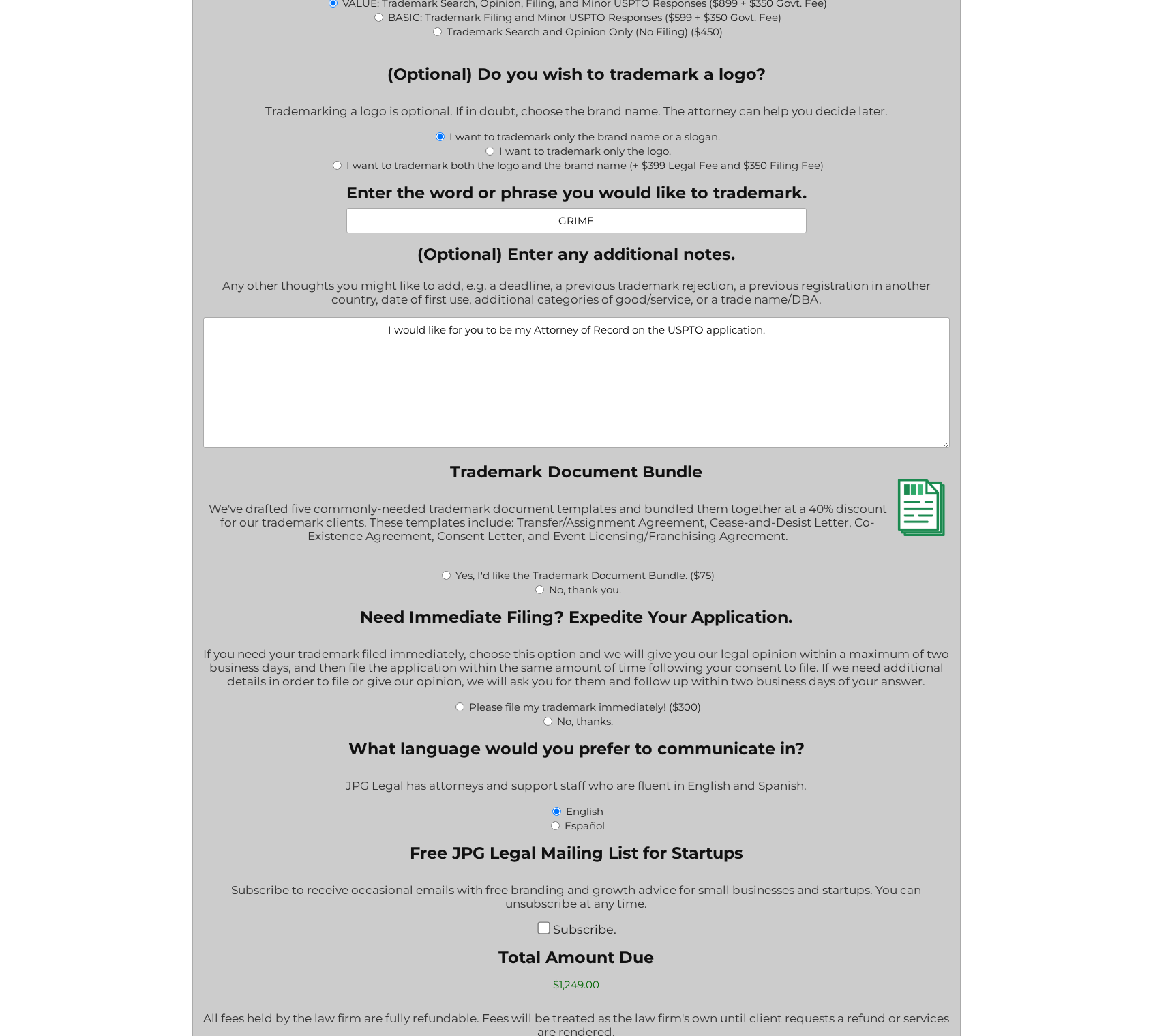
drag, startPoint x: 500, startPoint y: 332, endPoint x: 388, endPoint y: 334, distance: 112.0
click at [388, 334] on textarea "I would like for you to be my Attorney of Record on the USPTO application." at bounding box center [576, 382] width 746 height 131
click at [820, 342] on textarea "Can you be my Attorney of Record on the USPTO application." at bounding box center [576, 382] width 746 height 131
click at [734, 334] on textarea "Can you be my Attorney of Record on the USPTO application please?" at bounding box center [576, 382] width 746 height 131
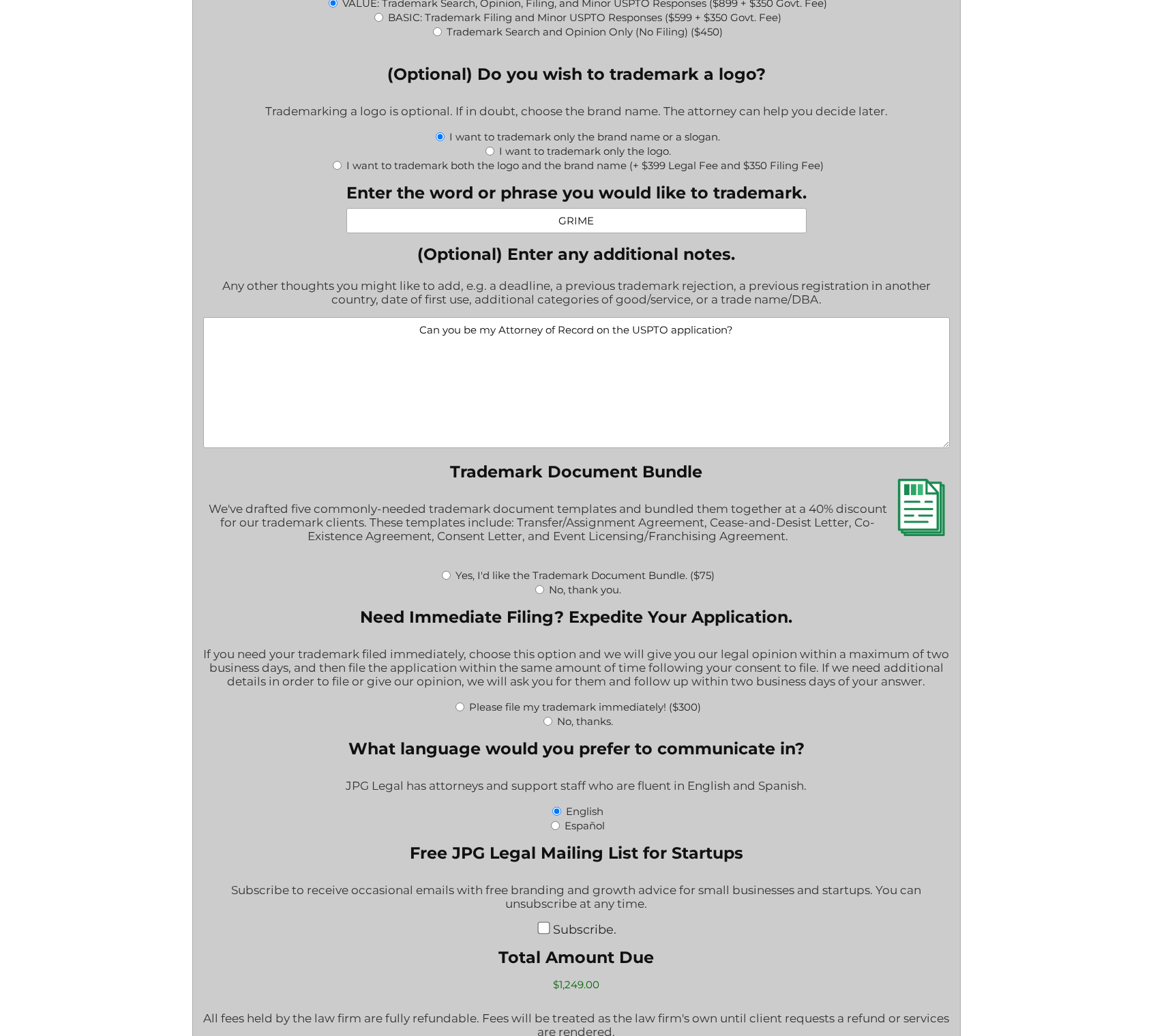
drag, startPoint x: 463, startPoint y: 334, endPoint x: 420, endPoint y: 334, distance: 43.0
click at [420, 334] on textarea "Can you be my Attorney of Record on the USPTO application?" at bounding box center [576, 382] width 746 height 131
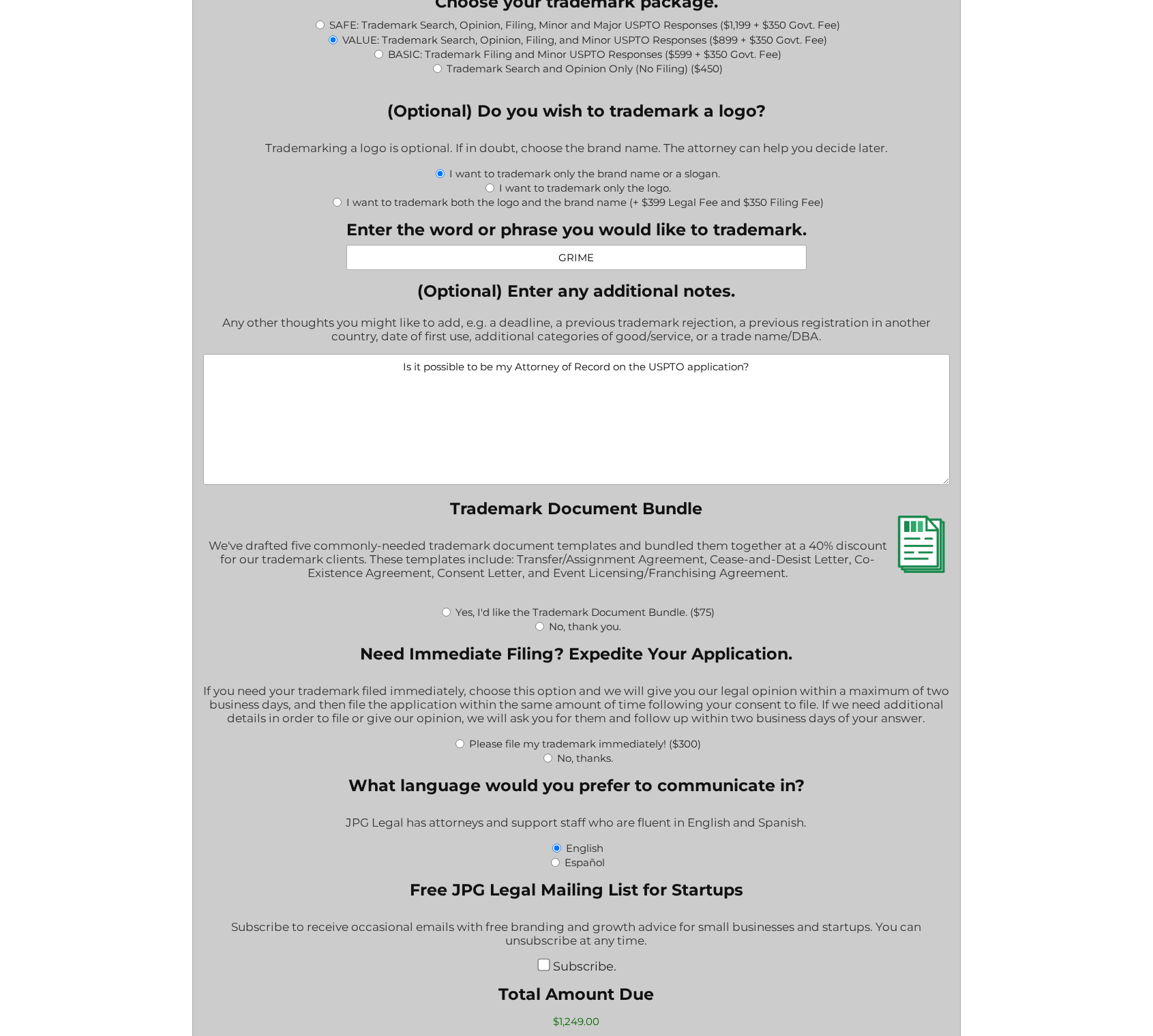
scroll to position [1636, 0]
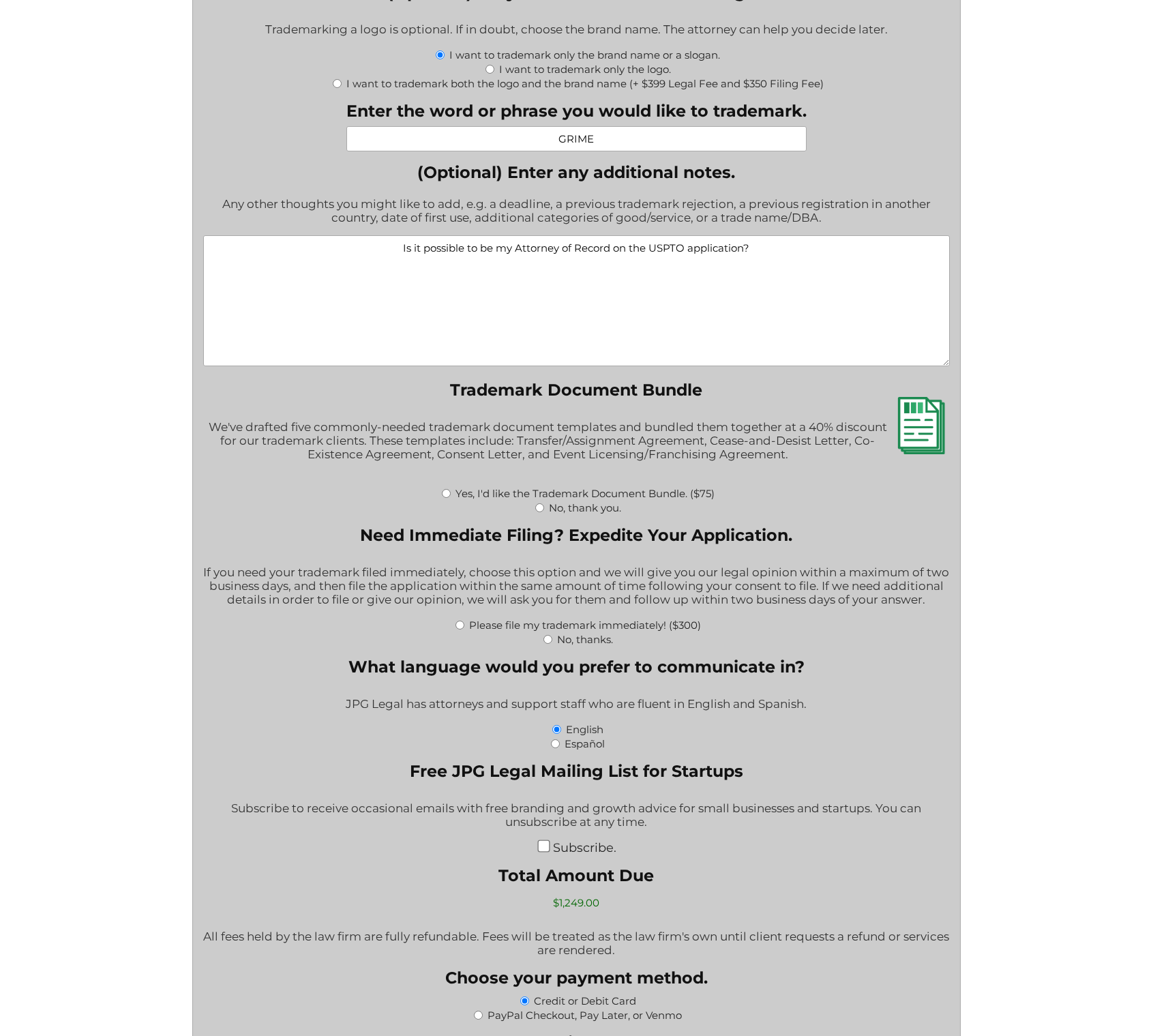
type textarea "Is it possible to be my Attorney of Record on the USPTO application?"
click at [538, 512] on input "No, thank you." at bounding box center [539, 508] width 9 height 9
radio input "true"
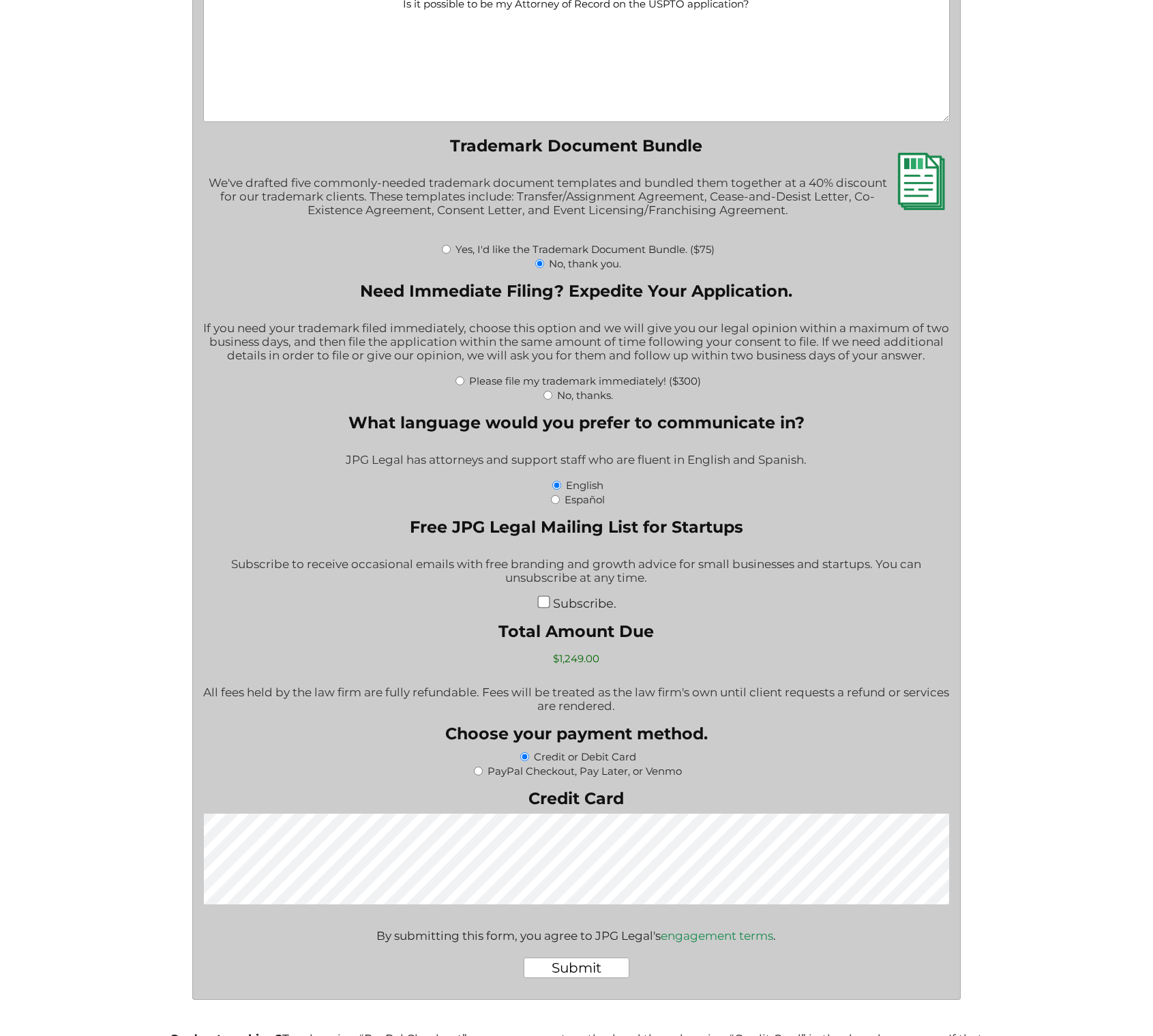
scroll to position [1881, 0]
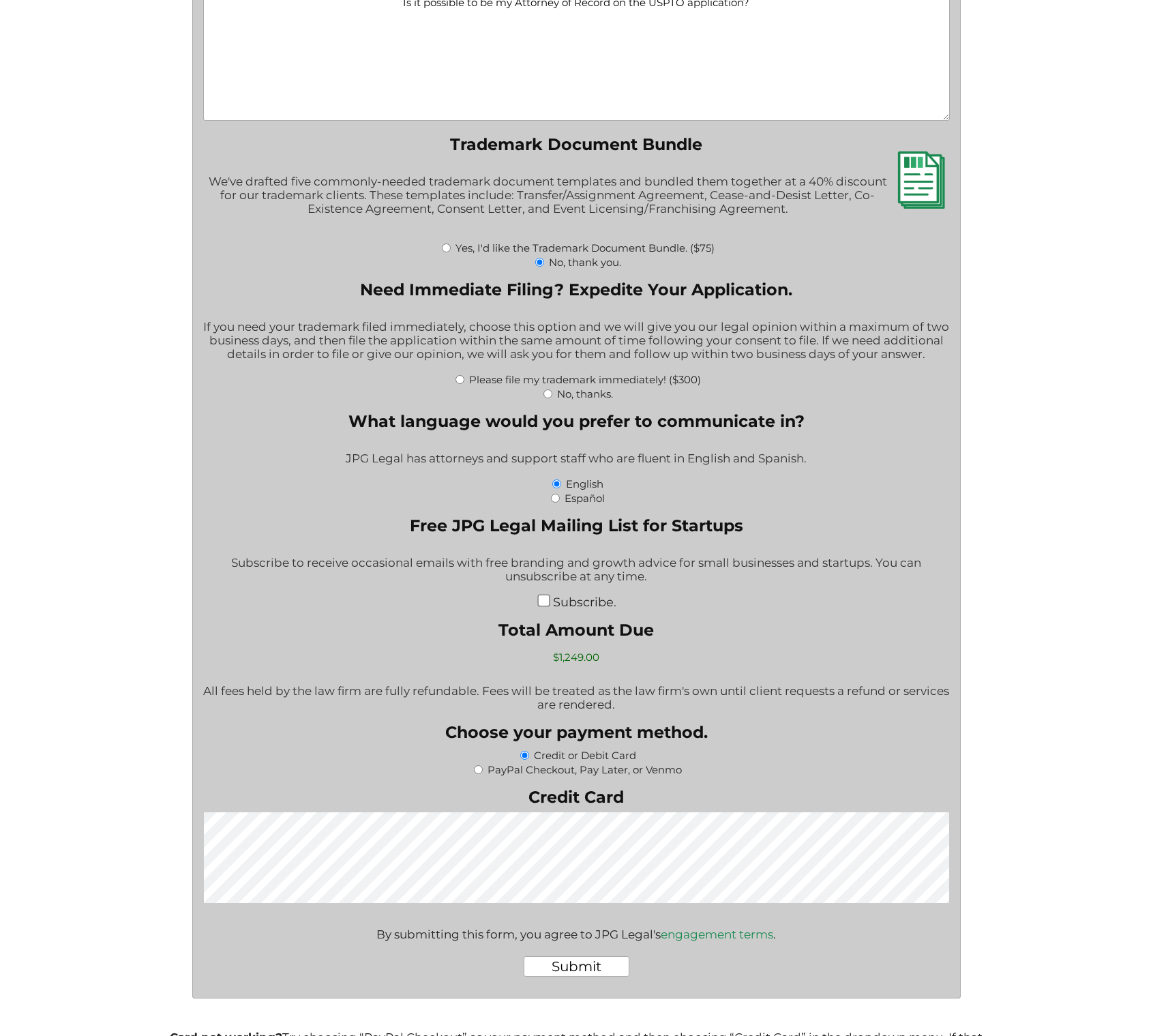
click at [460, 383] on input "Please file my trademark immediately! ($300)" at bounding box center [460, 379] width 9 height 9
radio input "true"
type input "$1,549.00"
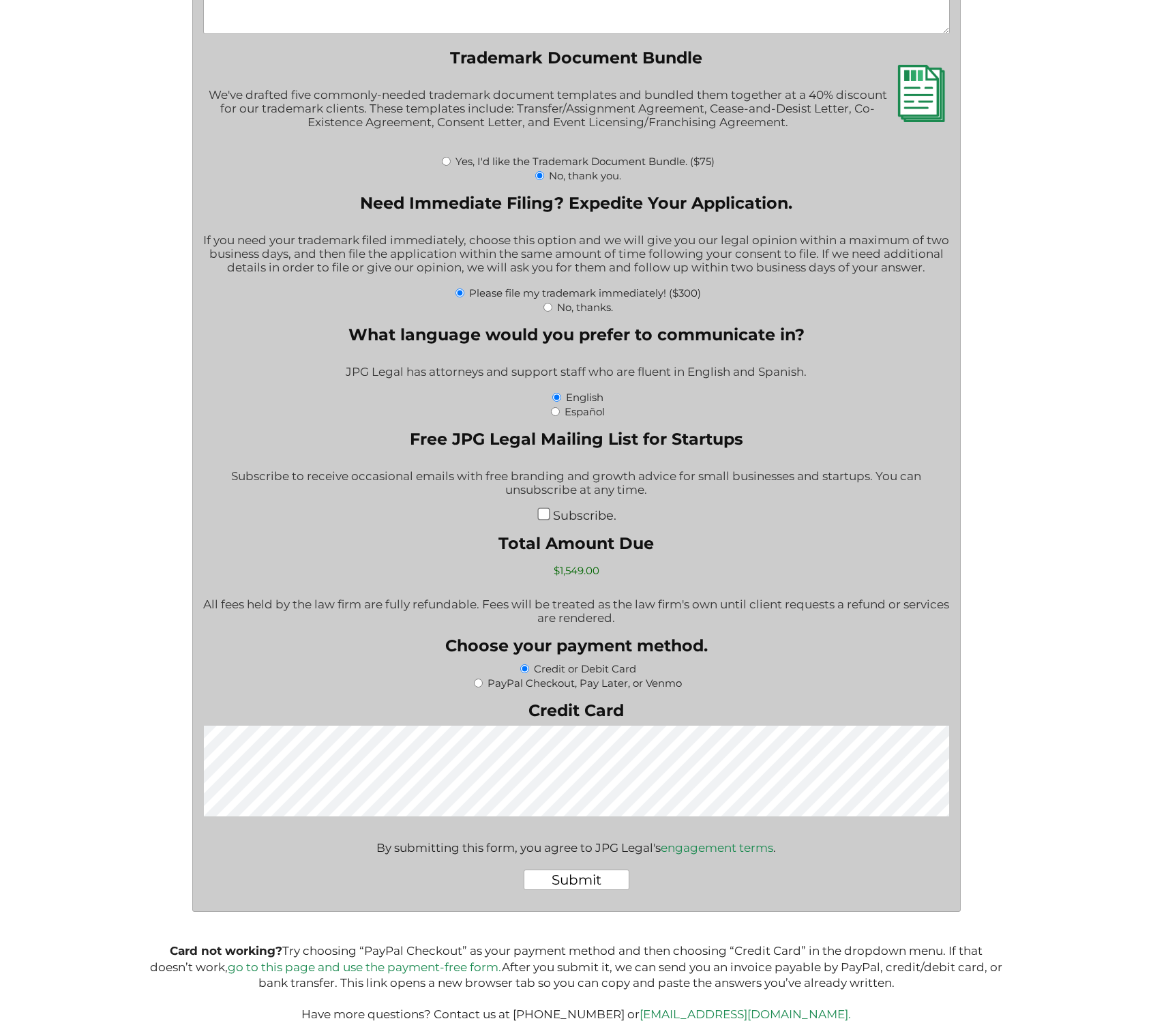
scroll to position [1995, 0]
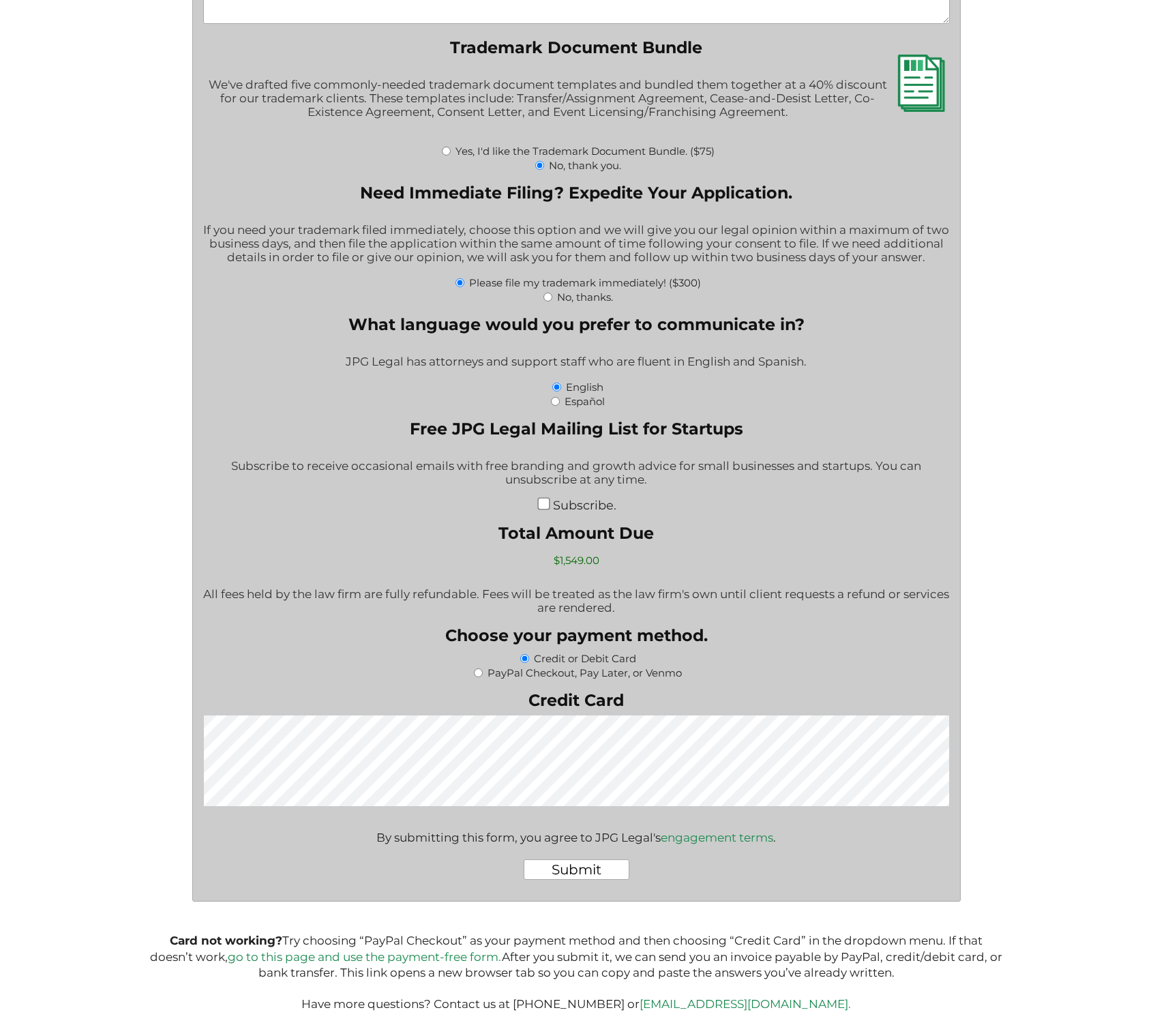
click at [549, 298] on input "No, thanks." at bounding box center [547, 296] width 9 height 9
radio input "true"
type input "$1,249.00"
click at [458, 281] on input "Please file my trademark immediately! ($300)" at bounding box center [460, 282] width 9 height 9
radio input "true"
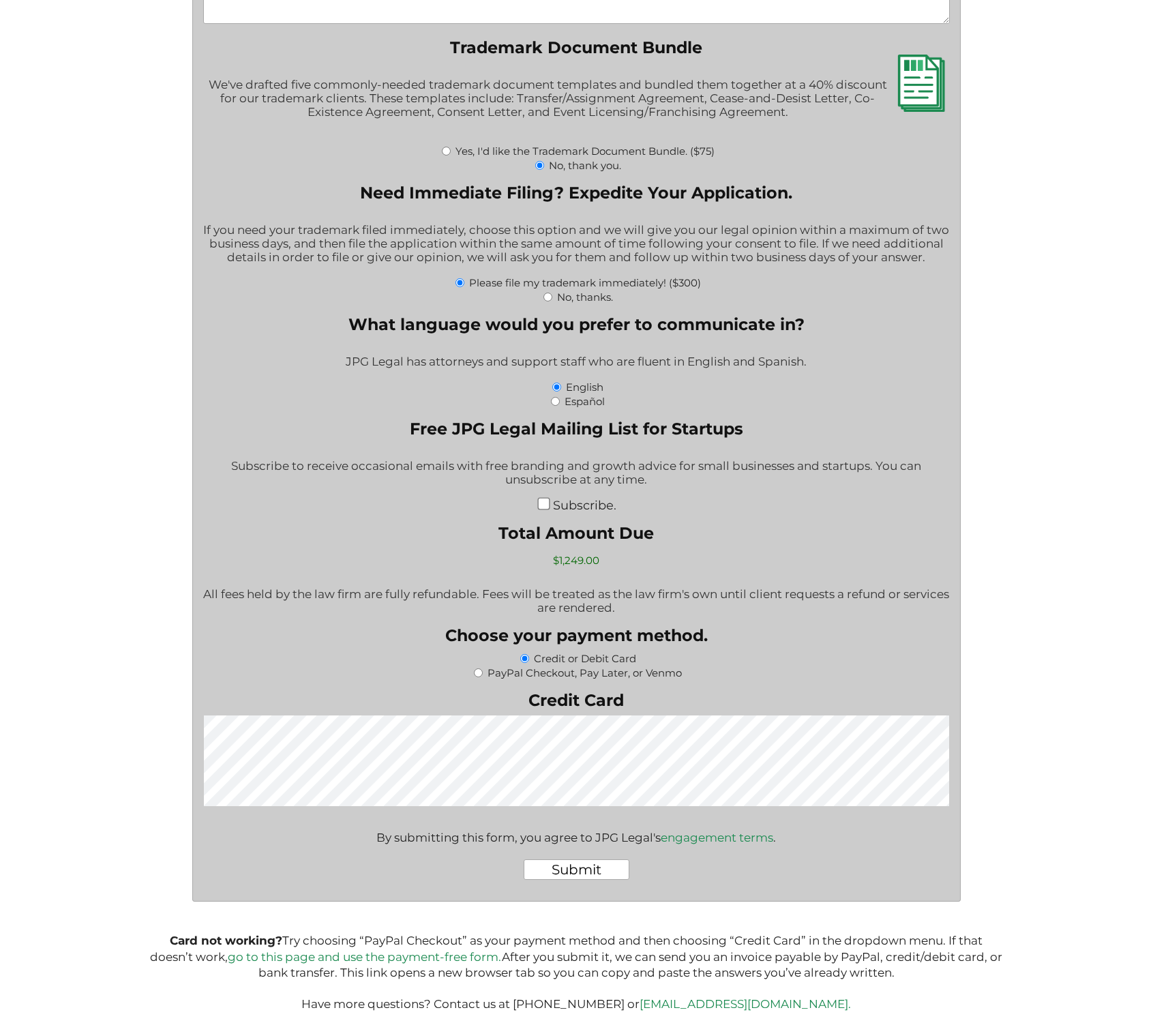
type input "$1,549.00"
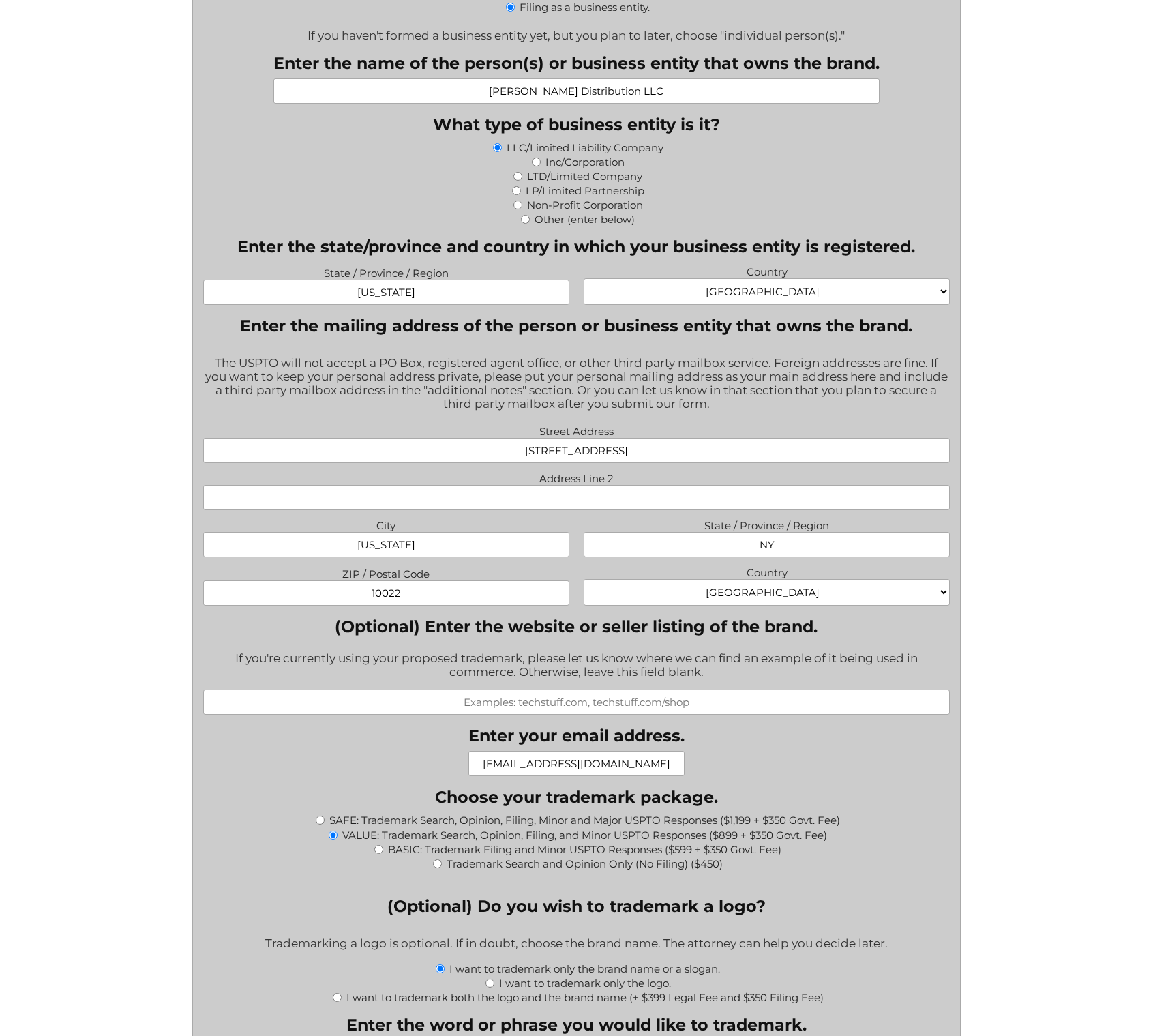
scroll to position [1064, 0]
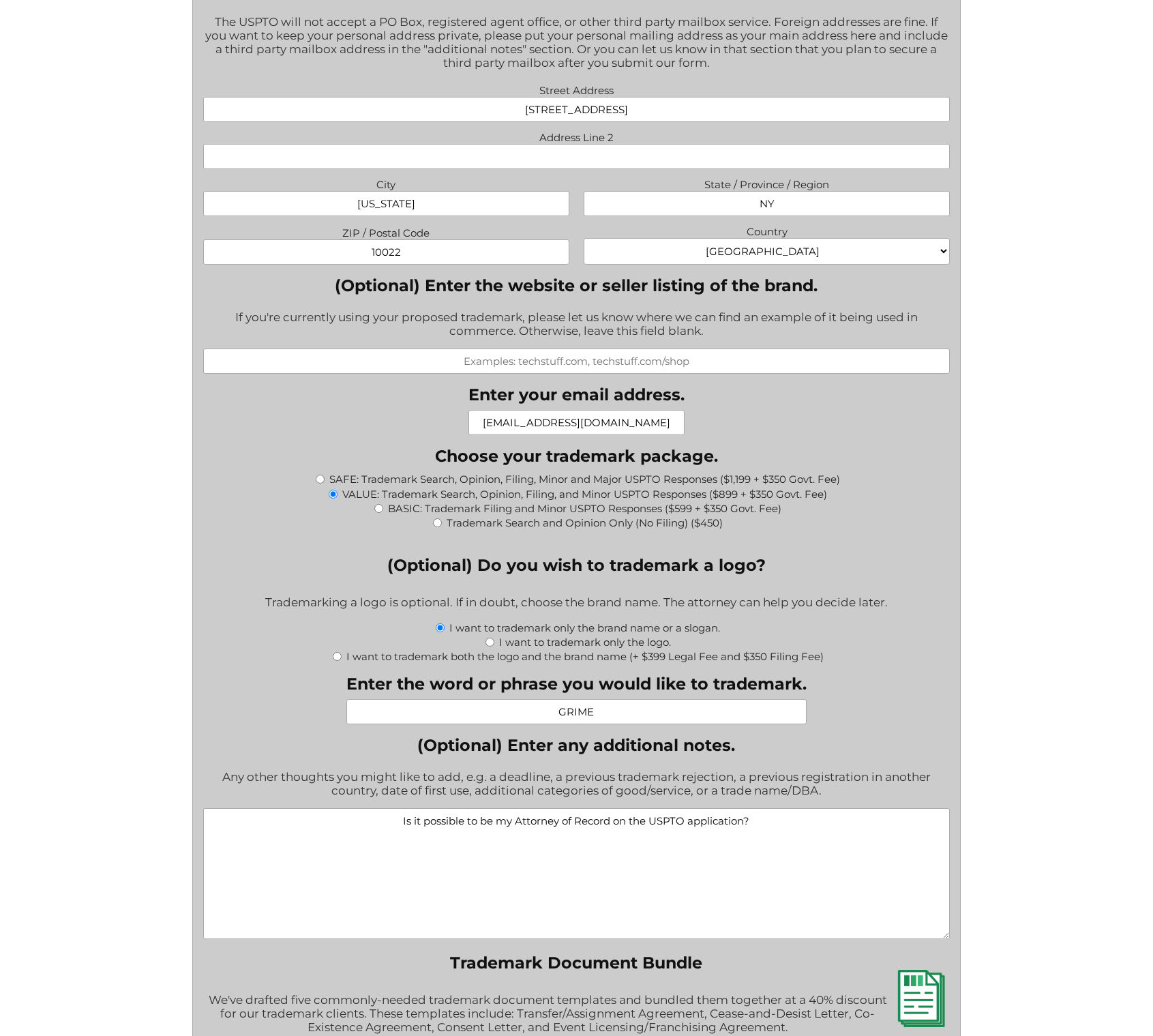
click at [113, 345] on div "File a Trademark Application Fill out this form to get the process started on y…" at bounding box center [576, 434] width 1153 height 2997
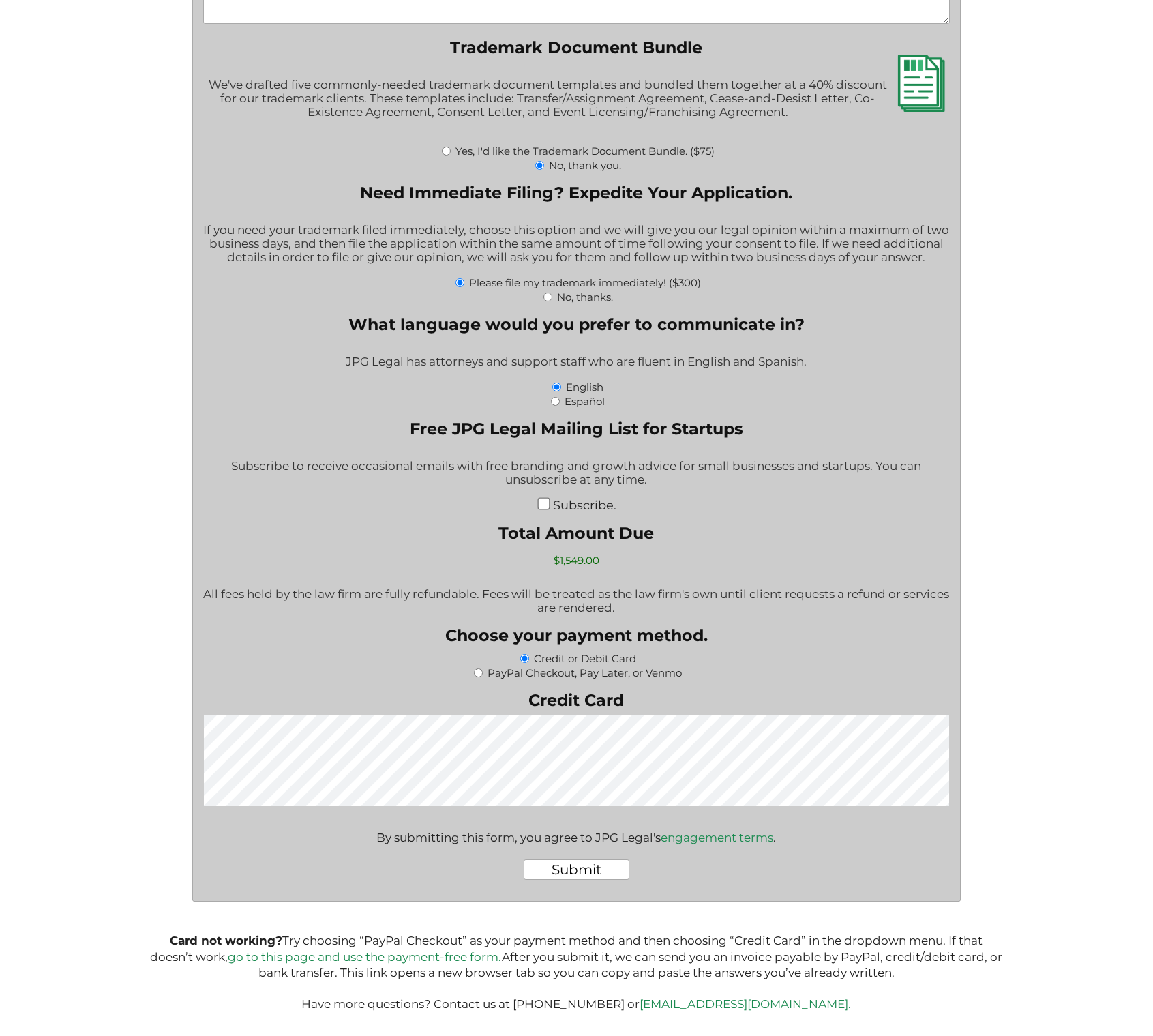
scroll to position [1995, 0]
click at [683, 876] on div "Submit" at bounding box center [576, 869] width 746 height 43
click at [575, 869] on input "Submit" at bounding box center [576, 869] width 105 height 21
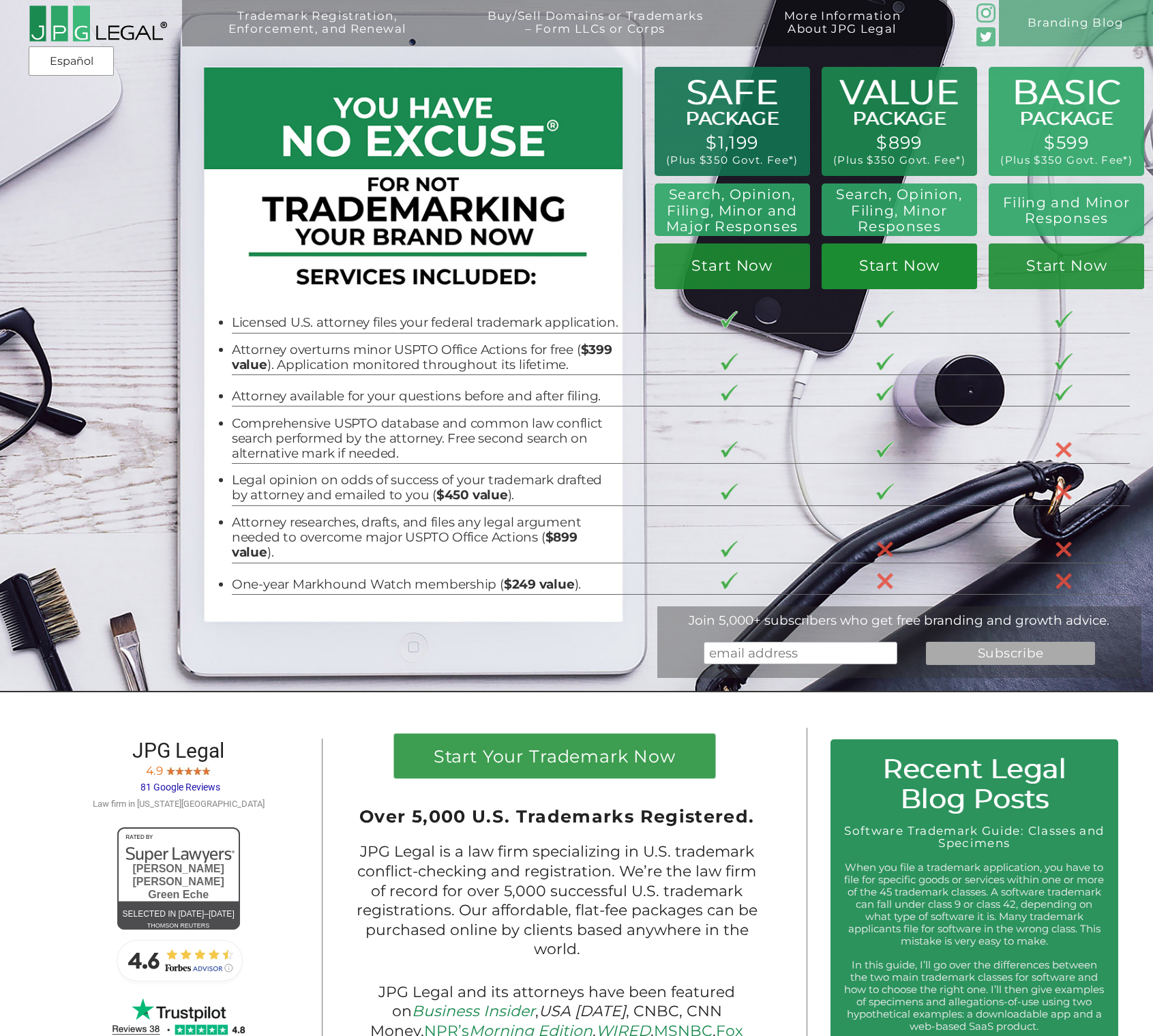
click at [879, 267] on link "Start Now" at bounding box center [899, 266] width 155 height 46
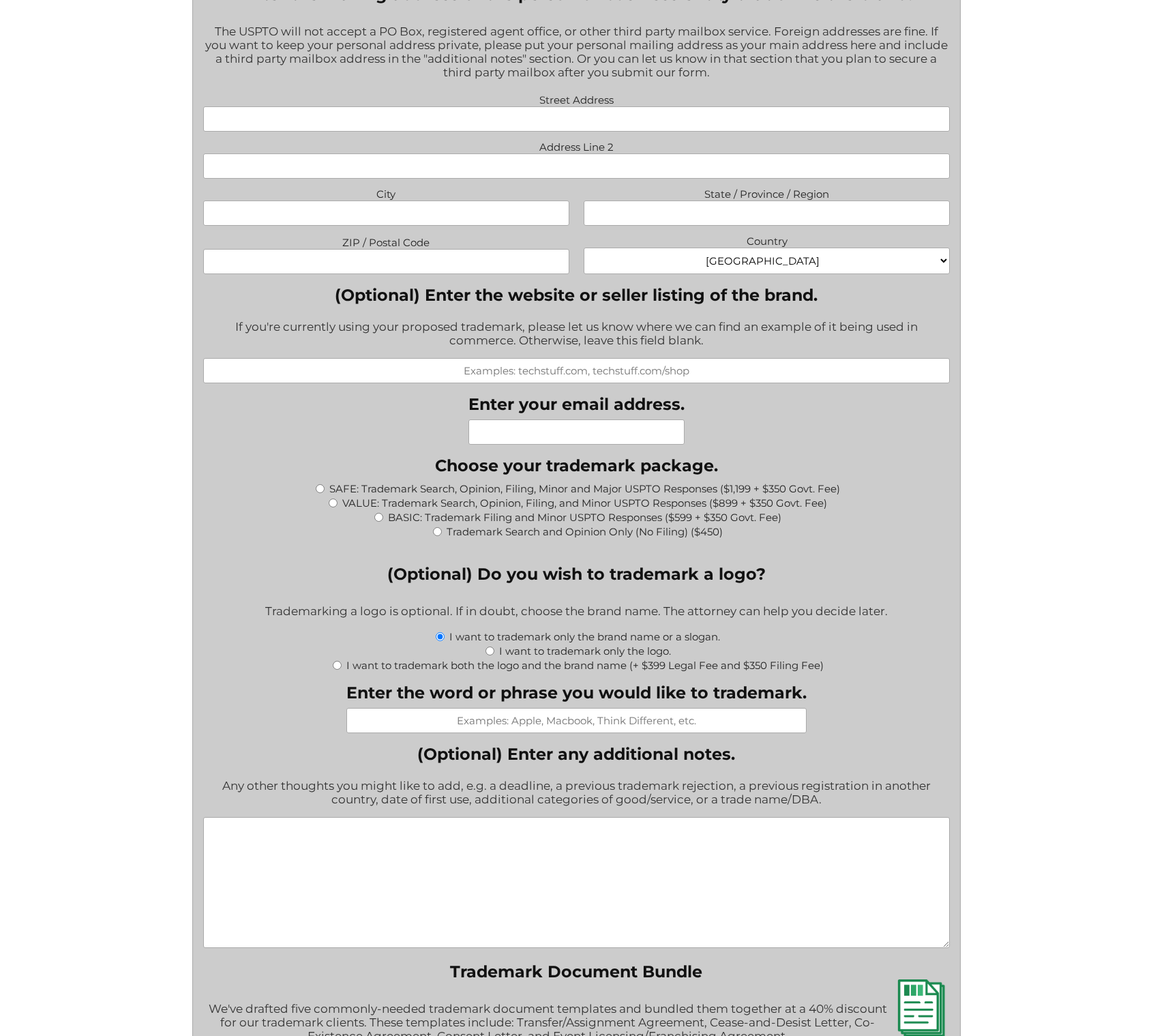
scroll to position [981, 0]
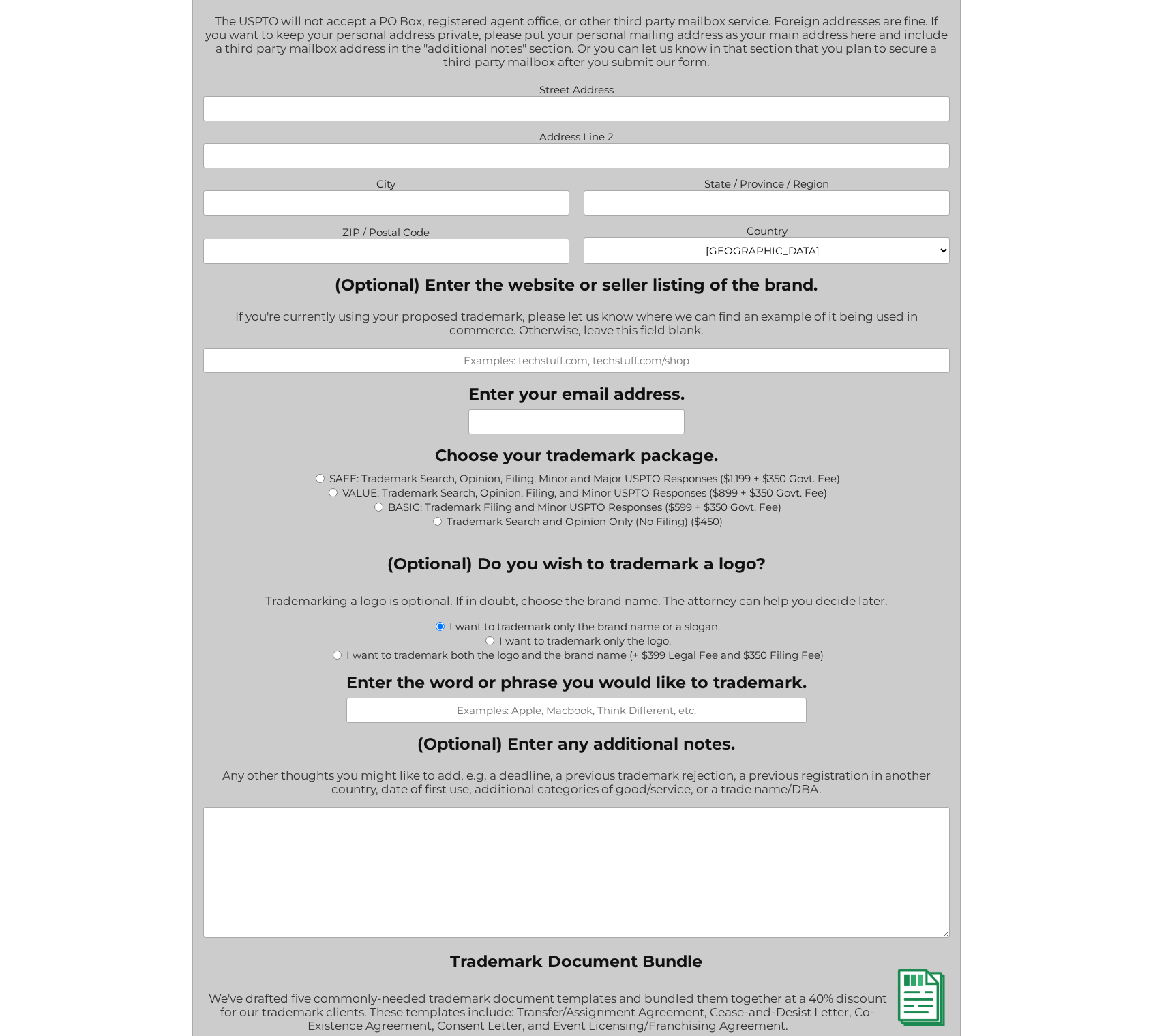
click at [332, 497] on input "VALUE: Trademark Search, Opinion, Filing, and Minor USPTO Responses ($899 + $35…" at bounding box center [333, 492] width 9 height 9
radio input "true"
type input "$1,249.00"
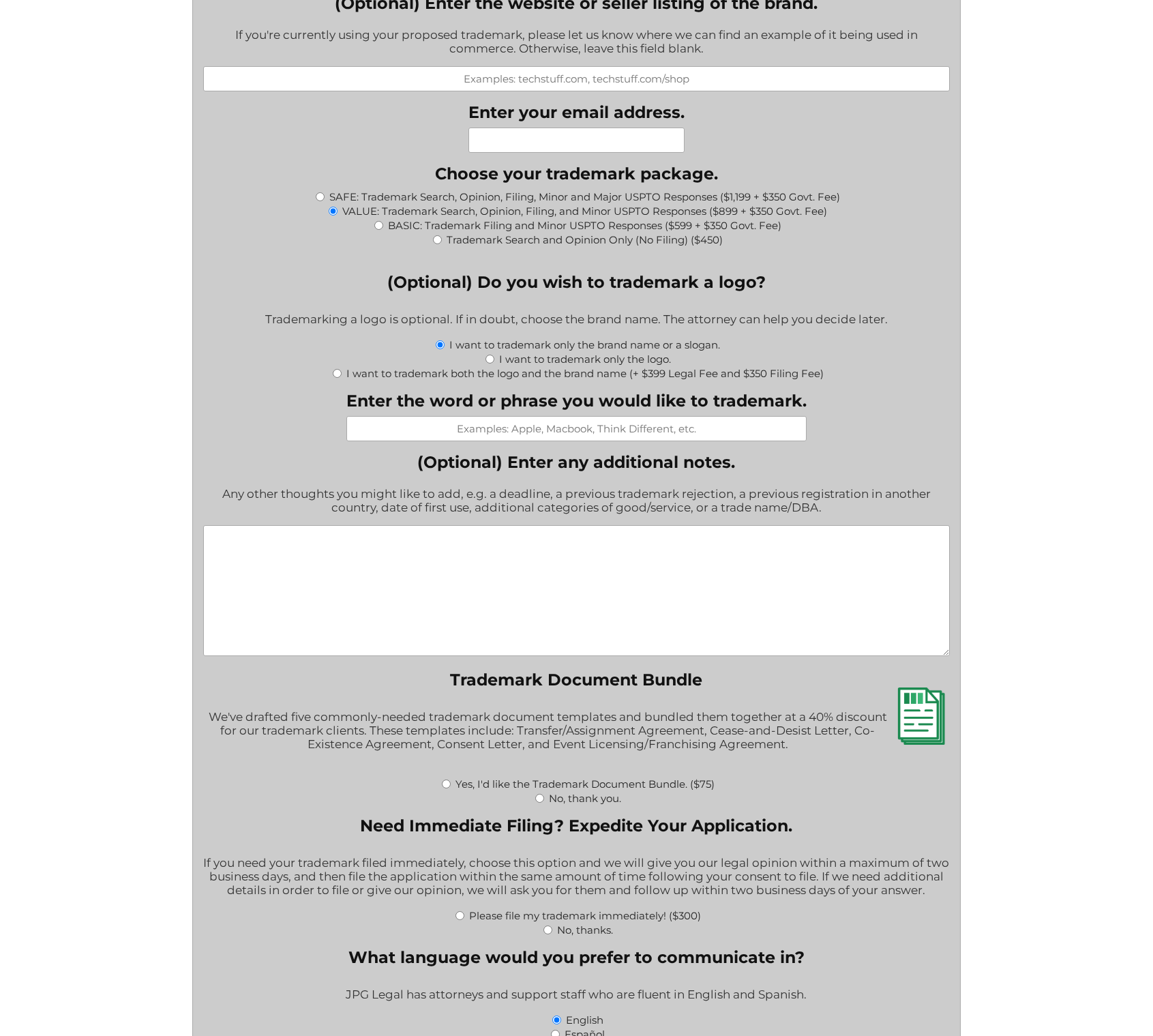
scroll to position [1912, 0]
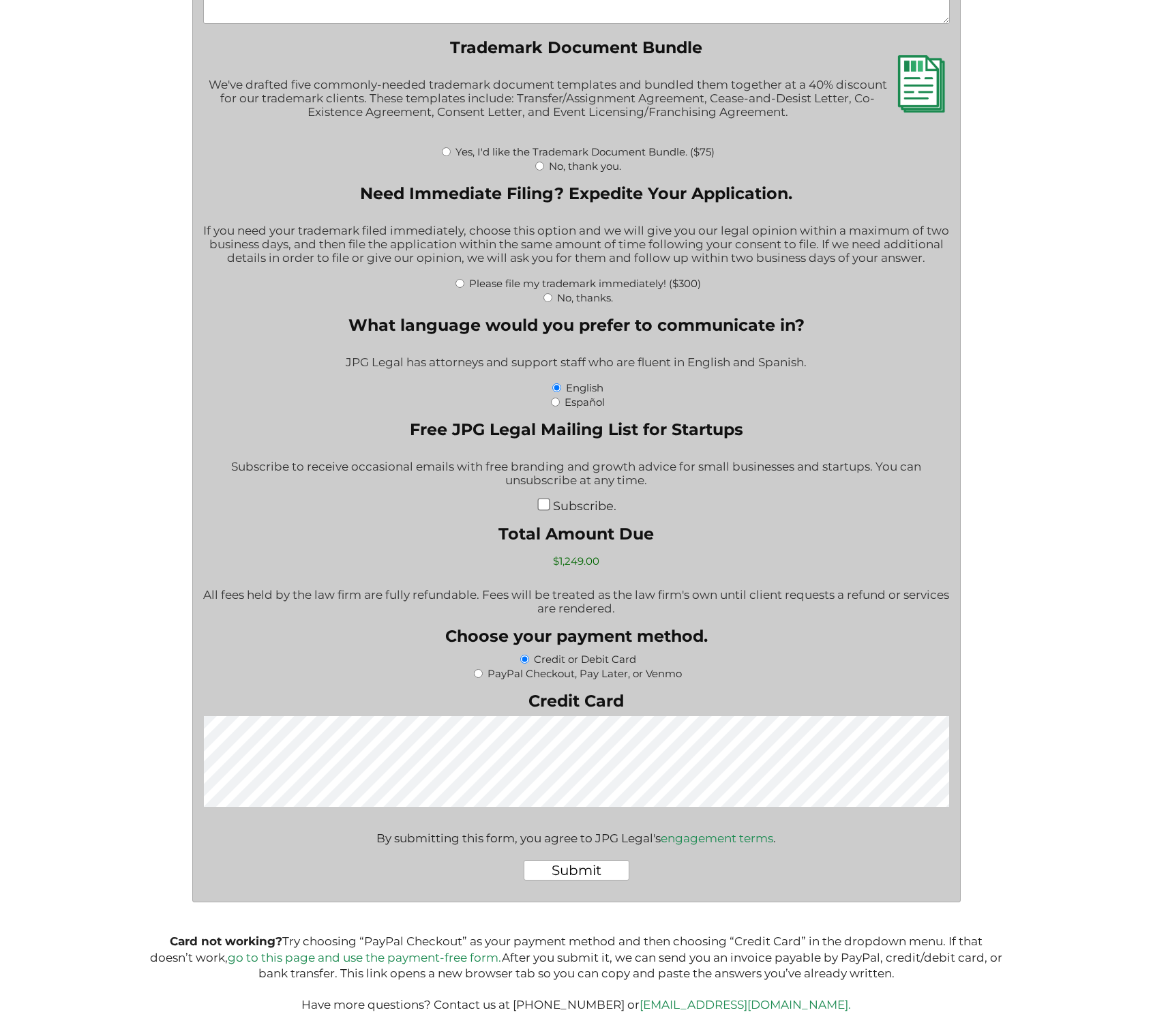
click at [460, 281] on input "Please file my trademark immediately! ($300)" at bounding box center [460, 283] width 9 height 9
radio input "true"
type input "$1,549.00"
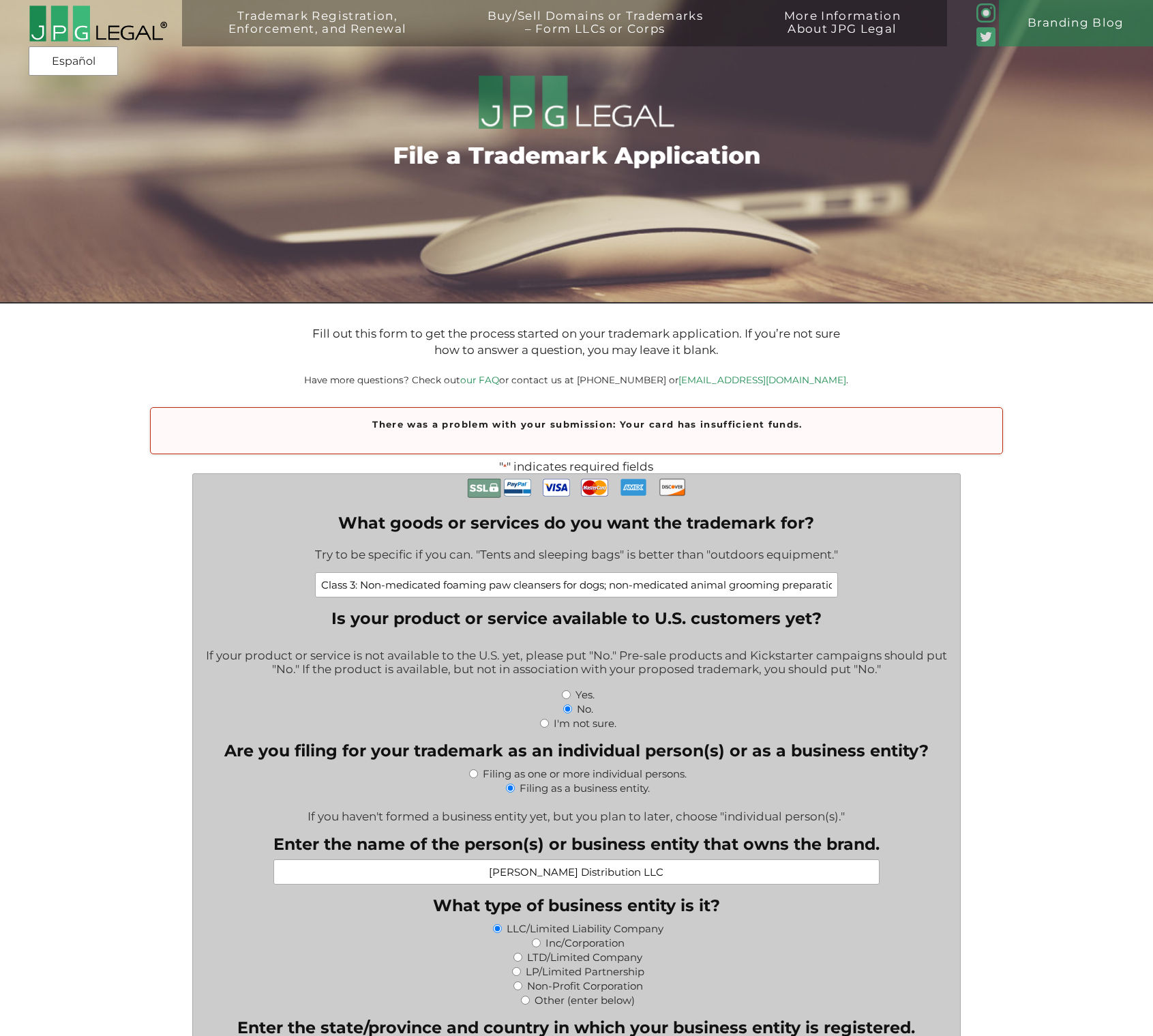
type input "$1,549.00"
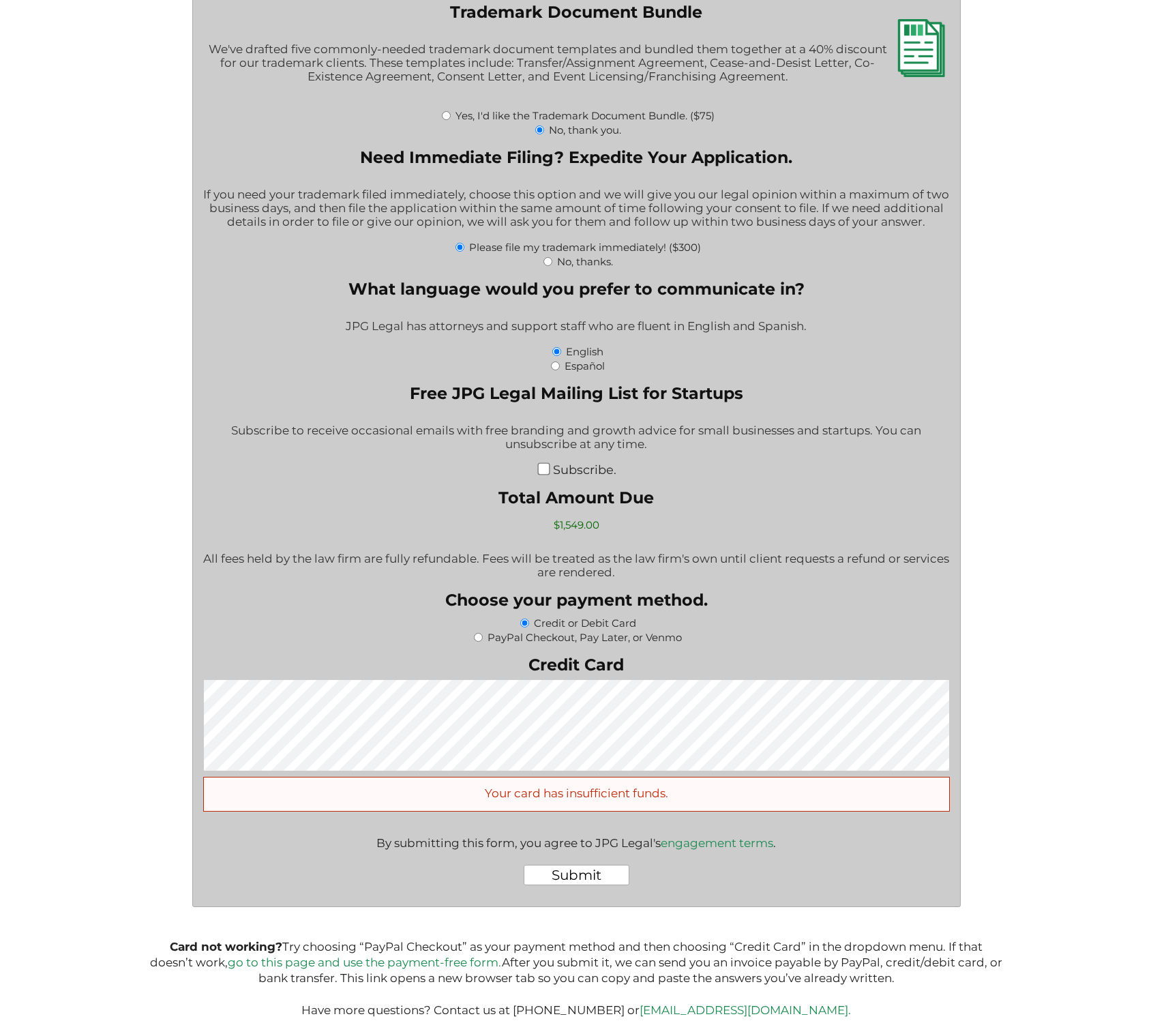
scroll to position [2093, 0]
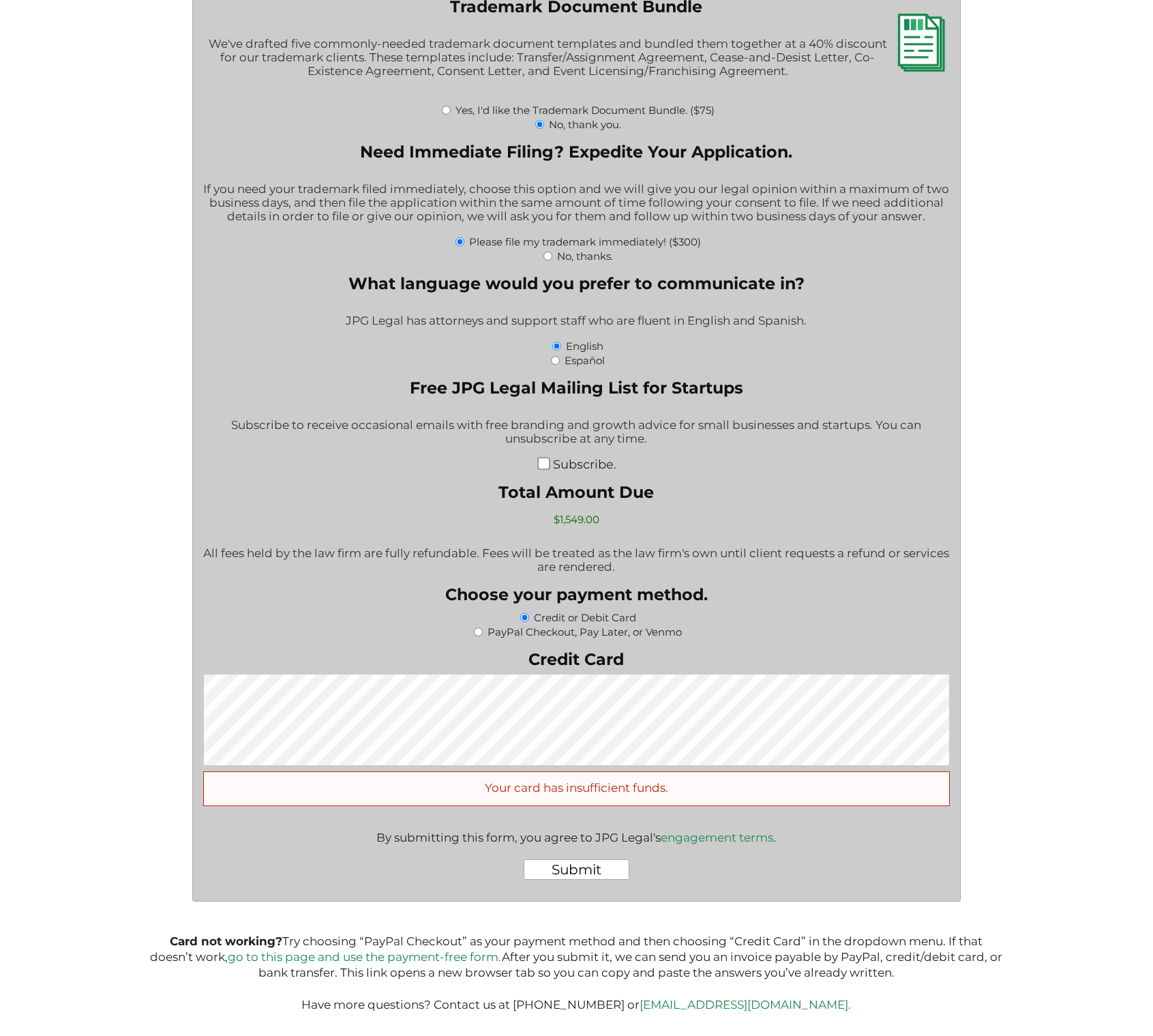
click at [584, 871] on input "Submit" at bounding box center [576, 869] width 105 height 21
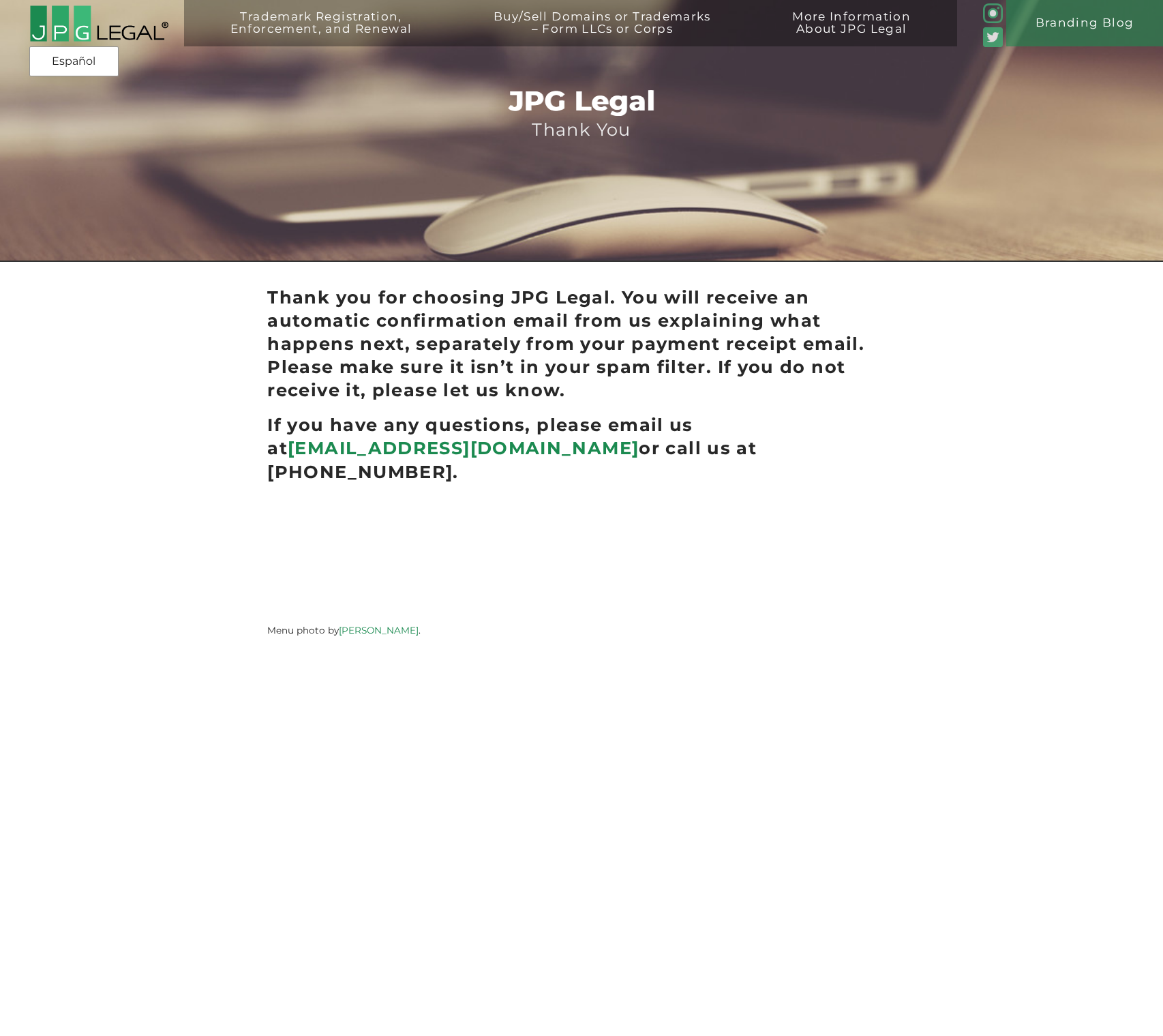
click at [931, 449] on div "JPG Legal Thank You Thank you for choosing JPG Legal. You will receive an autom…" at bounding box center [581, 322] width 1163 height 644
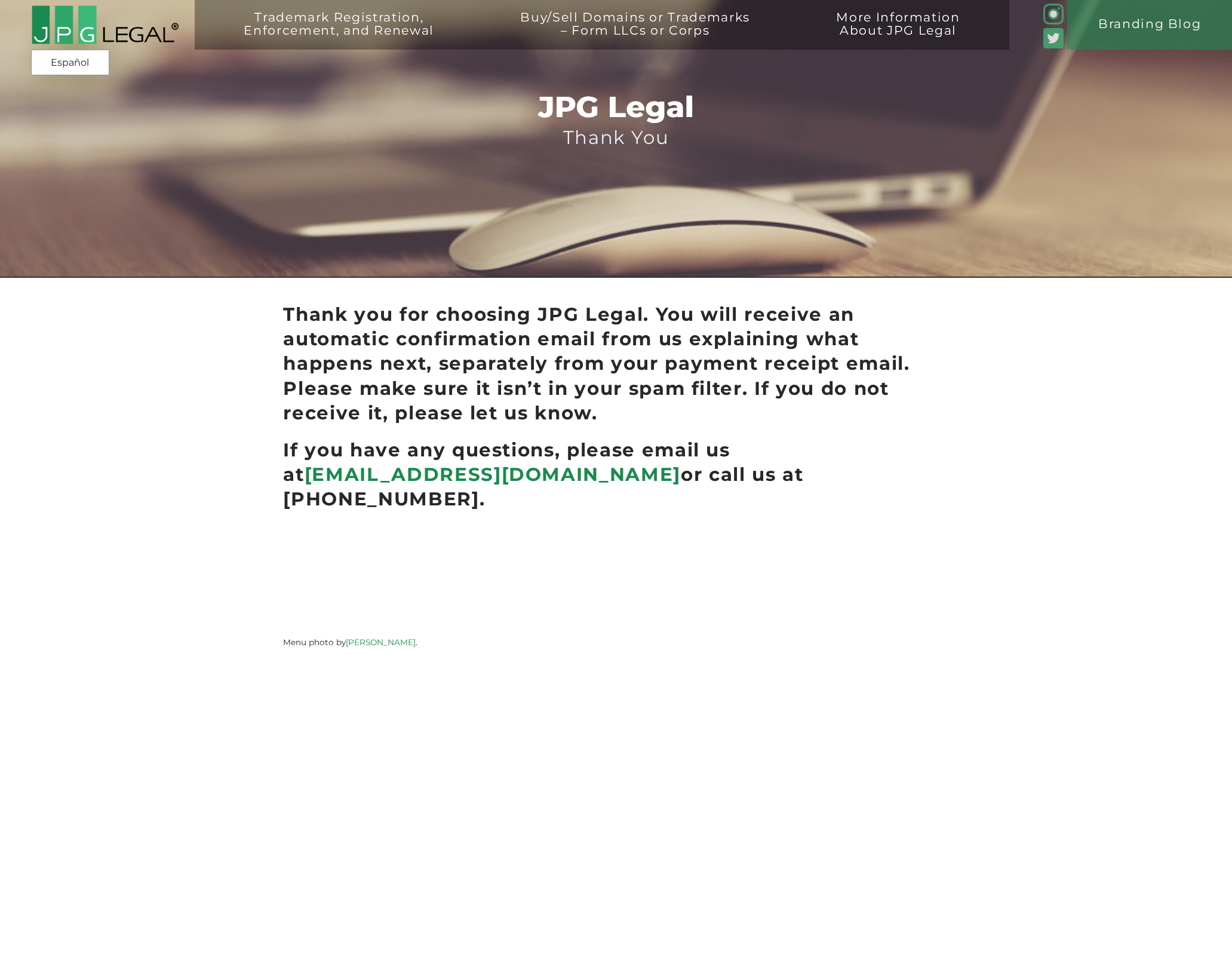
click at [118, 421] on div "JPG Legal Thank You Thank you for choosing JPG Legal. You will receive an autom…" at bounding box center [616, 328] width 1232 height 656
click at [148, 368] on div "JPG Legal Thank You Thank you for choosing JPG Legal. You will receive an autom…" at bounding box center [616, 328] width 1232 height 656
